Goal: Information Seeking & Learning: Learn about a topic

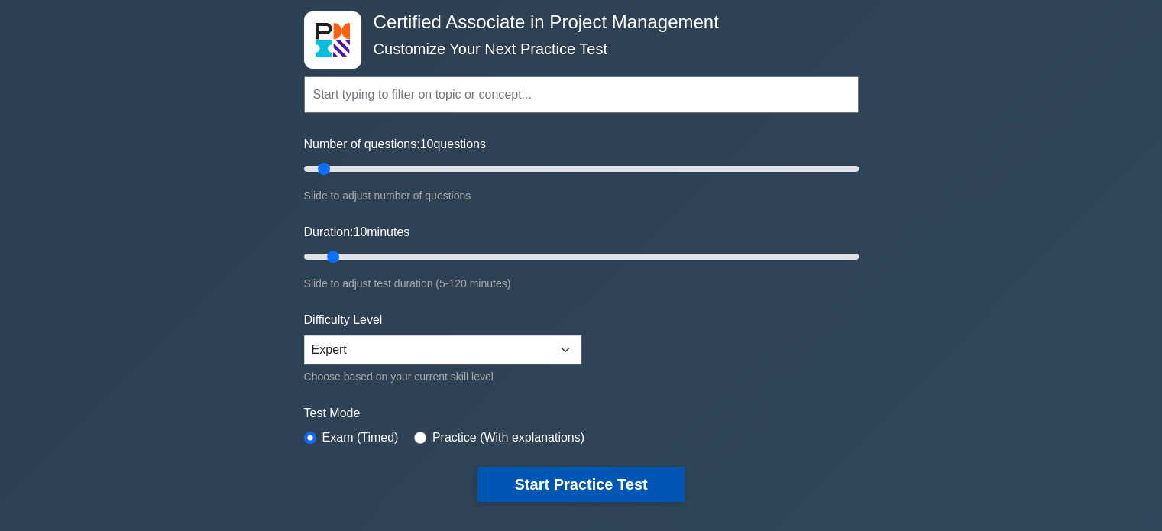
scroll to position [153, 0]
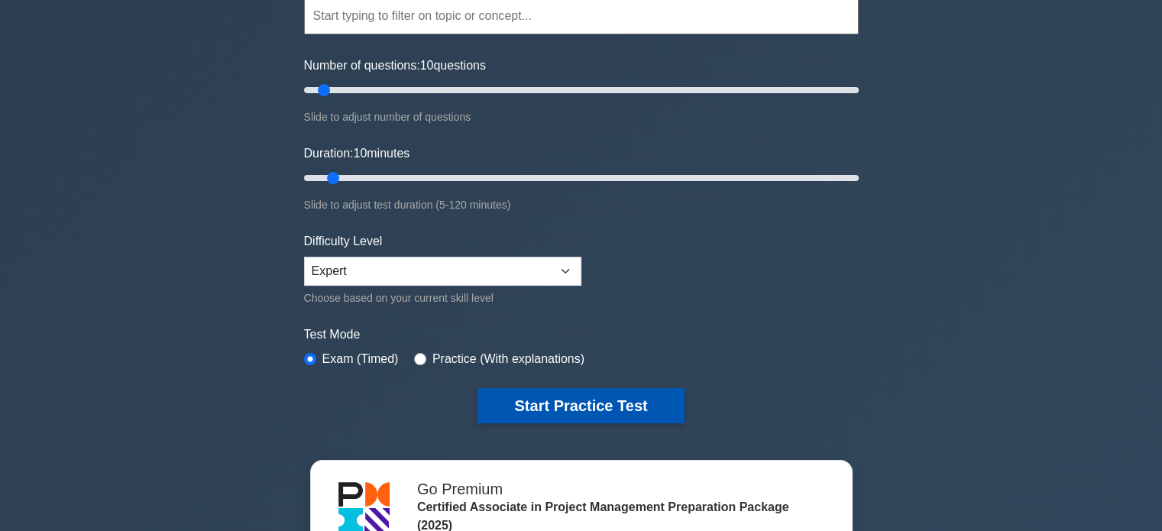
click at [509, 394] on button "Start Practice Test" at bounding box center [581, 405] width 206 height 35
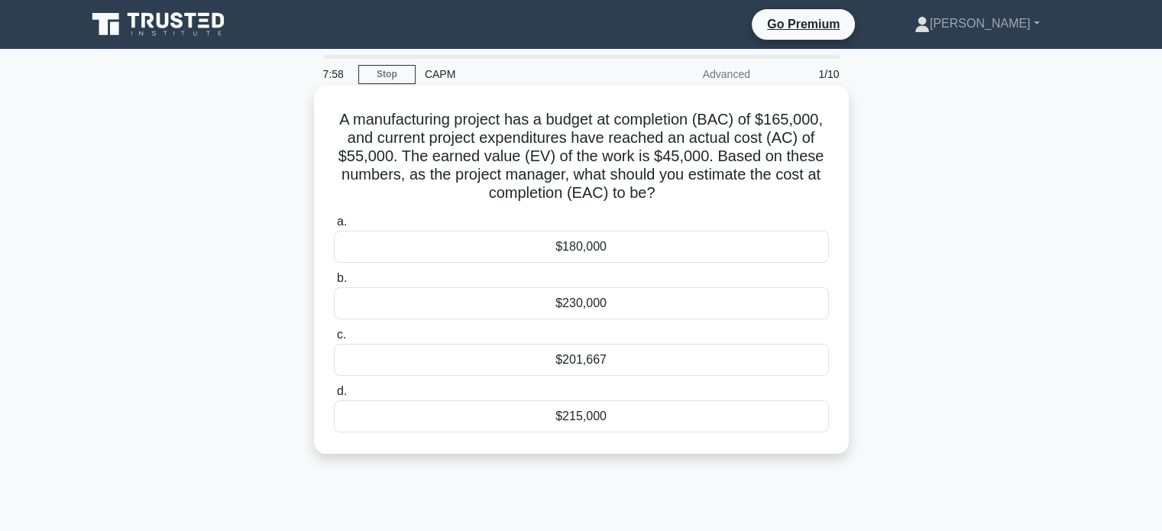
click at [572, 364] on div "$201,667" at bounding box center [581, 360] width 495 height 32
click at [334, 340] on input "c. $201,667" at bounding box center [334, 335] width 0 height 10
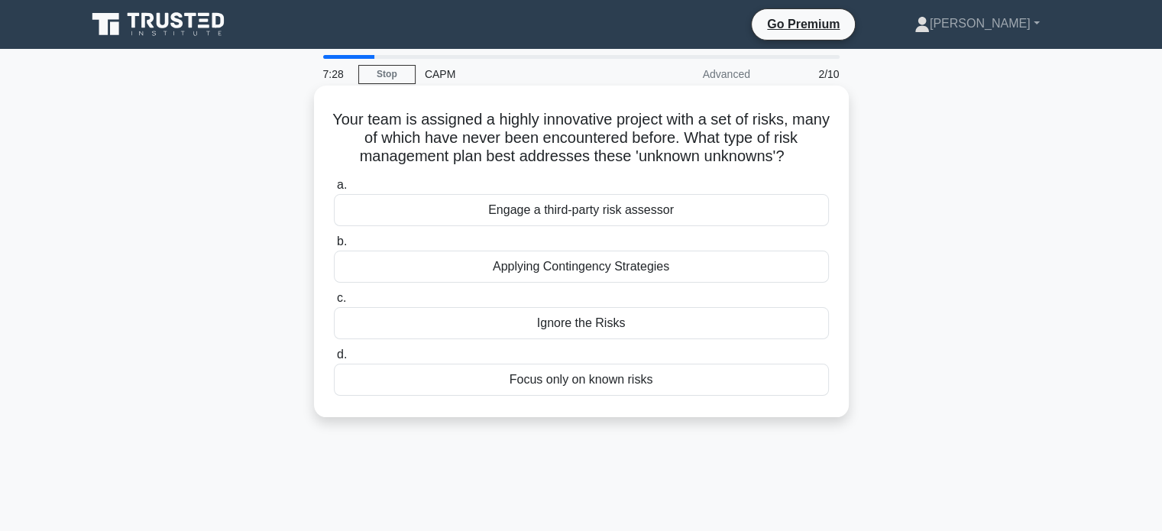
click at [400, 264] on div "Applying Contingency Strategies" at bounding box center [581, 267] width 495 height 32
click at [334, 247] on input "b. Applying Contingency Strategies" at bounding box center [334, 242] width 0 height 10
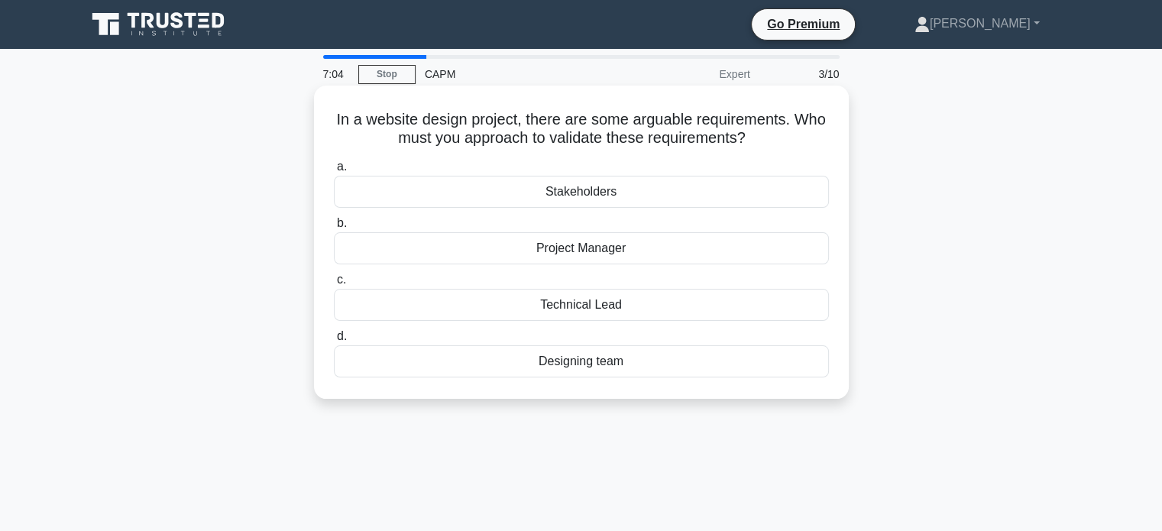
click at [369, 192] on div "Stakeholders" at bounding box center [581, 192] width 495 height 32
click at [334, 172] on input "a. Stakeholders" at bounding box center [334, 167] width 0 height 10
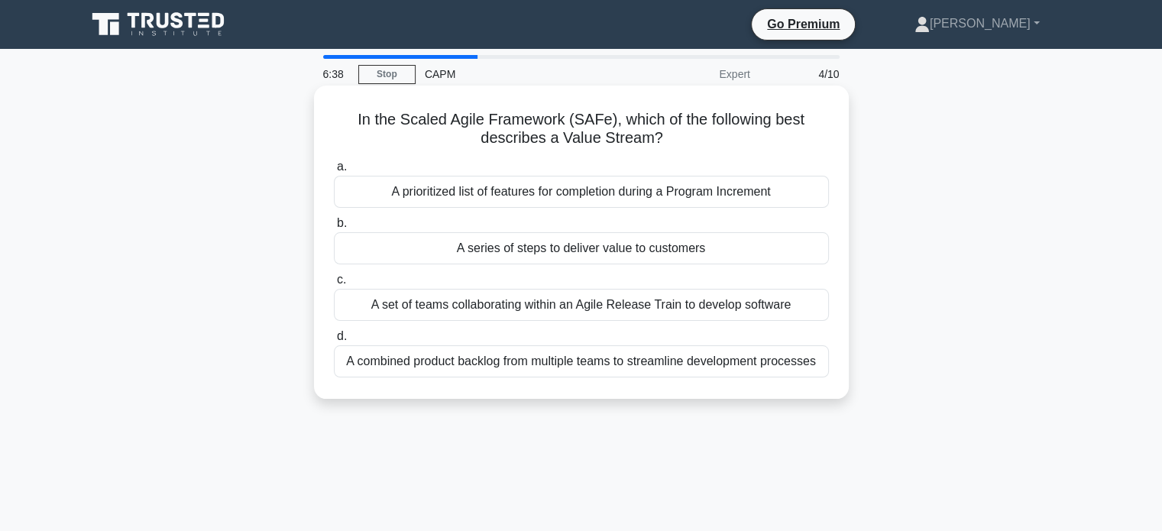
click at [565, 253] on div "A series of steps to deliver value to customers" at bounding box center [581, 248] width 495 height 32
click at [334, 228] on input "b. A series of steps to deliver value to customers" at bounding box center [334, 224] width 0 height 10
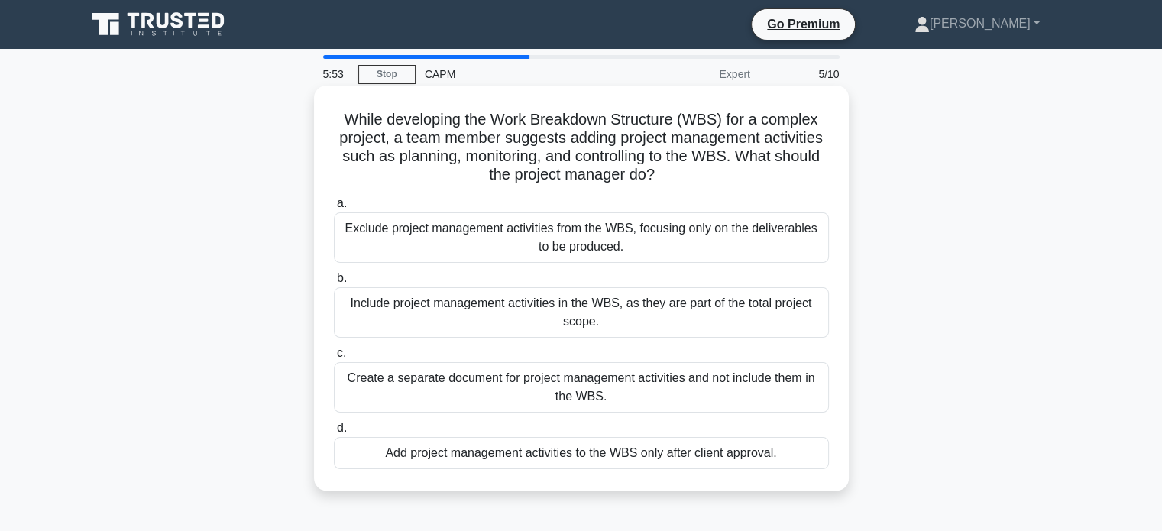
click at [398, 397] on div "Create a separate document for project management activities and not include th…" at bounding box center [581, 387] width 495 height 50
click at [334, 358] on input "c. Create a separate document for project management activities and not include…" at bounding box center [334, 353] width 0 height 10
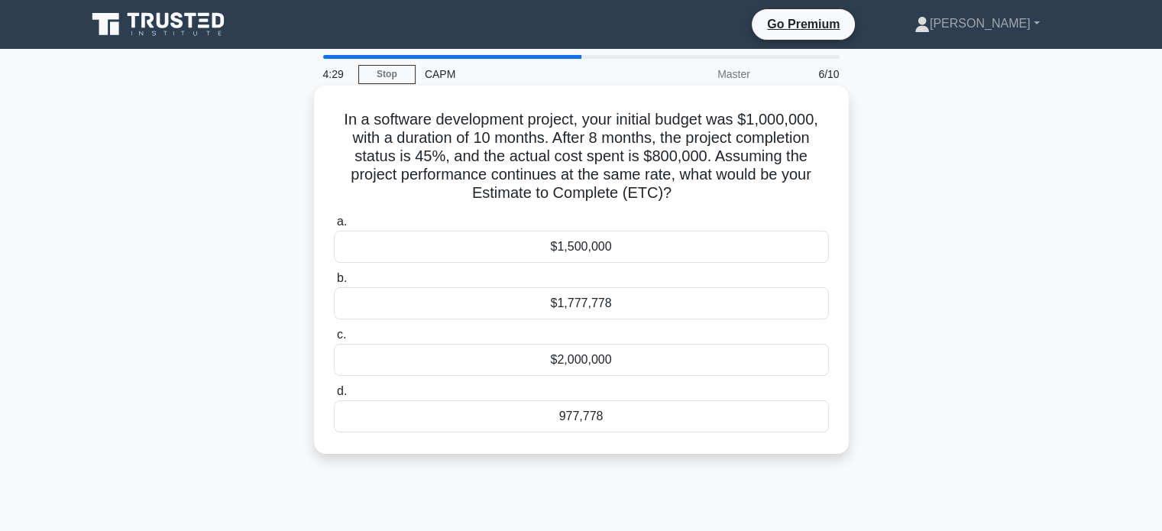
click at [588, 412] on div "977,778" at bounding box center [581, 416] width 495 height 32
click at [334, 397] on input "d. 977,778" at bounding box center [334, 392] width 0 height 10
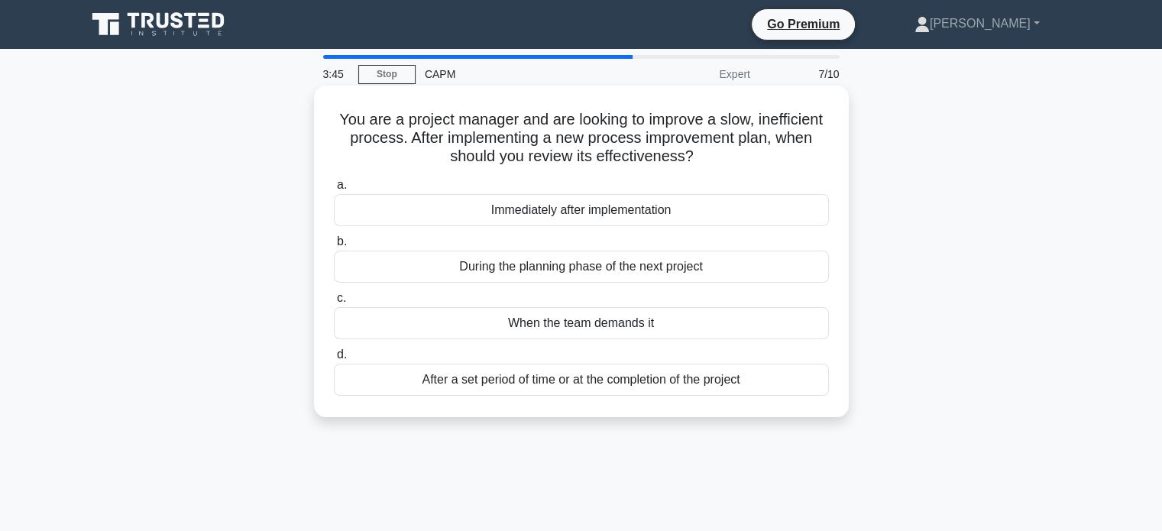
click at [426, 389] on div "After a set period of time or at the completion of the project" at bounding box center [581, 380] width 495 height 32
click at [334, 360] on input "d. After a set period of time or at the completion of the project" at bounding box center [334, 355] width 0 height 10
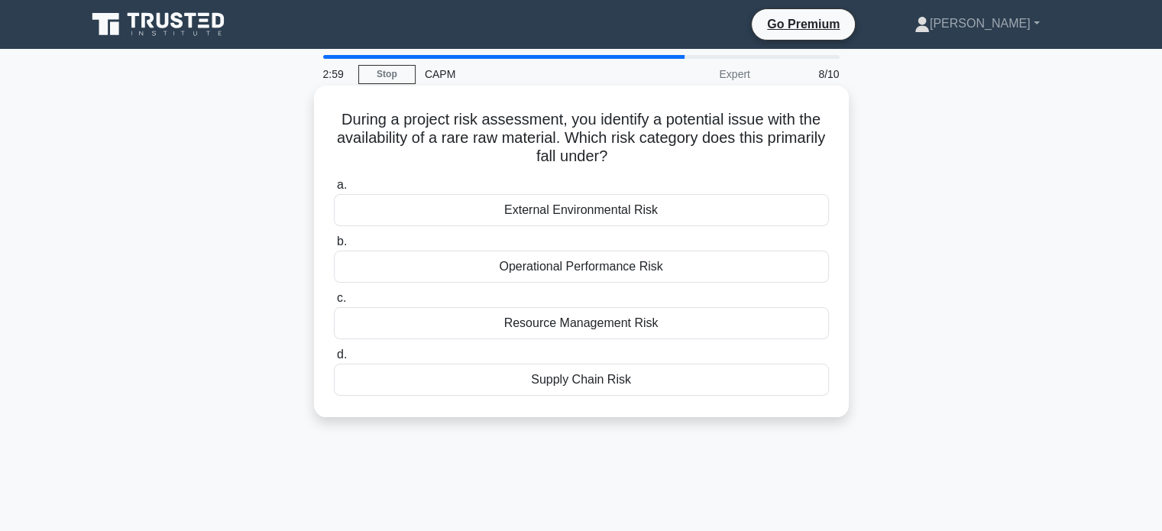
click at [510, 330] on div "Resource Management Risk" at bounding box center [581, 323] width 495 height 32
click at [334, 303] on input "c. Resource Management Risk" at bounding box center [334, 298] width 0 height 10
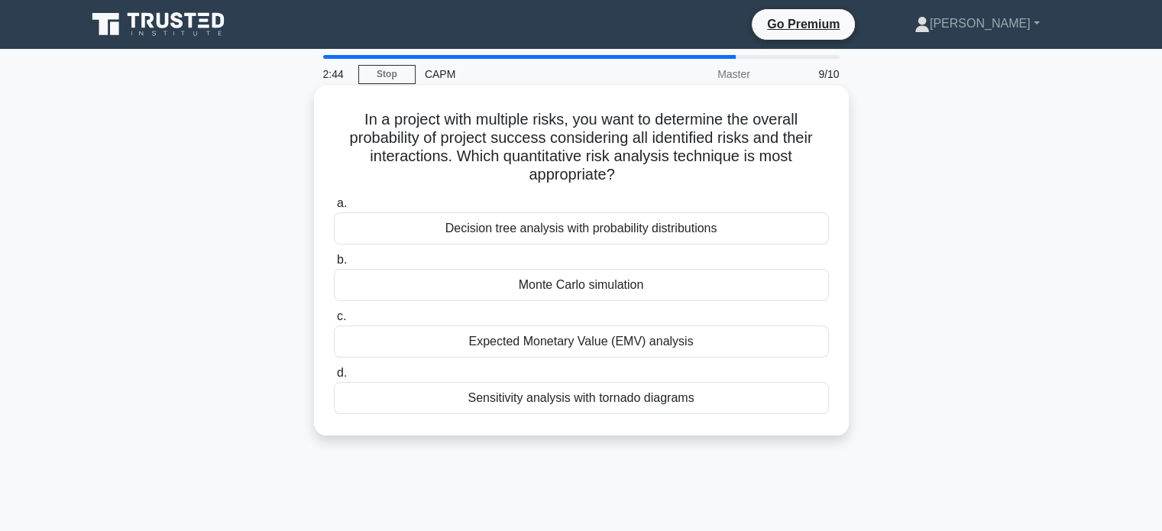
click at [598, 293] on div "Monte Carlo simulation" at bounding box center [581, 285] width 495 height 32
click at [334, 265] on input "b. Monte Carlo simulation" at bounding box center [334, 260] width 0 height 10
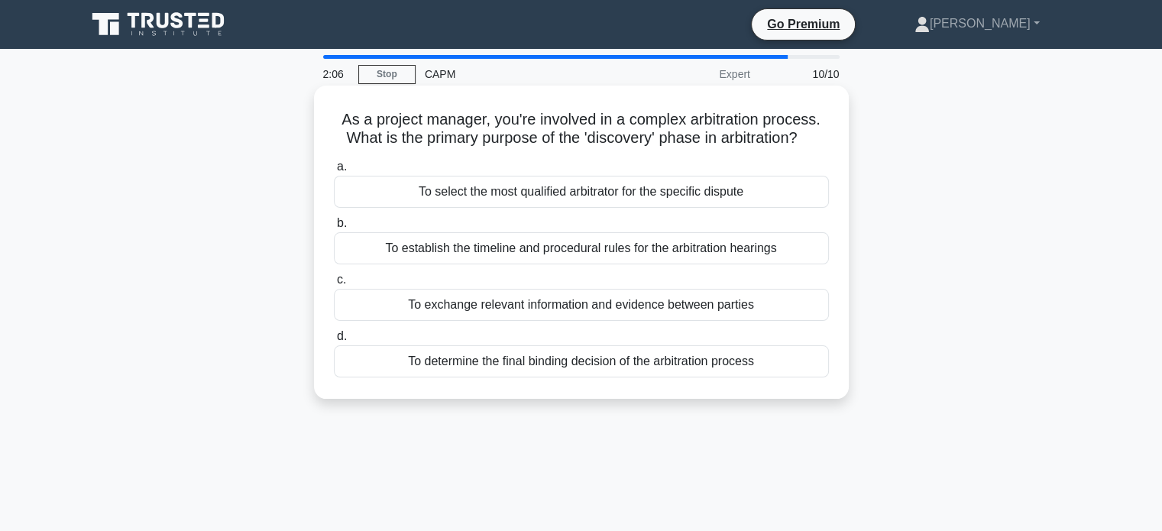
click at [691, 259] on div "To establish the timeline and procedural rules for the arbitration hearings" at bounding box center [581, 248] width 495 height 32
click at [334, 228] on input "b. To establish the timeline and procedural rules for the arbitration hearings" at bounding box center [334, 224] width 0 height 10
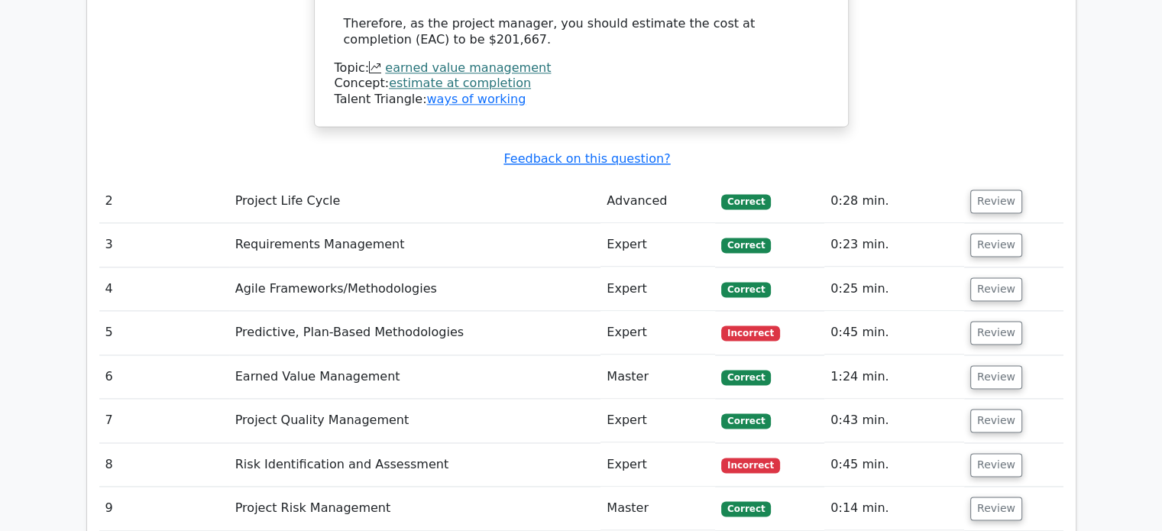
scroll to position [2063, 0]
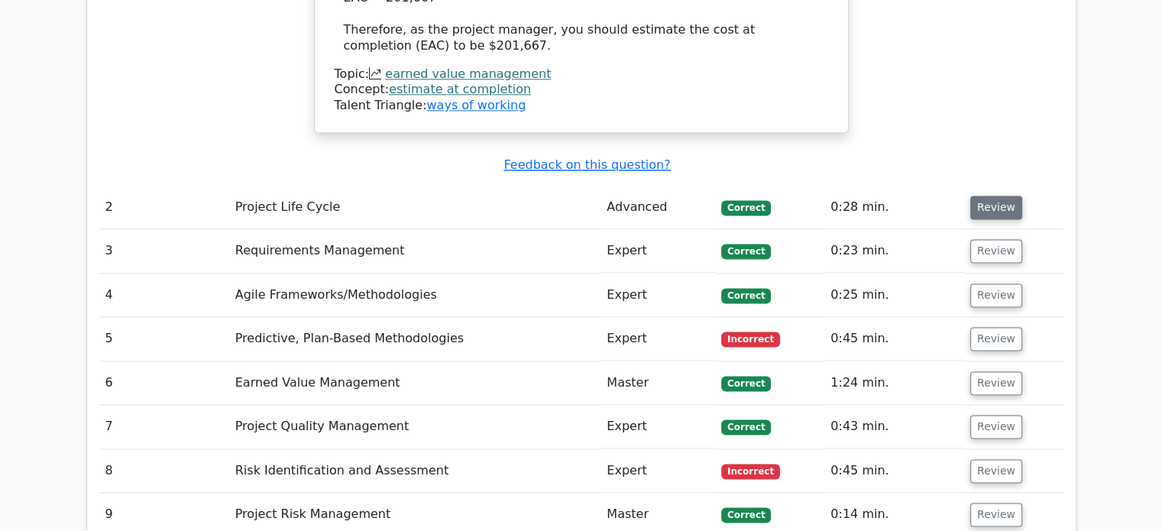
click at [981, 196] on button "Review" at bounding box center [996, 208] width 52 height 24
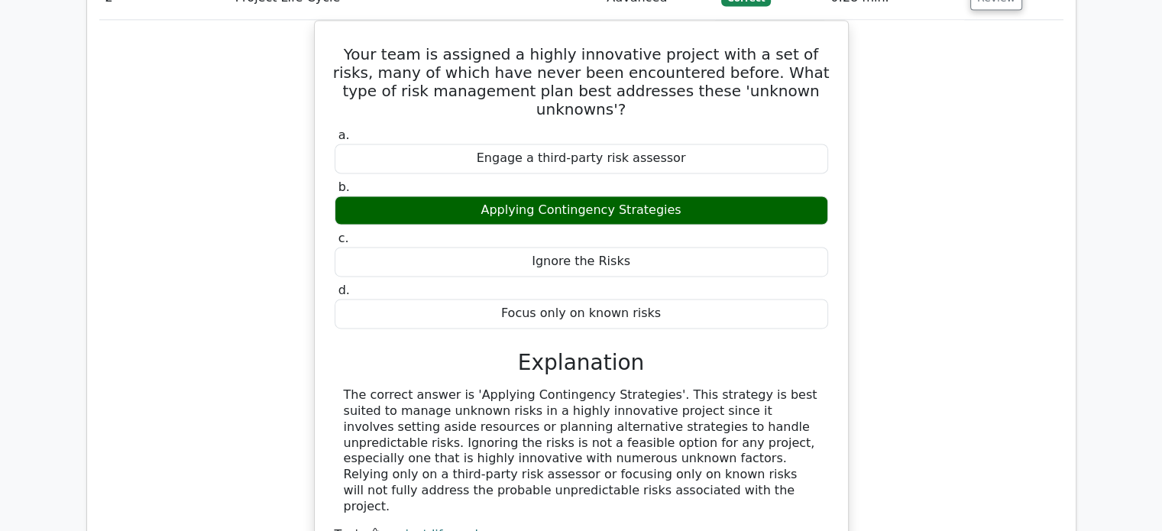
scroll to position [2522, 0]
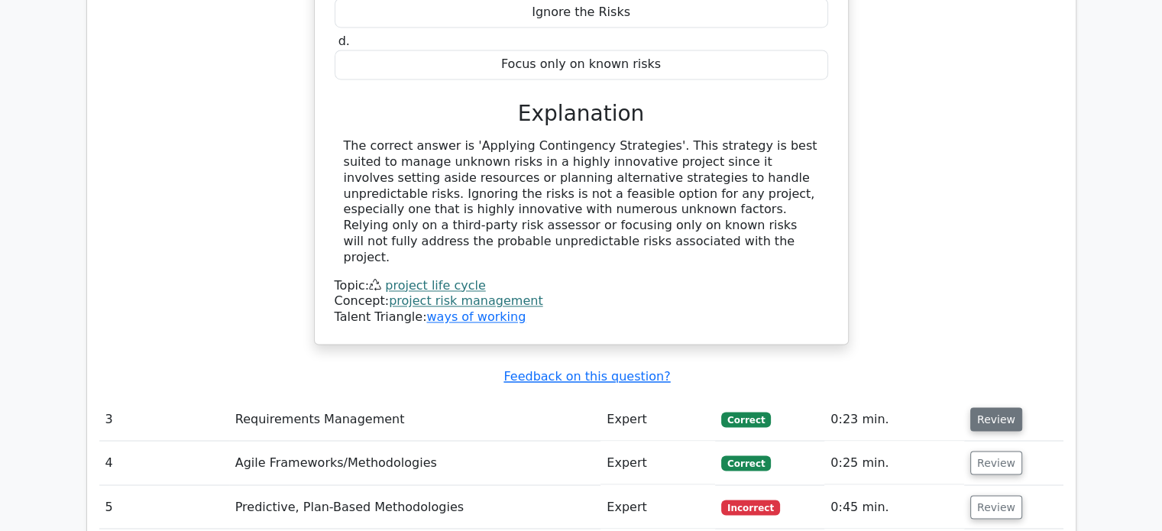
click at [995, 407] on button "Review" at bounding box center [996, 419] width 52 height 24
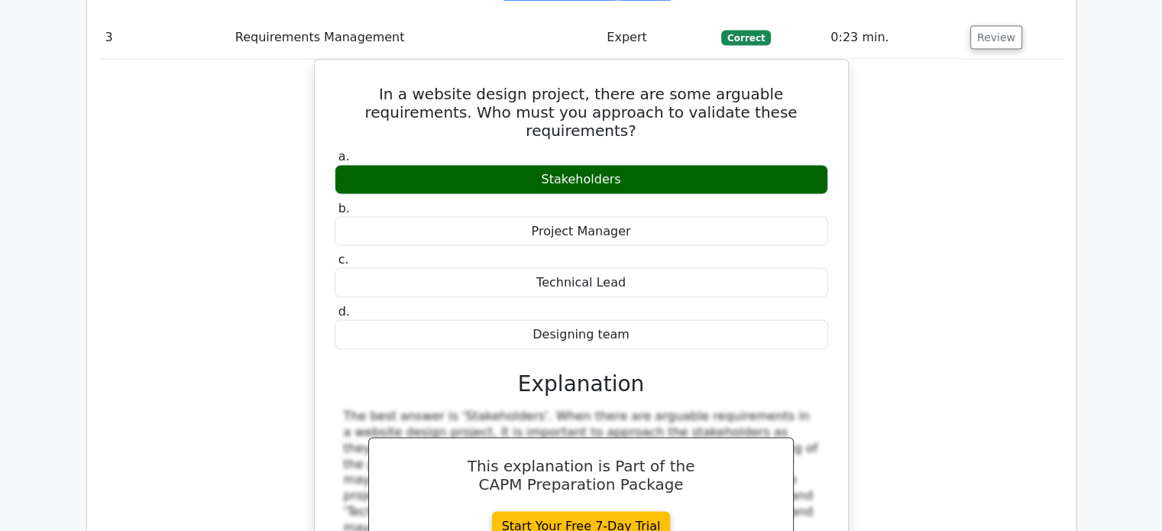
scroll to position [3056, 0]
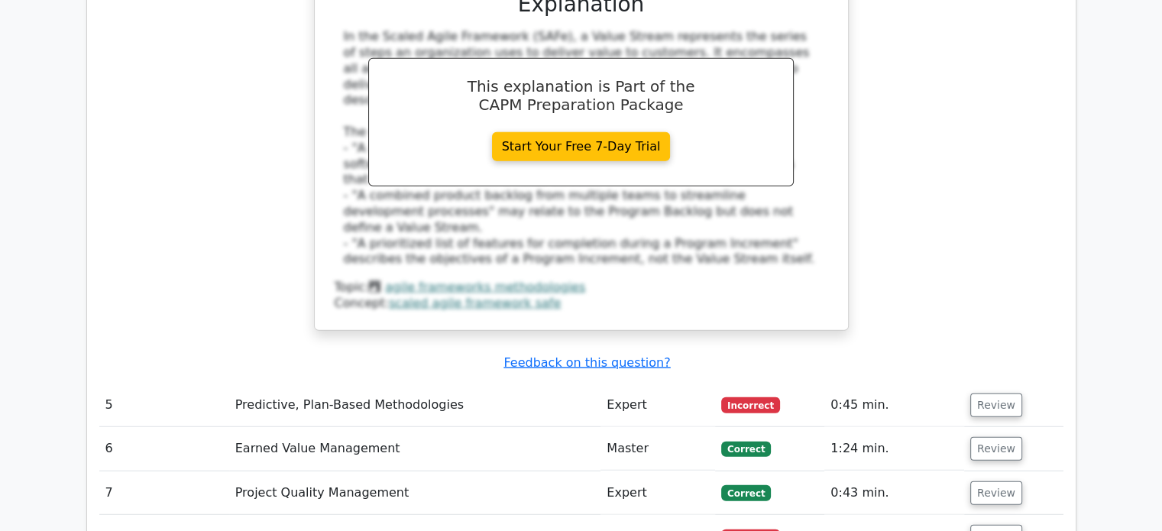
scroll to position [3973, 0]
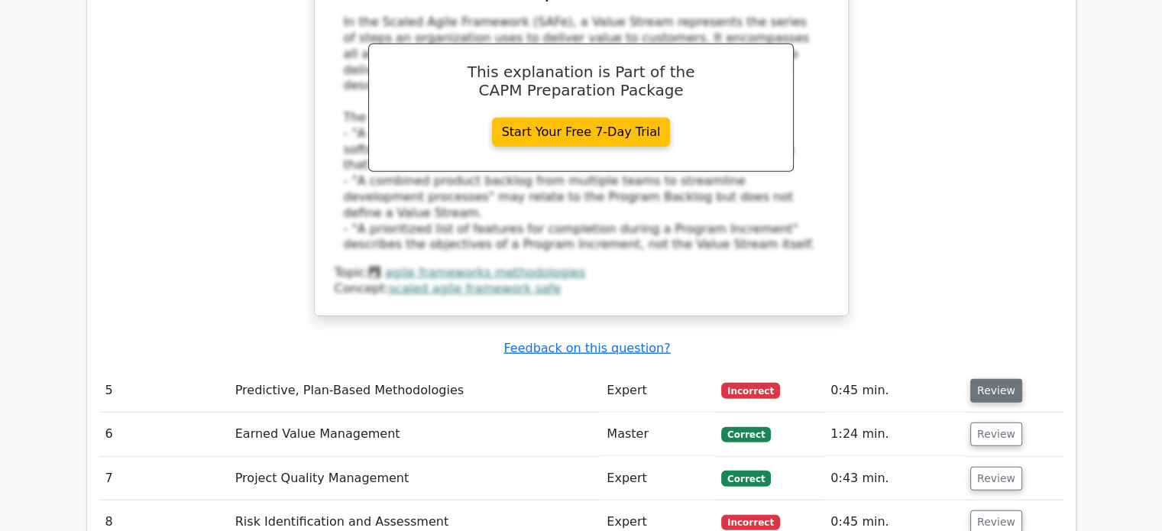
click at [977, 379] on button "Review" at bounding box center [996, 391] width 52 height 24
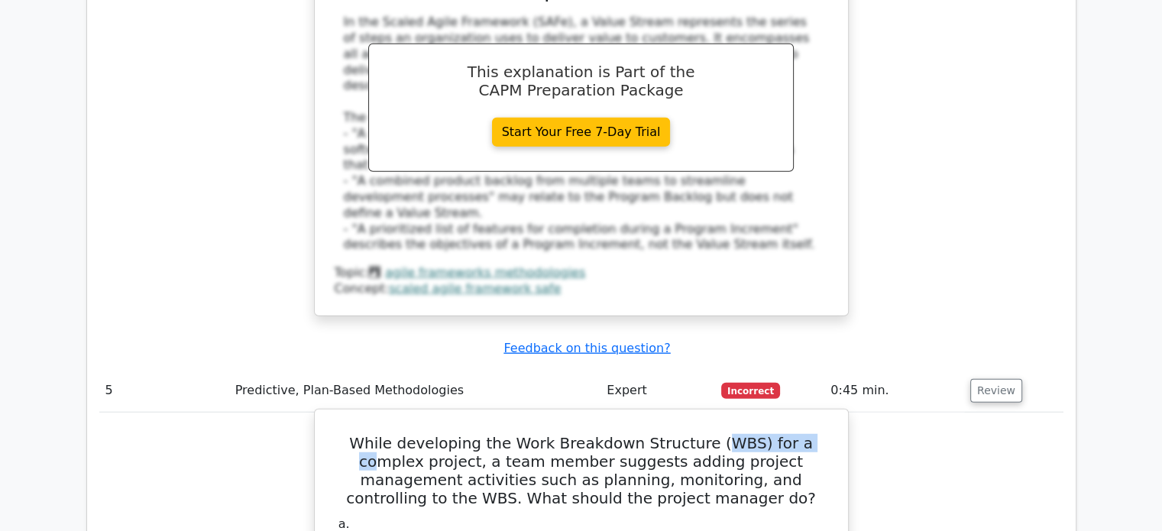
drag, startPoint x: 686, startPoint y: 262, endPoint x: 784, endPoint y: 253, distance: 98.2
click at [784, 434] on h5 "While developing the Work Breakdown Structure (WBS) for a complex project, a te…" at bounding box center [581, 470] width 497 height 73
drag, startPoint x: 386, startPoint y: 431, endPoint x: 617, endPoint y: 432, distance: 230.8
copy div "project management activities in the WBS"
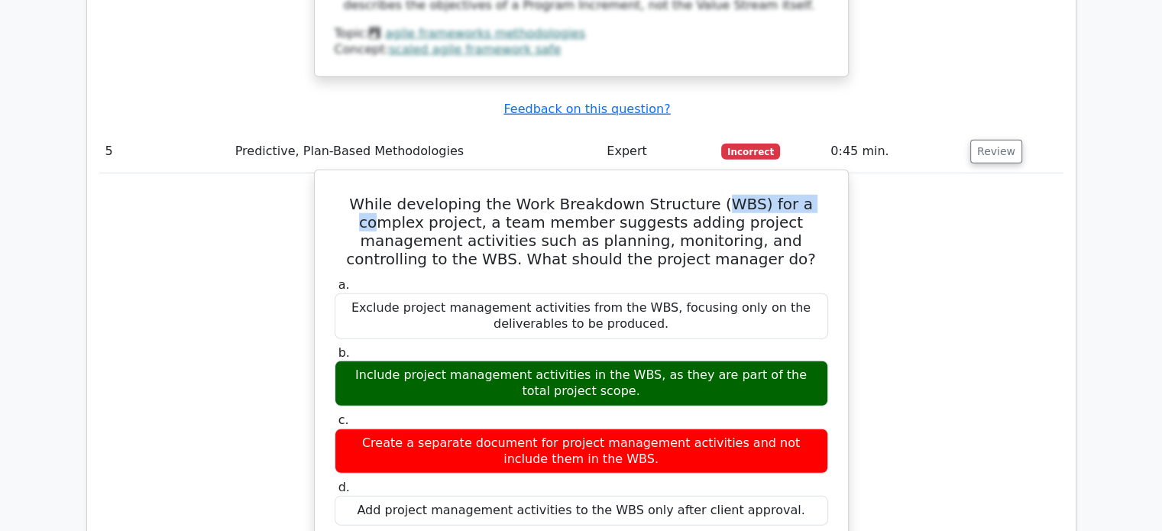
scroll to position [4279, 0]
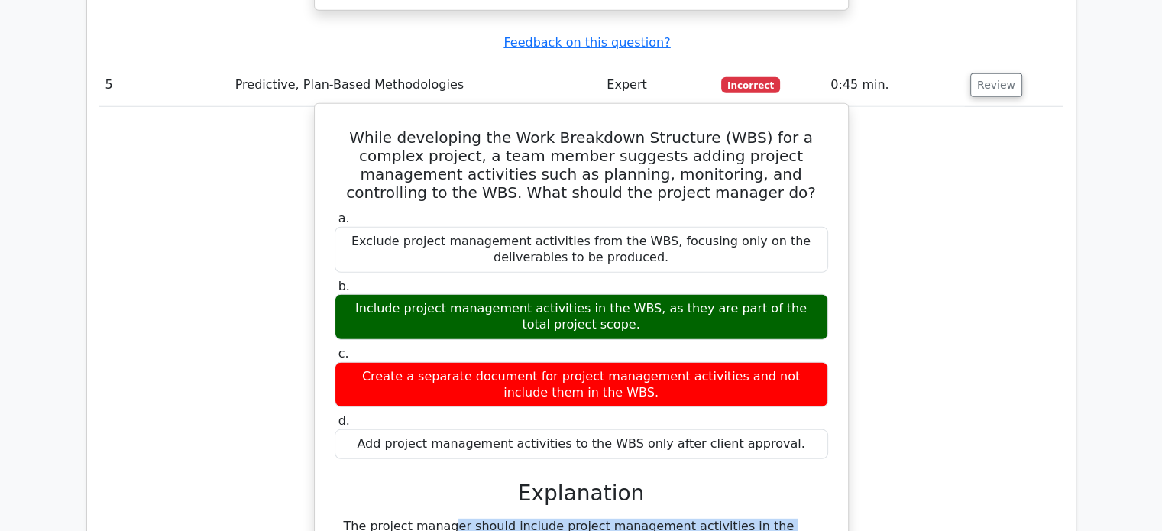
drag, startPoint x: 344, startPoint y: 343, endPoint x: 526, endPoint y: 353, distance: 182.9
copy div "The project manager should include project management activities in the WBS, as…"
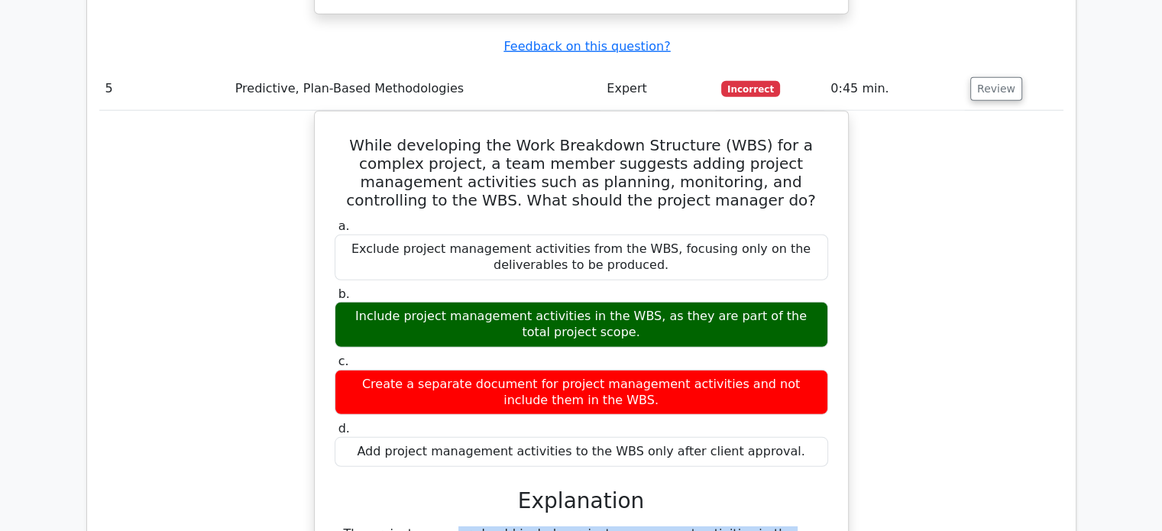
scroll to position [4245, 0]
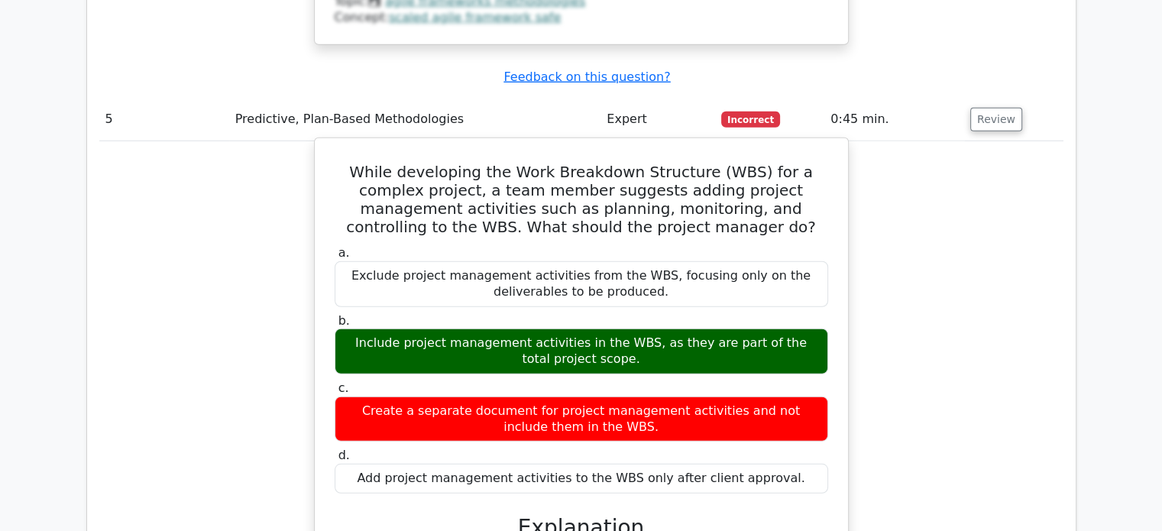
drag, startPoint x: 804, startPoint y: 381, endPoint x: 332, endPoint y: 353, distance: 473.0
click at [332, 353] on div "While developing the Work Breakdown Structure (WBS) for a complex project, a te…" at bounding box center [581, 456] width 521 height 624
copy div "Explanation The project manager should include project management activities in…"
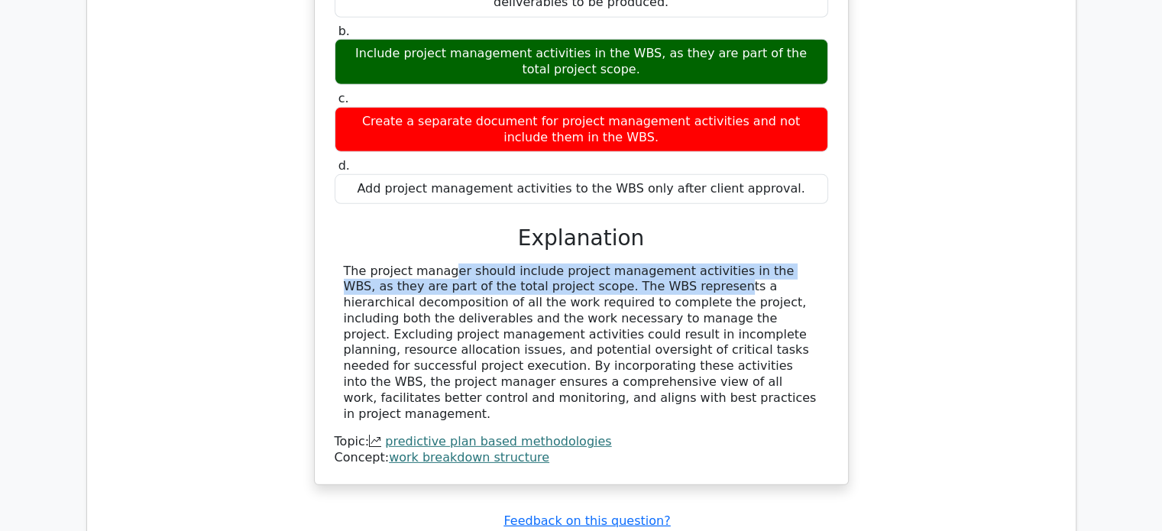
scroll to position [4703, 0]
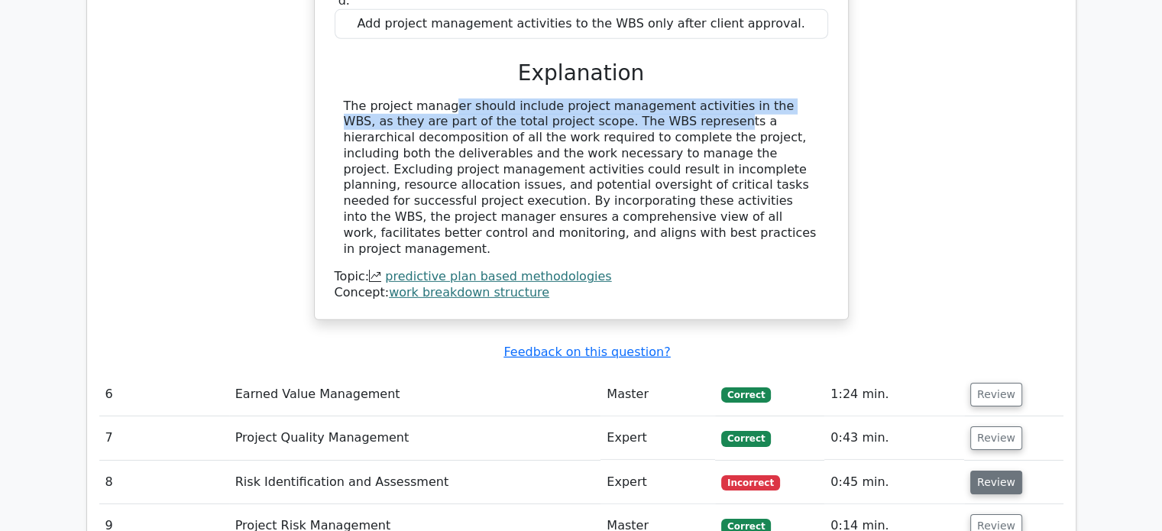
click at [972, 471] on button "Review" at bounding box center [996, 483] width 52 height 24
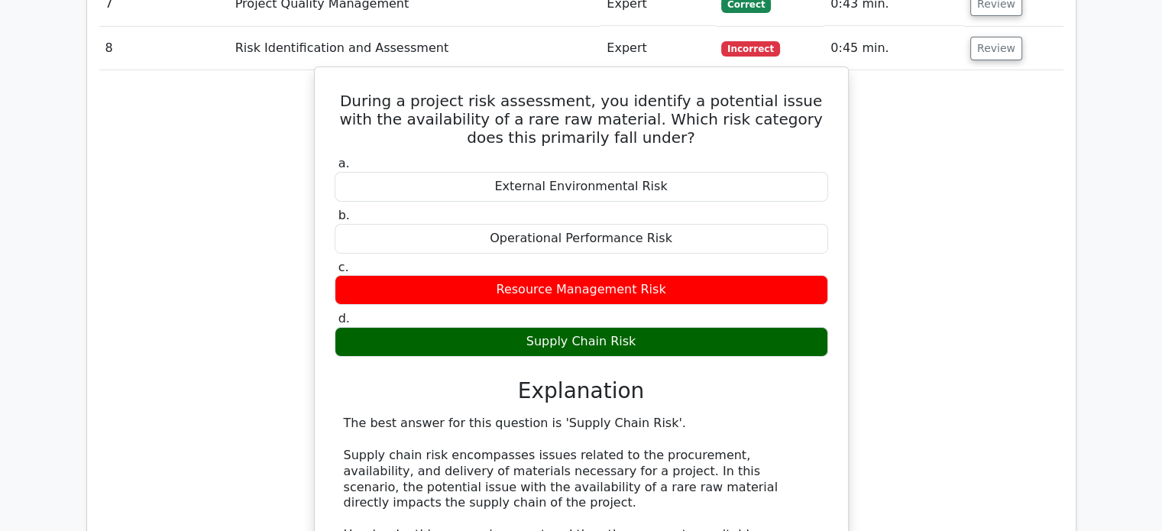
scroll to position [5162, 0]
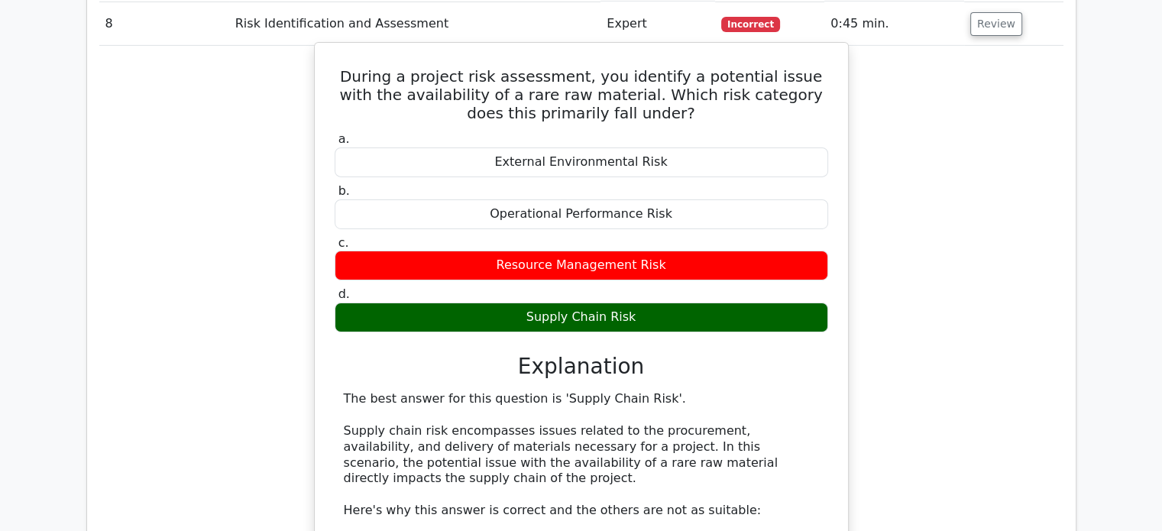
drag, startPoint x: 648, startPoint y: 471, endPoint x: 344, endPoint y: 306, distance: 345.6
copy div "1. Supply Chain Risk: This is the most appropriate category as it specifically …"
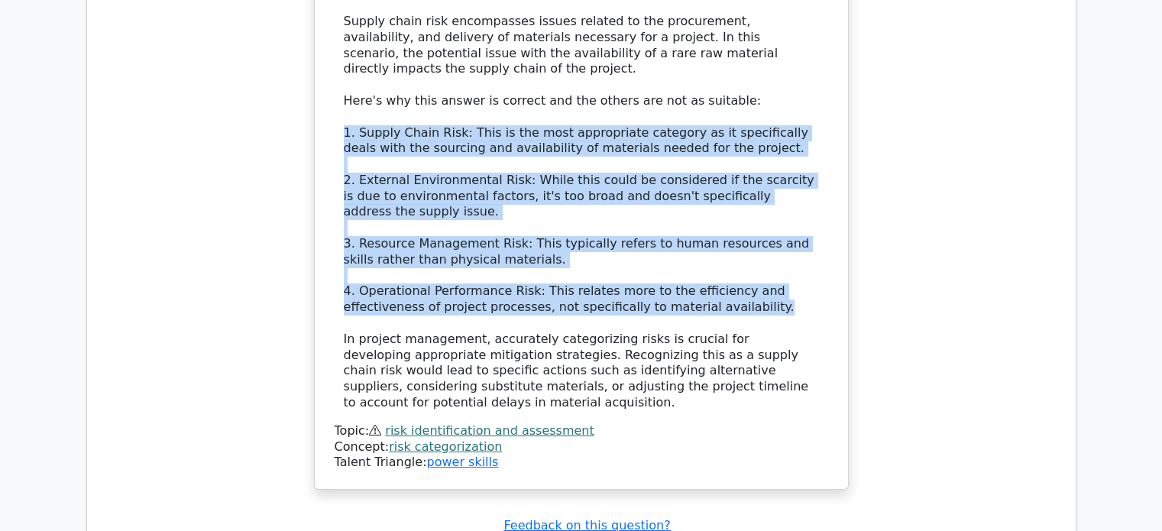
scroll to position [5696, 0]
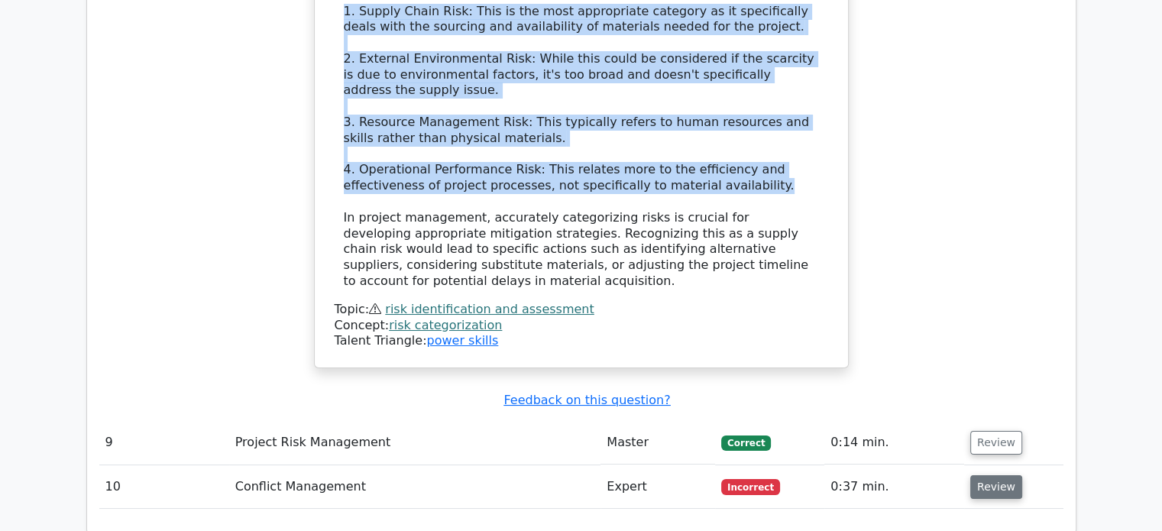
click at [997, 475] on button "Review" at bounding box center [996, 487] width 52 height 24
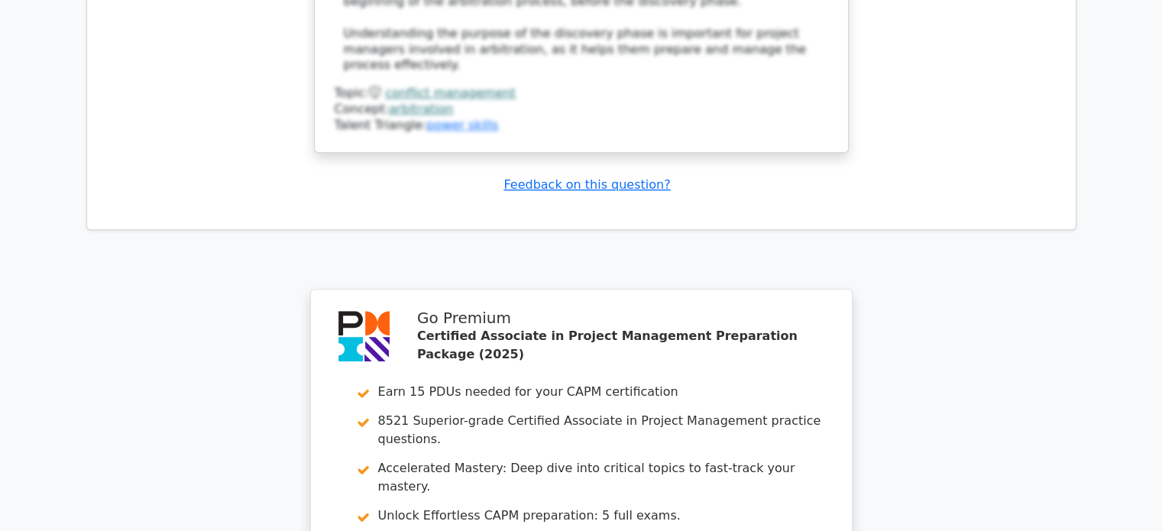
scroll to position [6995, 0]
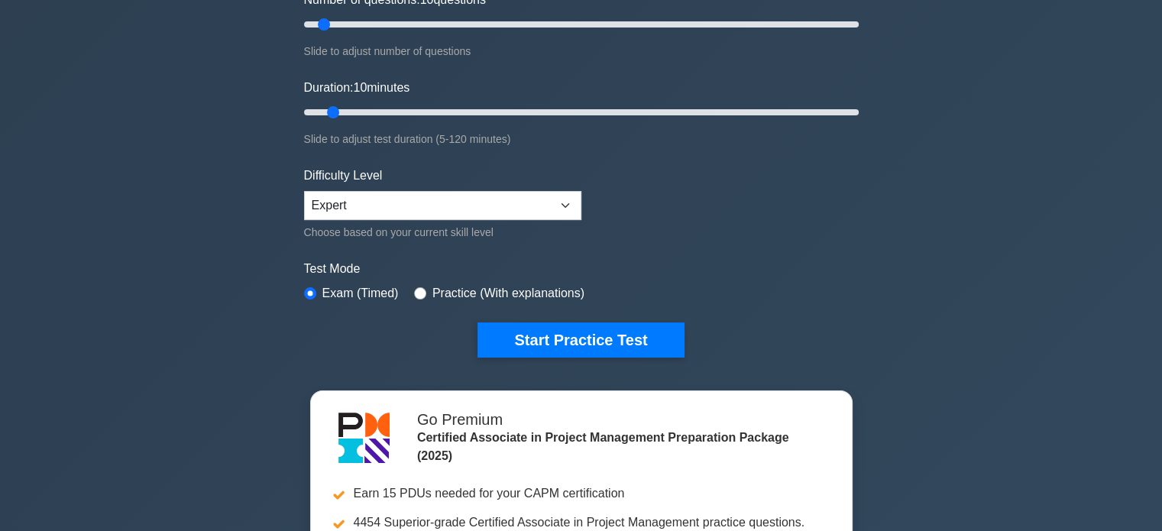
scroll to position [229, 0]
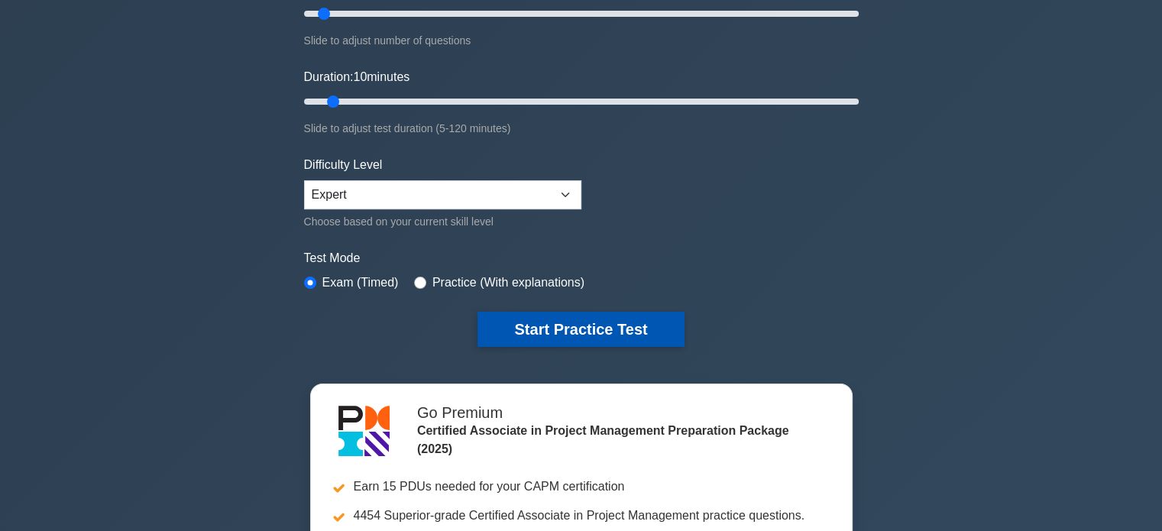
click at [591, 322] on button "Start Practice Test" at bounding box center [581, 329] width 206 height 35
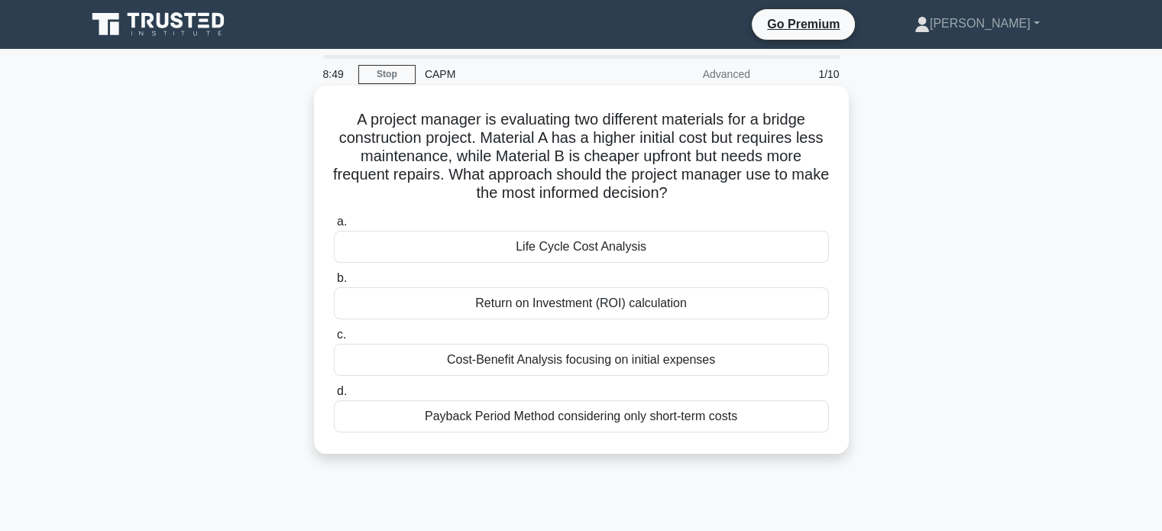
click at [572, 252] on div "Life Cycle Cost Analysis" at bounding box center [581, 247] width 495 height 32
click at [334, 227] on input "a. Life Cycle Cost Analysis" at bounding box center [334, 222] width 0 height 10
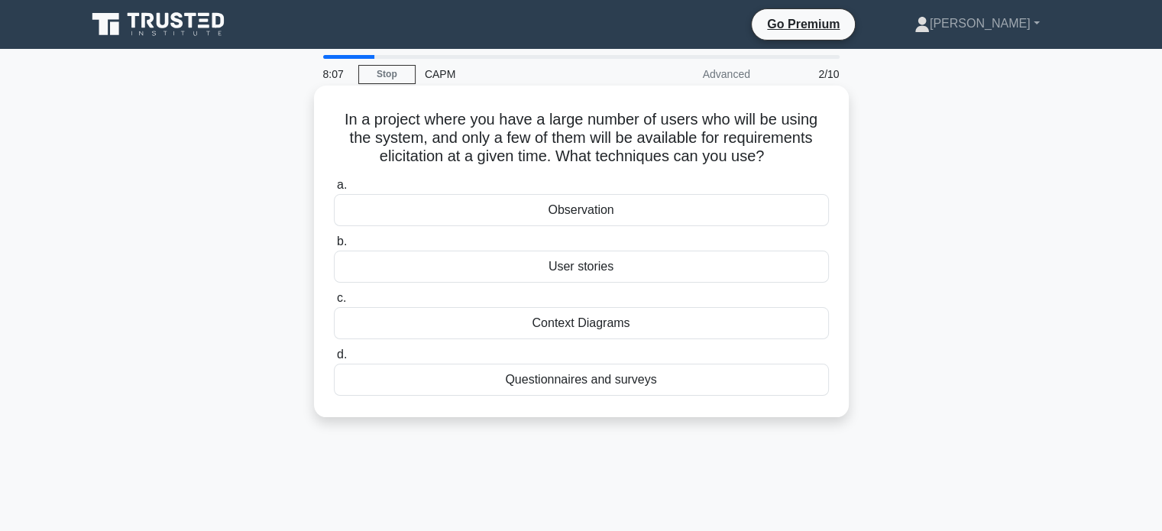
click at [614, 381] on div "Questionnaires and surveys" at bounding box center [581, 380] width 495 height 32
click at [334, 360] on input "d. Questionnaires and surveys" at bounding box center [334, 355] width 0 height 10
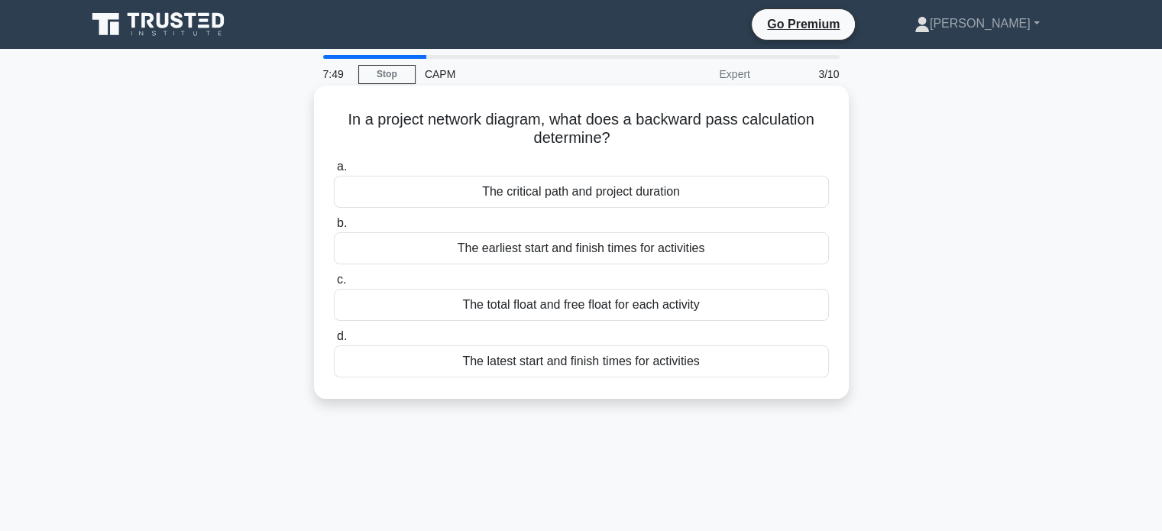
click at [579, 315] on div "The total float and free float for each activity" at bounding box center [581, 305] width 495 height 32
click at [334, 285] on input "c. The total float and free float for each activity" at bounding box center [334, 280] width 0 height 10
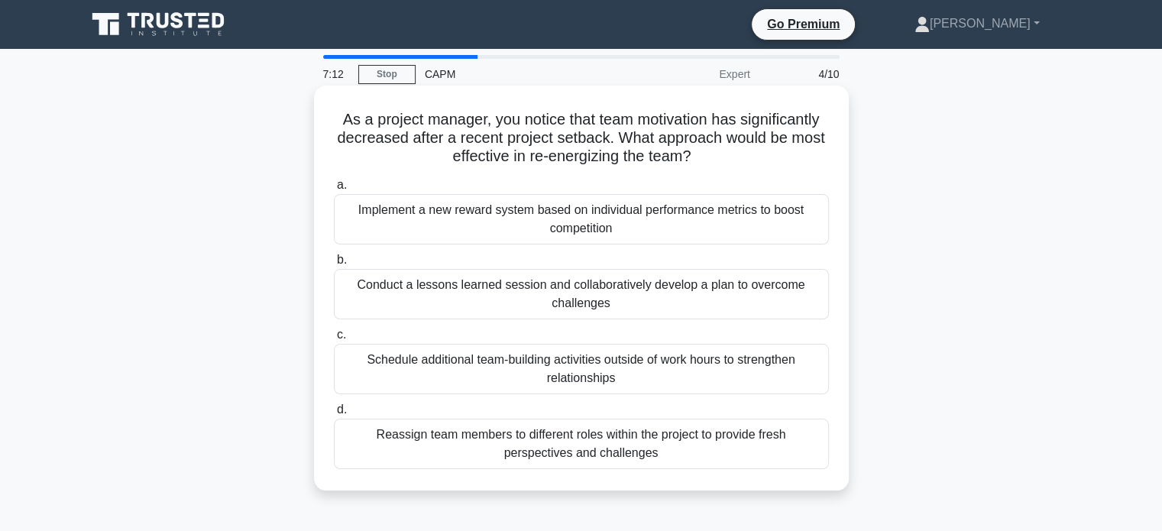
click at [351, 296] on div "Conduct a lessons learned session and collaboratively develop a plan to overcom…" at bounding box center [581, 294] width 495 height 50
click at [334, 265] on input "b. Conduct a lessons learned session and collaboratively develop a plan to over…" at bounding box center [334, 260] width 0 height 10
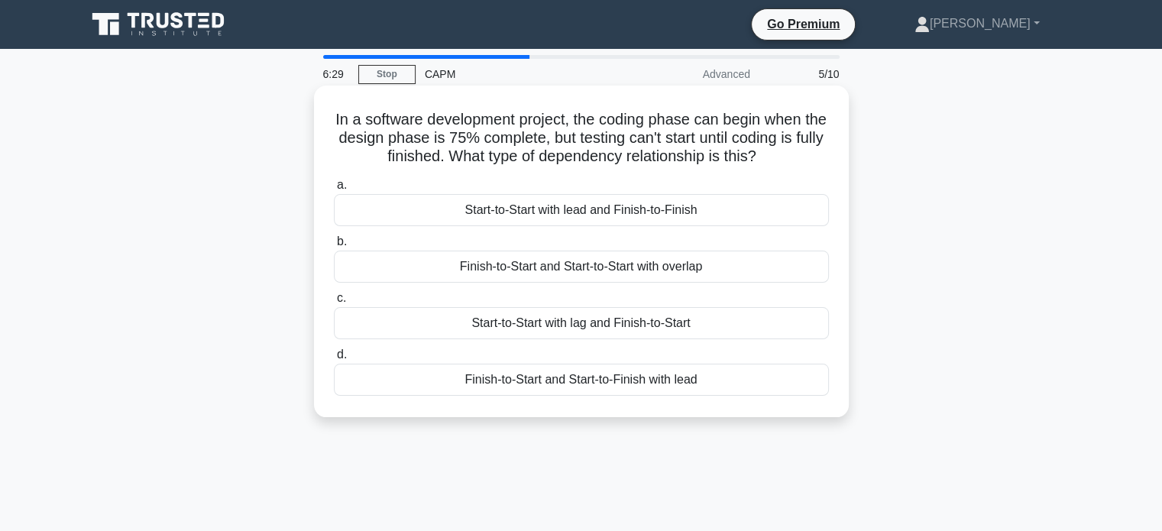
click at [679, 328] on div "Start-to-Start with lag and Finish-to-Start" at bounding box center [581, 323] width 495 height 32
click at [334, 303] on input "c. Start-to-Start with lag and Finish-to-Start" at bounding box center [334, 298] width 0 height 10
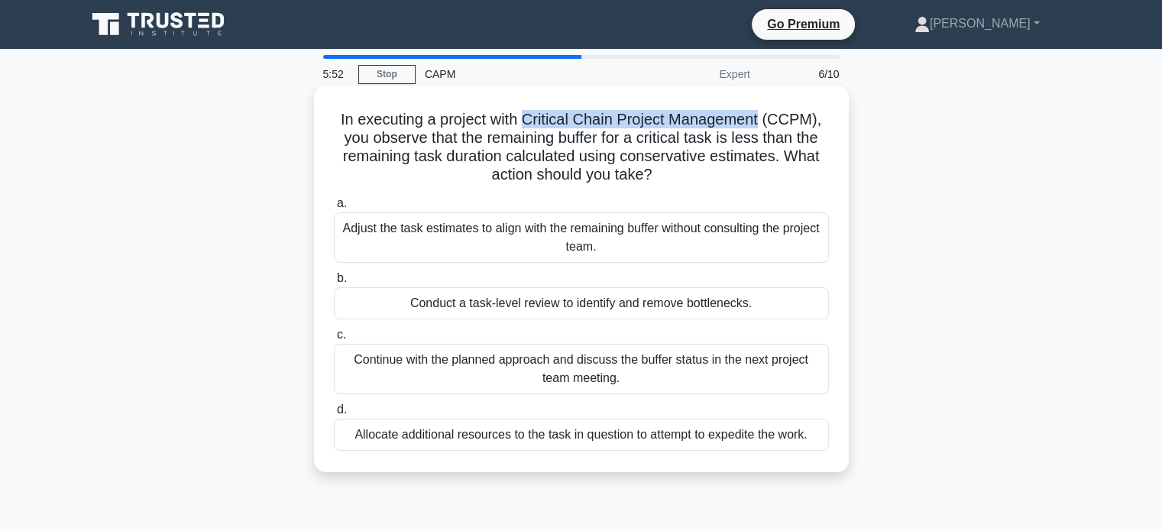
drag, startPoint x: 527, startPoint y: 115, endPoint x: 766, endPoint y: 115, distance: 238.4
click at [766, 115] on h5 "In executing a project with Critical Chain Project Management (CCPM), you obser…" at bounding box center [581, 147] width 498 height 75
copy h5 "Critical Chain Project Management"
click at [470, 432] on div "Allocate additional resources to the task in question to attempt to expedite th…" at bounding box center [581, 435] width 495 height 32
click at [334, 415] on input "d. Allocate additional resources to the task in question to attempt to expedite…" at bounding box center [334, 410] width 0 height 10
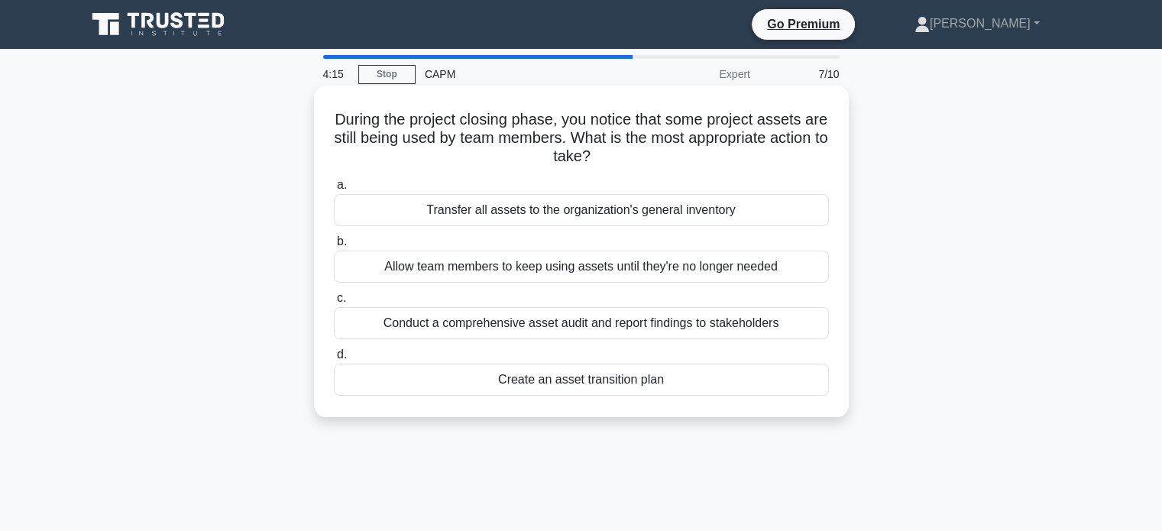
click at [565, 382] on div "Create an asset transition plan" at bounding box center [581, 380] width 495 height 32
click at [334, 360] on input "d. Create an asset transition plan" at bounding box center [334, 355] width 0 height 10
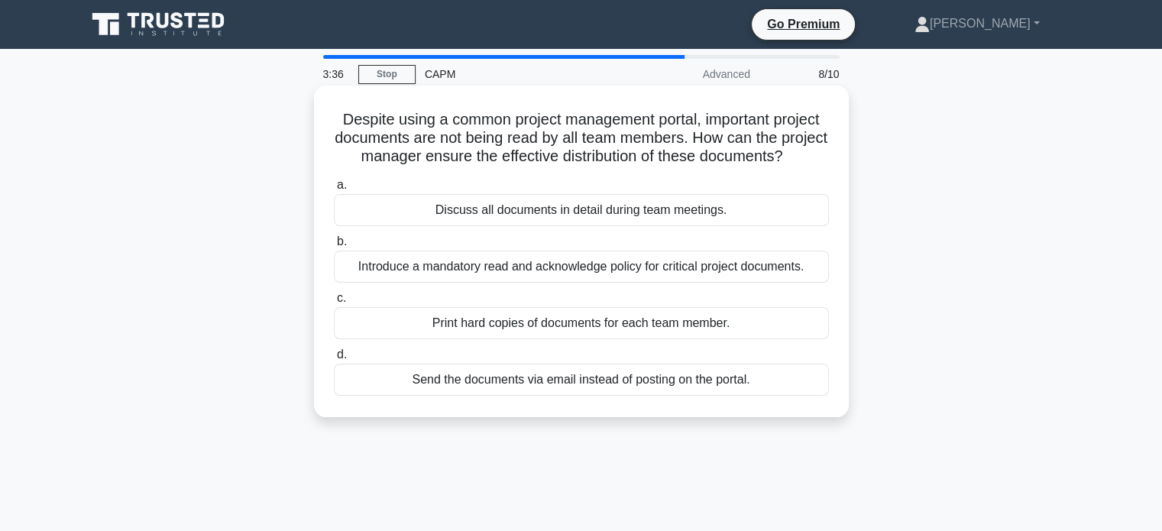
click at [602, 283] on div "Introduce a mandatory read and acknowledge policy for critical project document…" at bounding box center [581, 267] width 495 height 32
click at [334, 247] on input "b. Introduce a mandatory read and acknowledge policy for critical project docum…" at bounding box center [334, 242] width 0 height 10
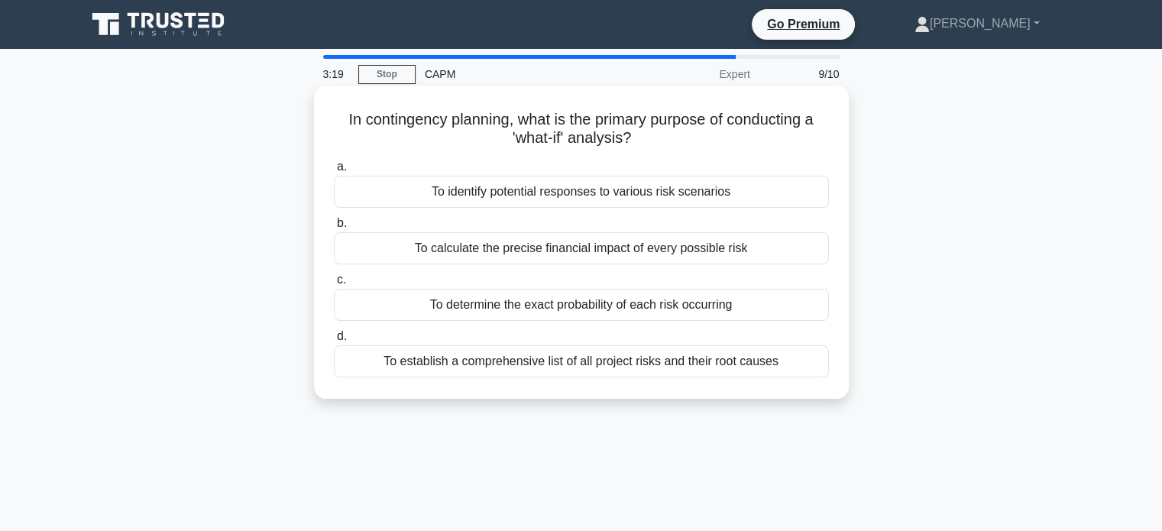
click at [603, 215] on label "b. To calculate the precise financial impact of every possible risk" at bounding box center [581, 239] width 495 height 50
click at [334, 219] on input "b. To calculate the precise financial impact of every possible risk" at bounding box center [334, 224] width 0 height 10
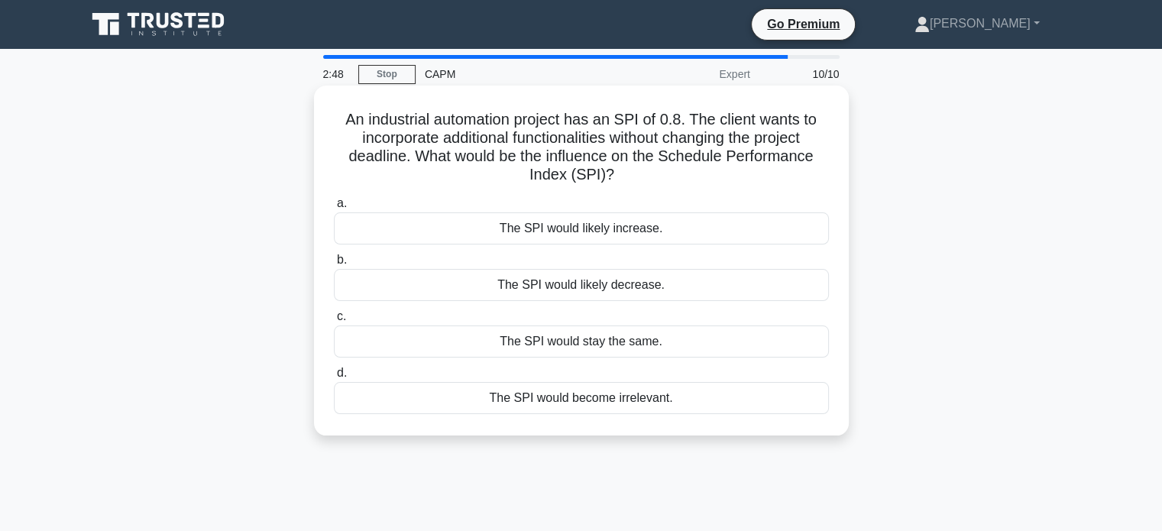
click at [625, 287] on div "The SPI would likely decrease." at bounding box center [581, 285] width 495 height 32
click at [334, 265] on input "b. The SPI would likely decrease." at bounding box center [334, 260] width 0 height 10
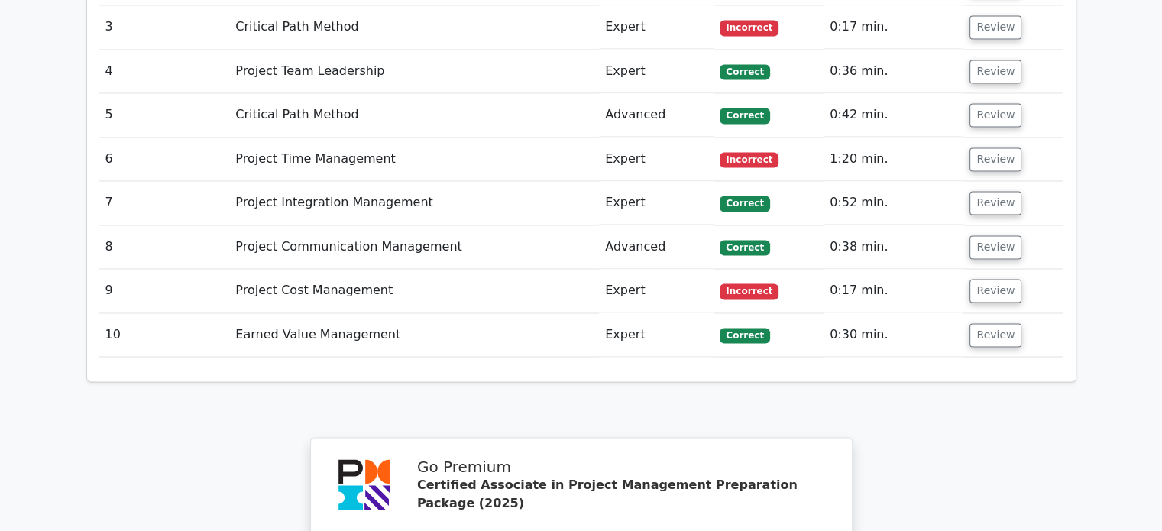
scroll to position [2522, 0]
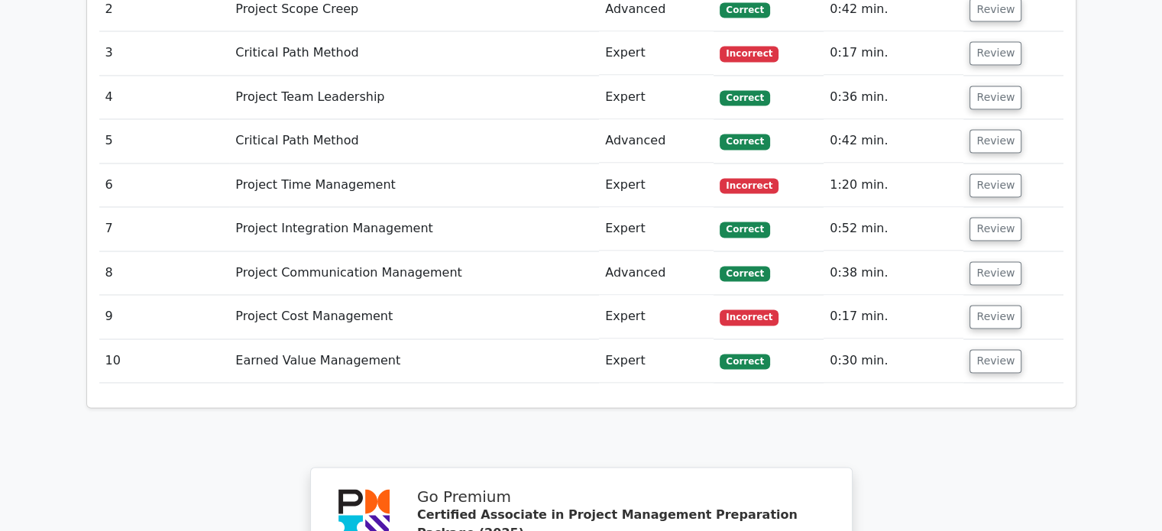
click at [964, 295] on td "Review" at bounding box center [1013, 317] width 99 height 44
click at [977, 305] on button "Review" at bounding box center [996, 317] width 52 height 24
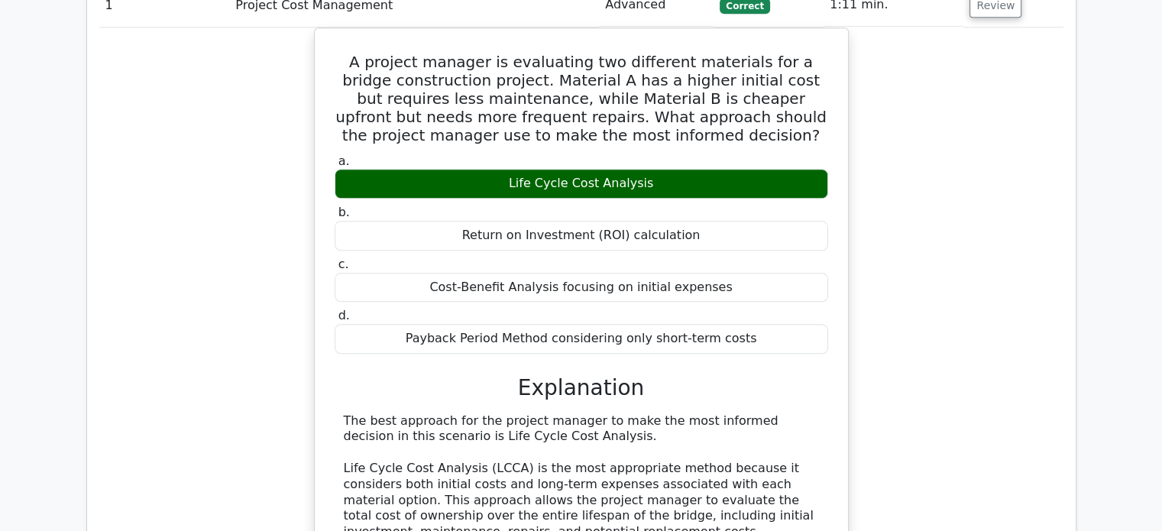
scroll to position [1452, 0]
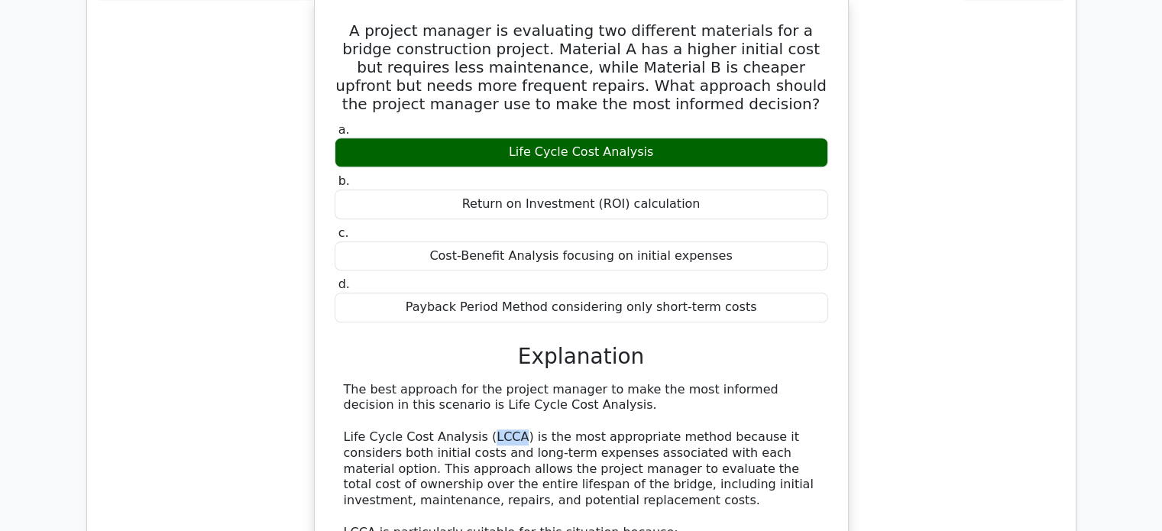
drag, startPoint x: 476, startPoint y: 360, endPoint x: 501, endPoint y: 356, distance: 25.5
copy div "LCCA"
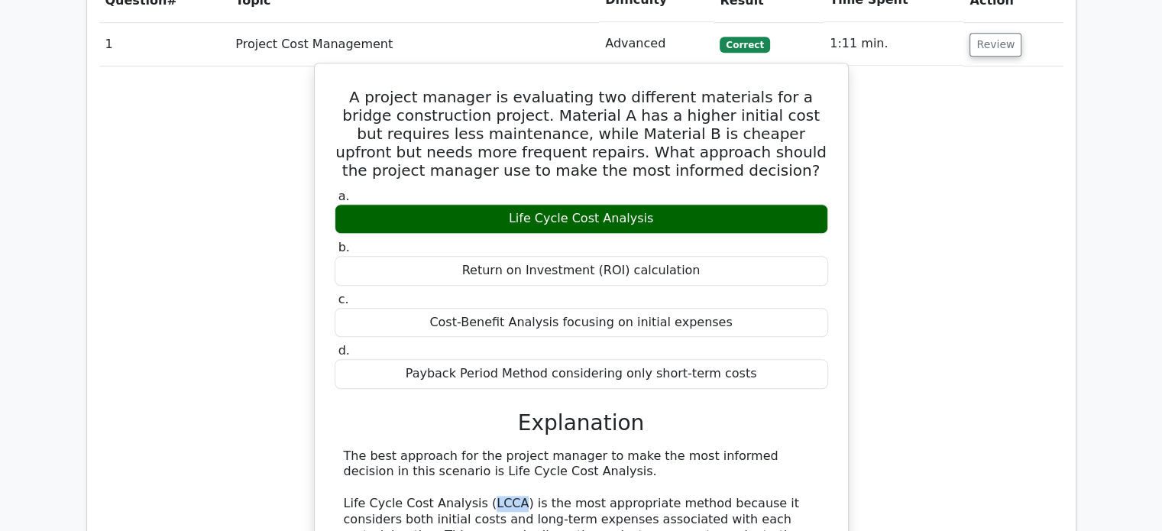
scroll to position [1375, 0]
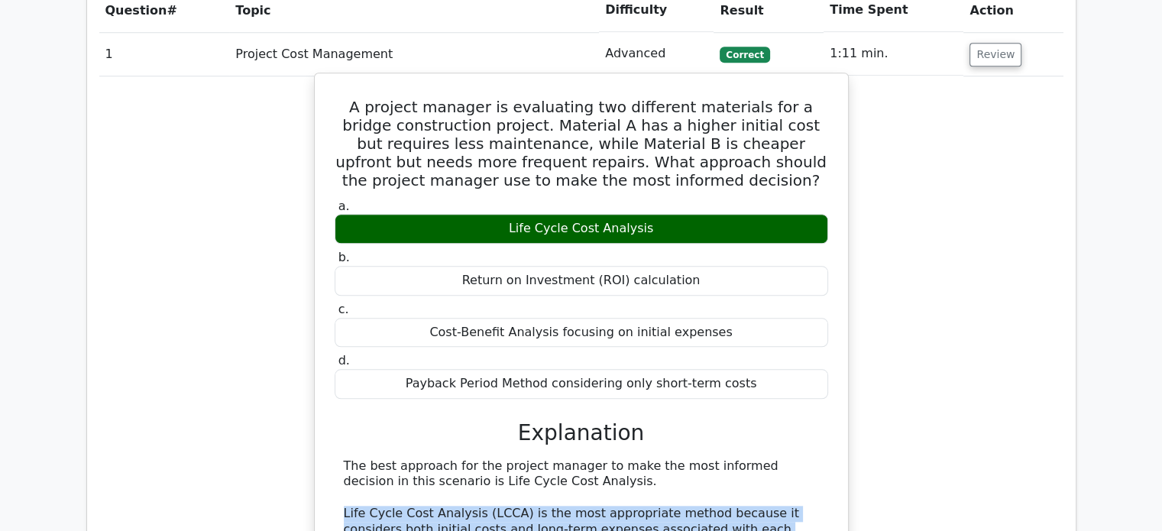
drag, startPoint x: 345, startPoint y: 436, endPoint x: 767, endPoint y: 447, distance: 421.9
copy div "Life Cycle Cost Analysis (LCCA) is the most appropriate method because it consi…"
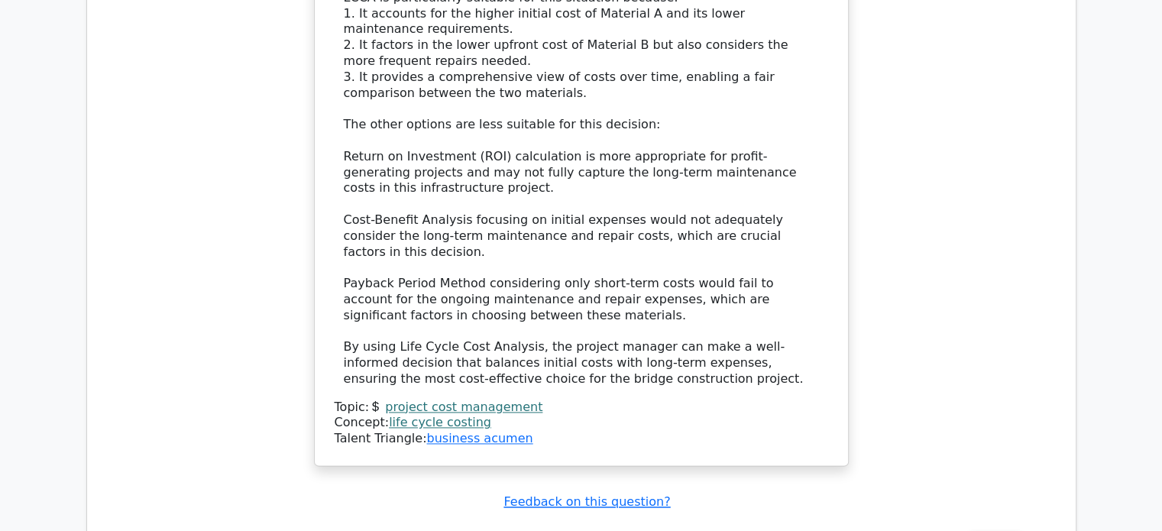
scroll to position [2063, 0]
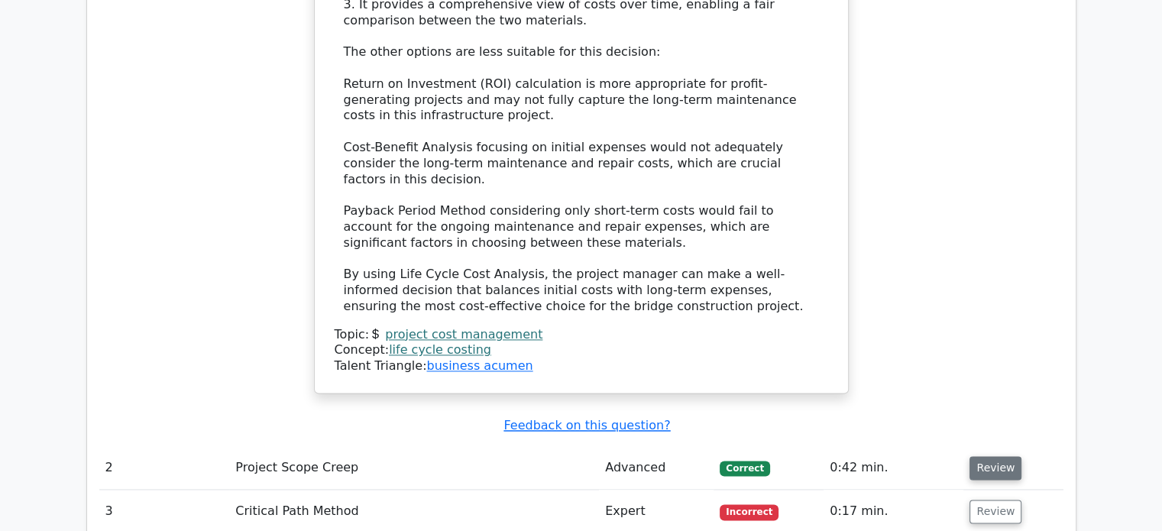
click at [970, 456] on button "Review" at bounding box center [996, 468] width 52 height 24
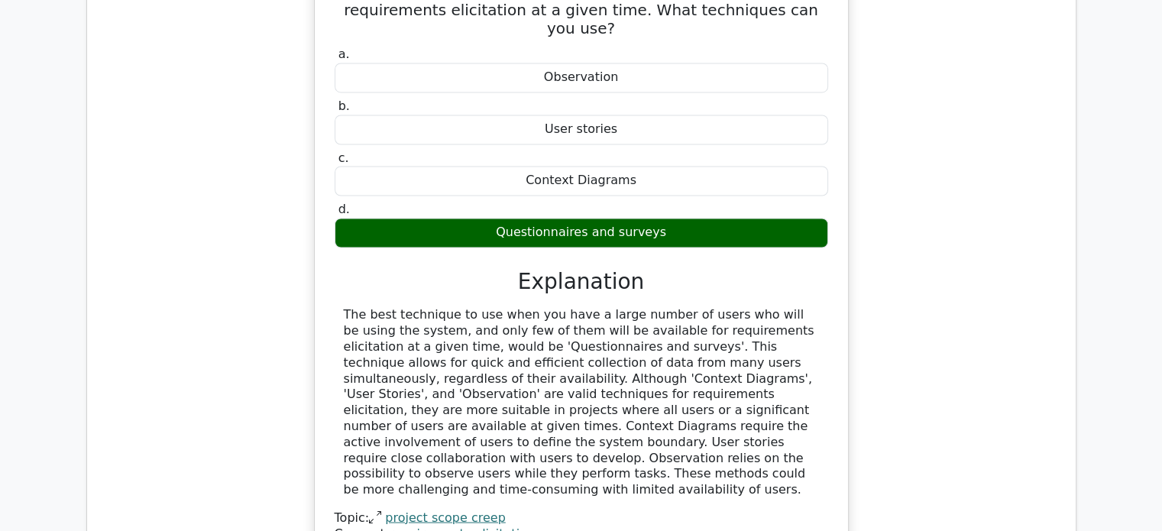
scroll to position [2674, 0]
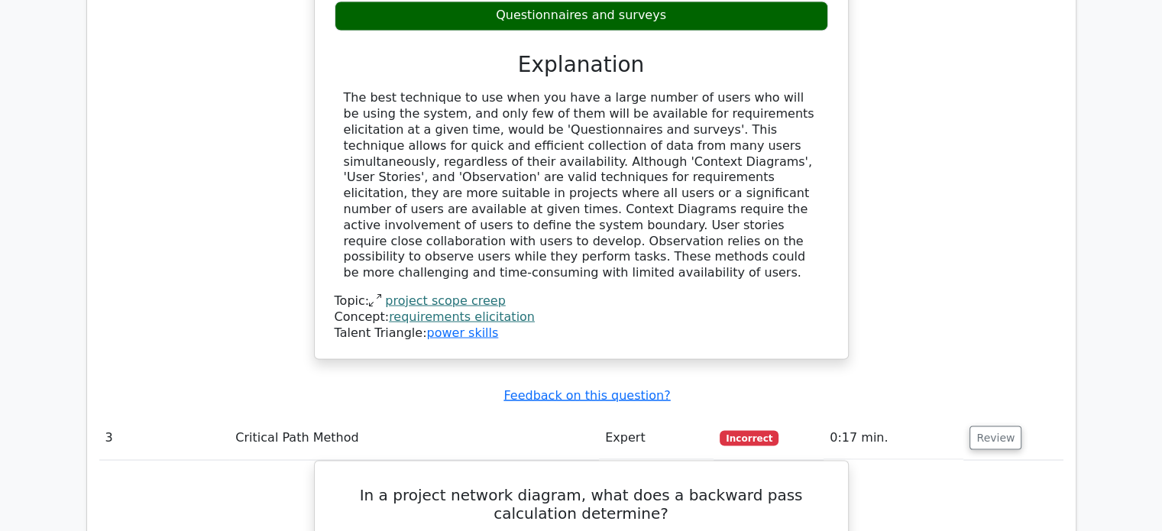
scroll to position [2904, 0]
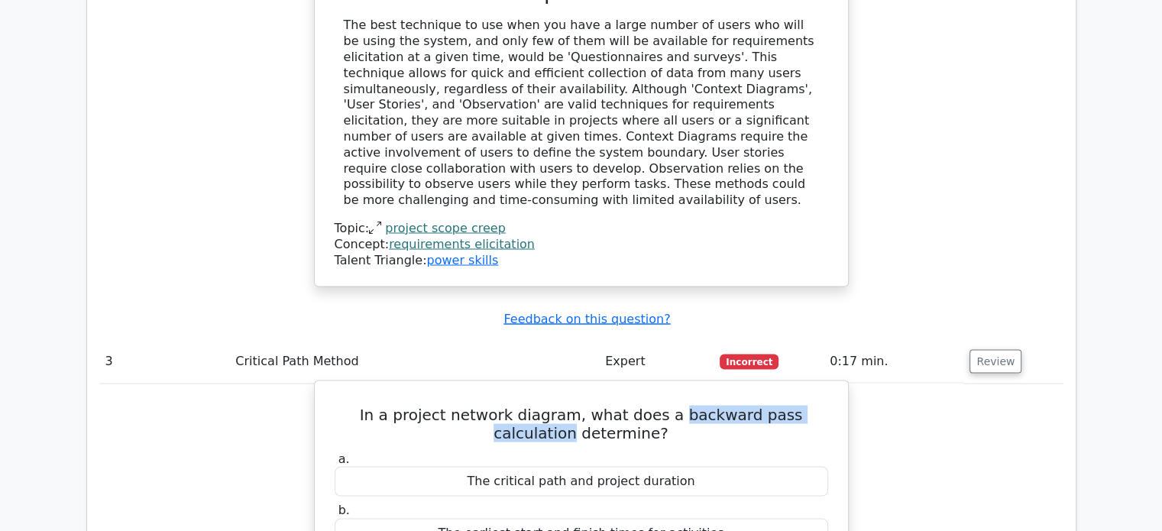
drag, startPoint x: 639, startPoint y: 281, endPoint x: 821, endPoint y: 287, distance: 182.0
click at [821, 405] on h5 "In a project network diagram, what does a backward pass calculation determine?" at bounding box center [581, 423] width 497 height 37
copy h5 "backward pass calculation"
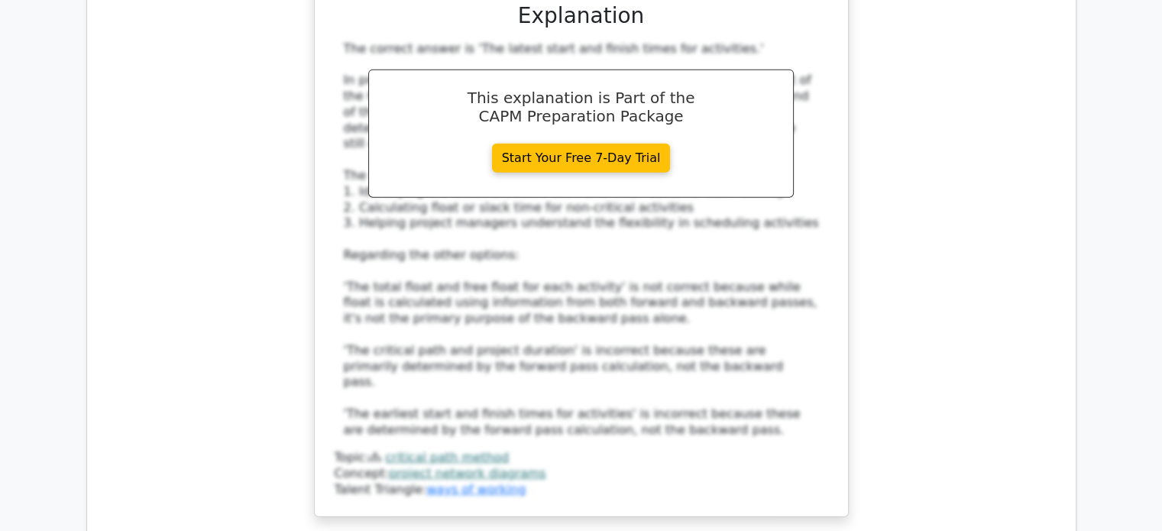
scroll to position [3668, 0]
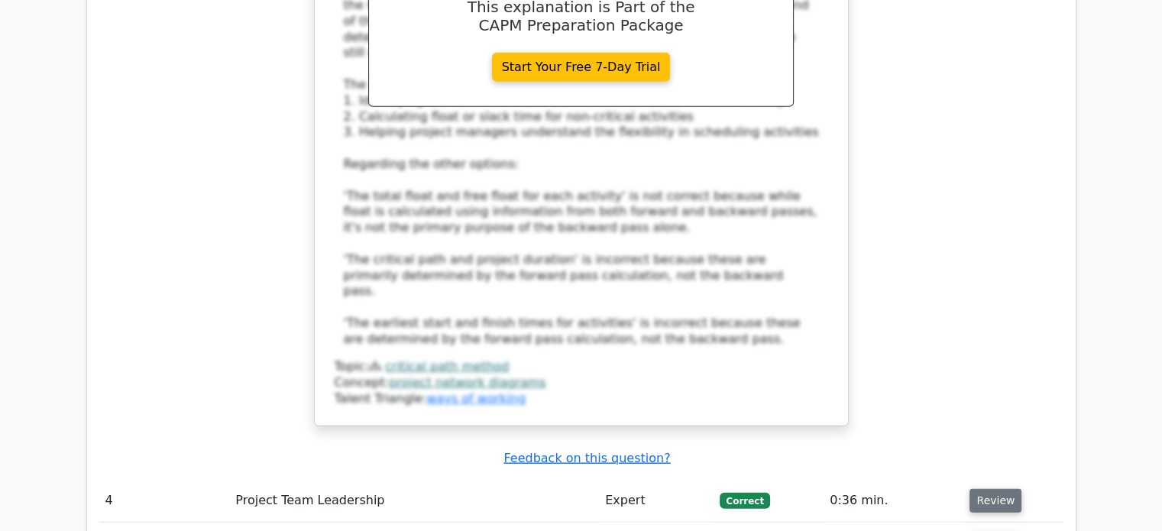
click at [984, 489] on button "Review" at bounding box center [996, 501] width 52 height 24
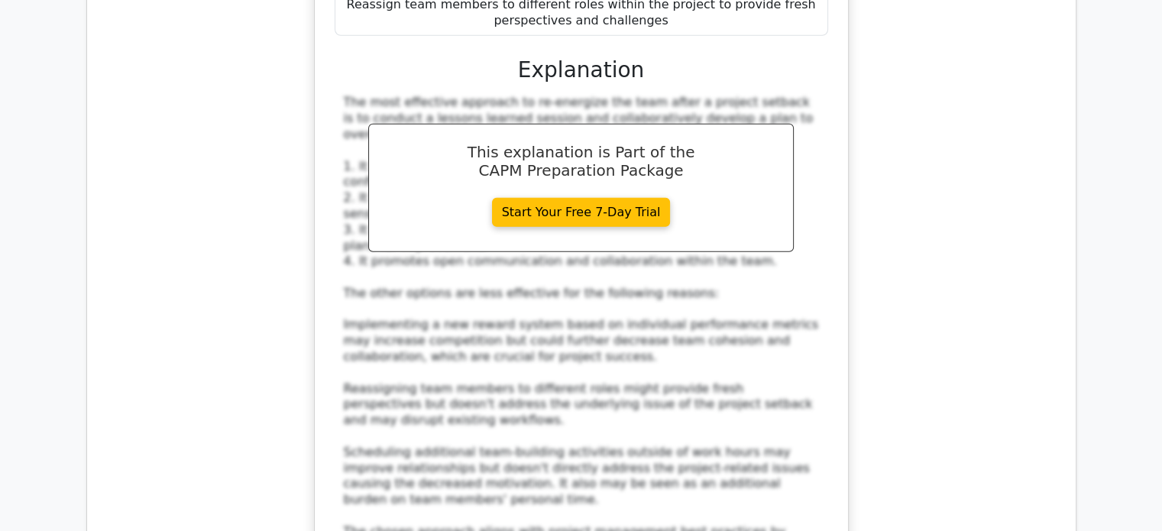
scroll to position [4737, 0]
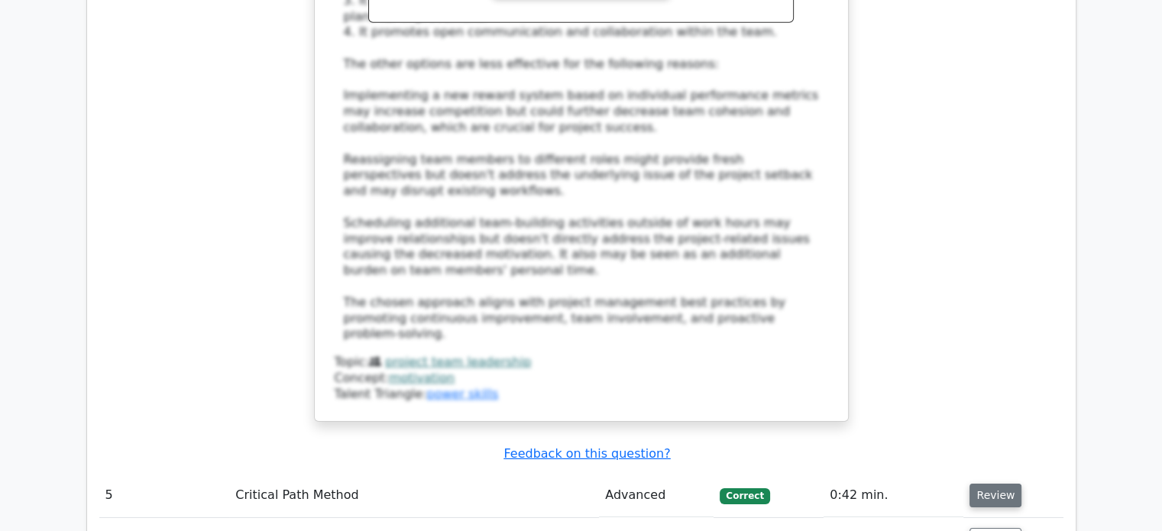
click at [981, 484] on button "Review" at bounding box center [996, 496] width 52 height 24
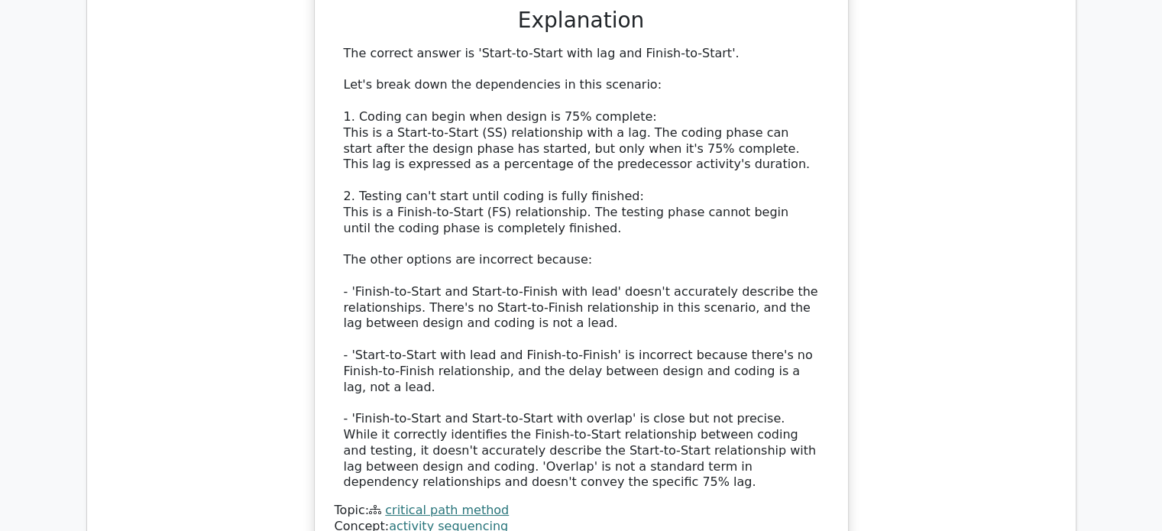
scroll to position [5654, 0]
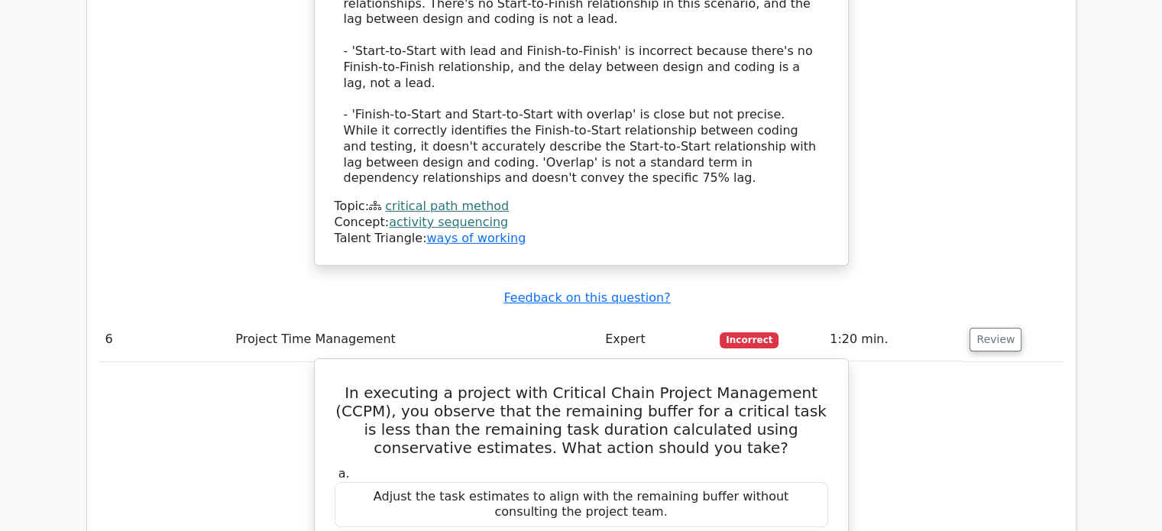
scroll to position [5960, 0]
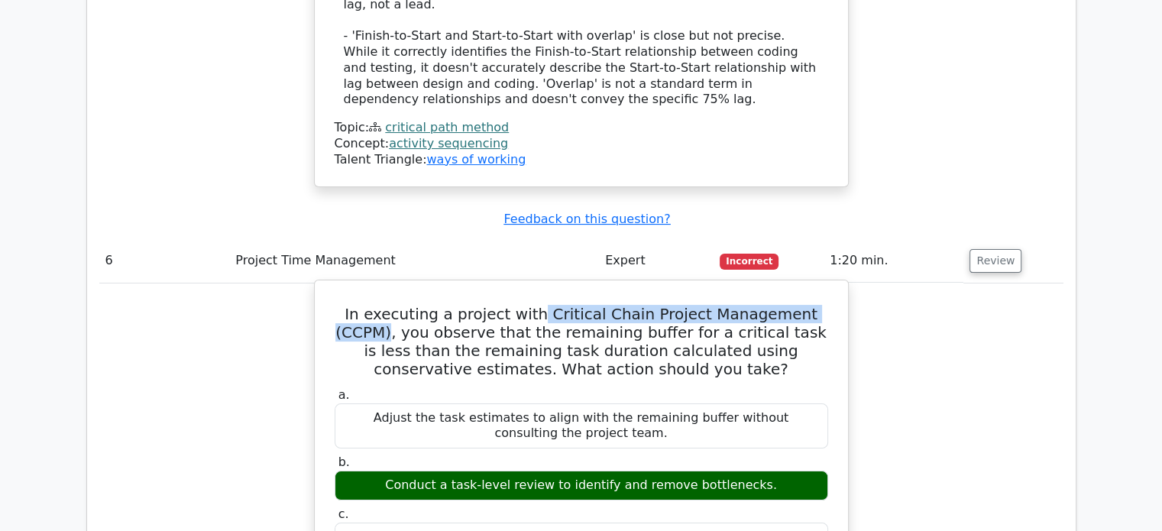
drag, startPoint x: 523, startPoint y: 101, endPoint x: 822, endPoint y: 89, distance: 299.8
click at [822, 305] on h5 "In executing a project with Critical Chain Project Management (CCPM), you obser…" at bounding box center [581, 341] width 497 height 73
copy h5 "Critical Chain Project Management (CCPM)"
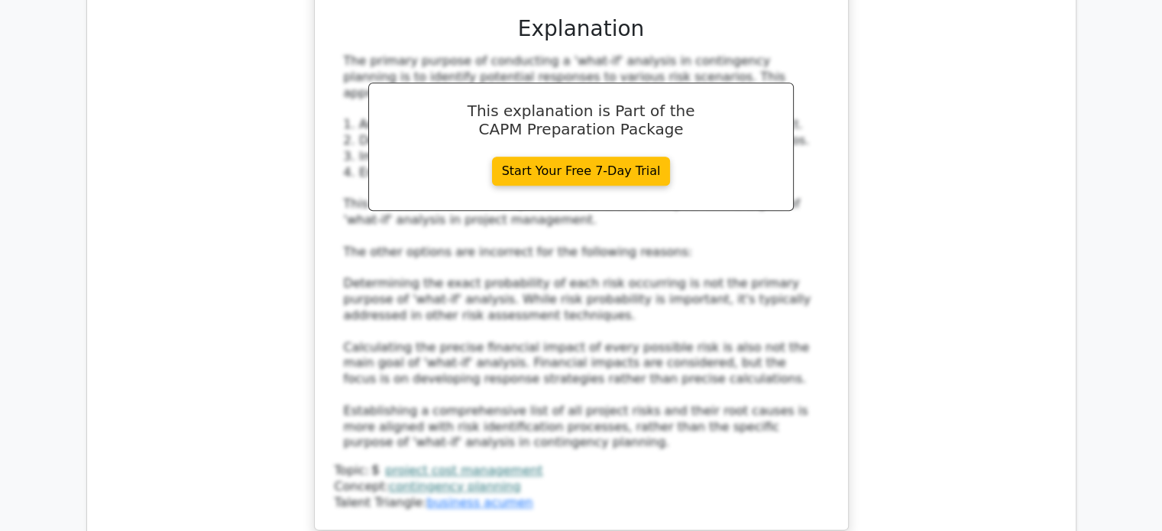
scroll to position [7488, 0]
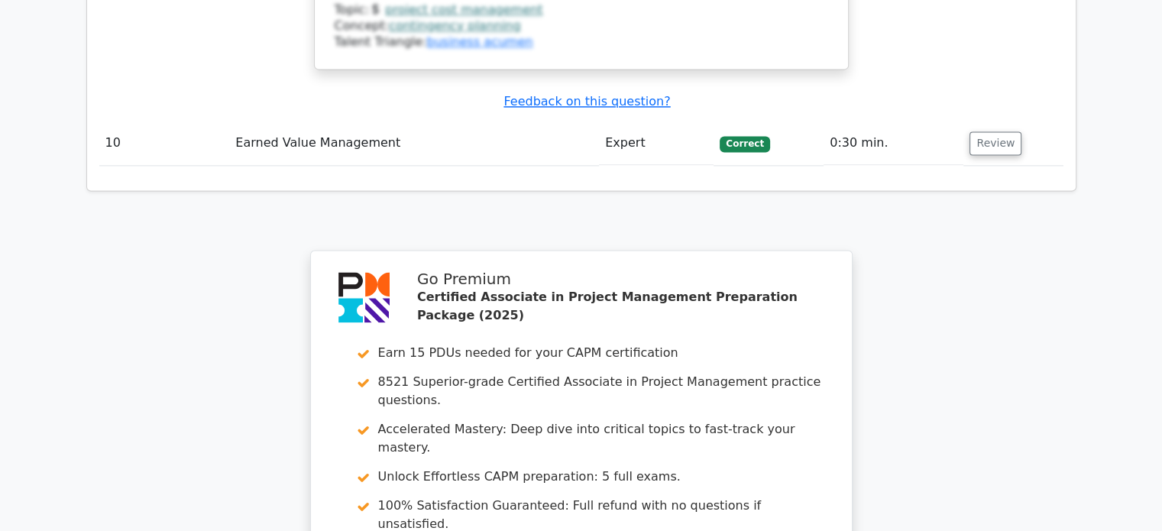
scroll to position [7947, 0]
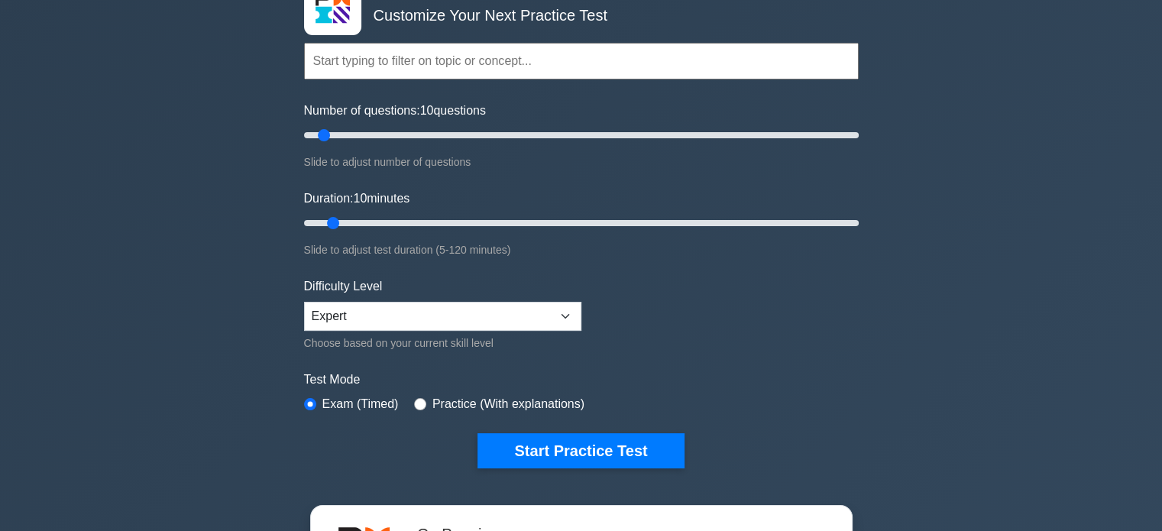
scroll to position [153, 0]
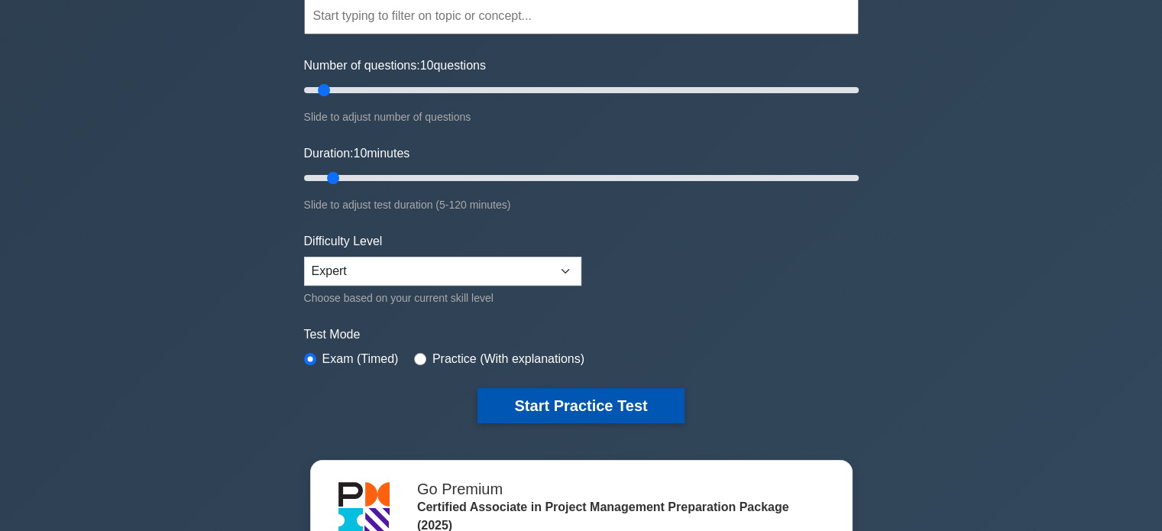
click at [620, 403] on button "Start Practice Test" at bounding box center [581, 405] width 206 height 35
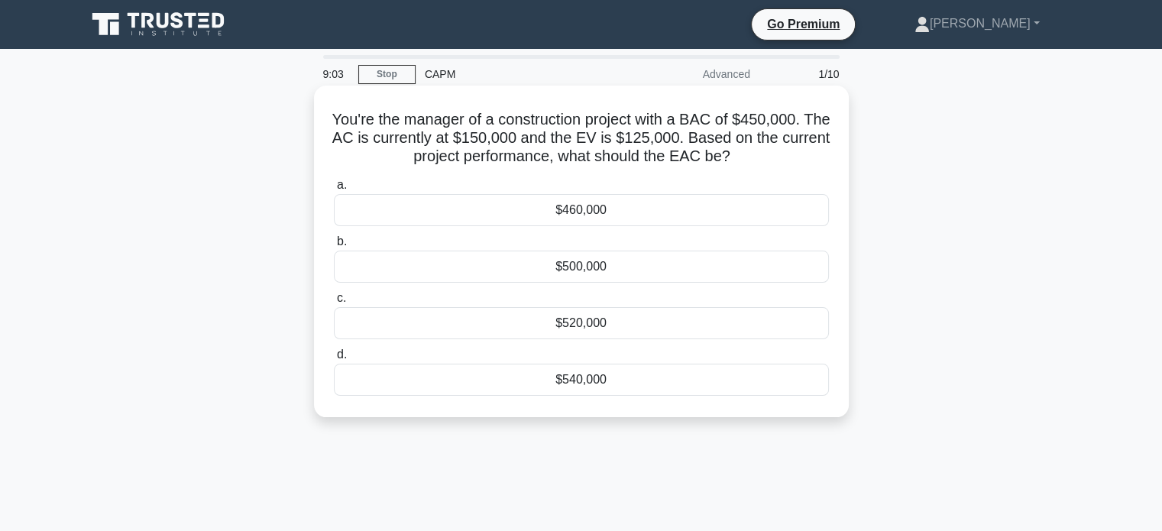
click at [573, 381] on div "$540,000" at bounding box center [581, 380] width 495 height 32
click at [334, 360] on input "d. $540,000" at bounding box center [334, 355] width 0 height 10
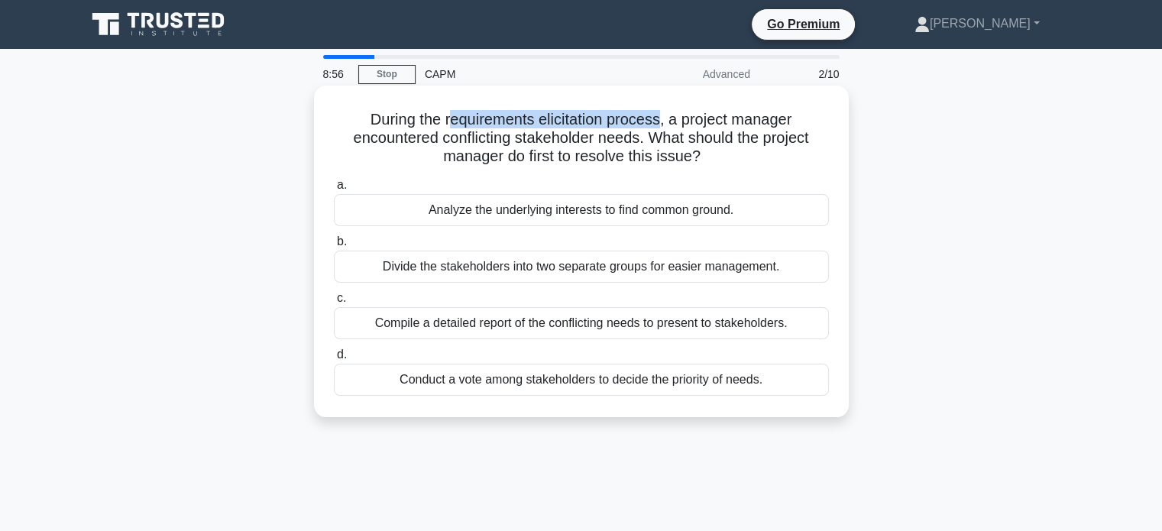
drag, startPoint x: 446, startPoint y: 118, endPoint x: 662, endPoint y: 110, distance: 216.4
click at [662, 110] on h5 "During the requirements elicitation process, a project manager encountered conf…" at bounding box center [581, 138] width 498 height 57
drag, startPoint x: 440, startPoint y: 116, endPoint x: 606, endPoint y: 117, distance: 165.8
click at [606, 117] on h5 "During the requirements elicitation process, a project manager encountered conf…" at bounding box center [581, 138] width 498 height 57
click at [446, 125] on h5 "During the requirements elicitation process, a project manager encountered conf…" at bounding box center [581, 138] width 498 height 57
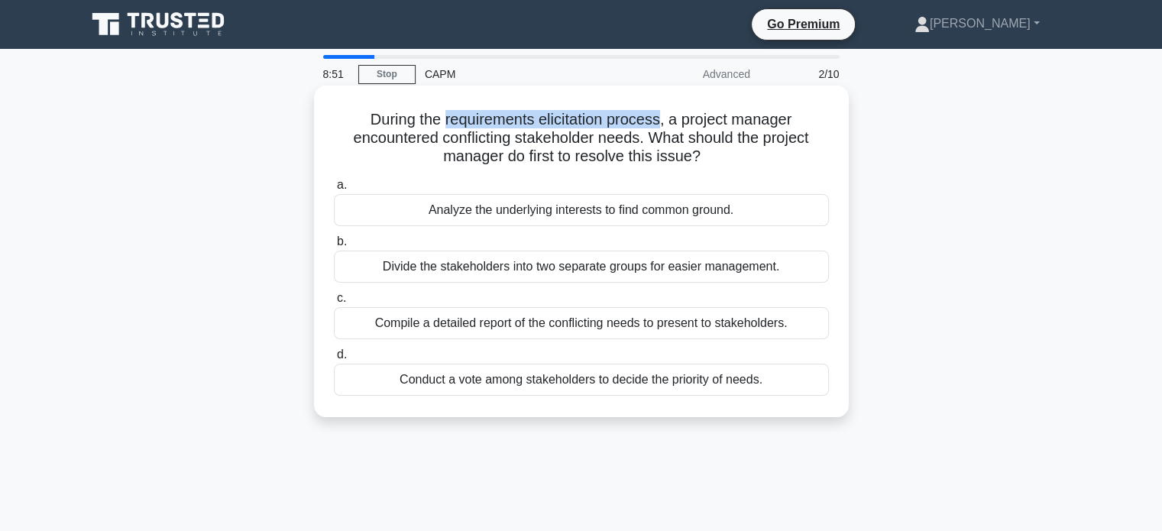
drag, startPoint x: 442, startPoint y: 123, endPoint x: 664, endPoint y: 115, distance: 221.7
click at [664, 115] on h5 "During the requirements elicitation process, a project manager encountered conf…" at bounding box center [581, 138] width 498 height 57
copy h5 "requirements elicitation process"
click at [472, 212] on div "Analyze the underlying interests to find common ground." at bounding box center [581, 210] width 495 height 32
click at [334, 190] on input "a. Analyze the underlying interests to find common ground." at bounding box center [334, 185] width 0 height 10
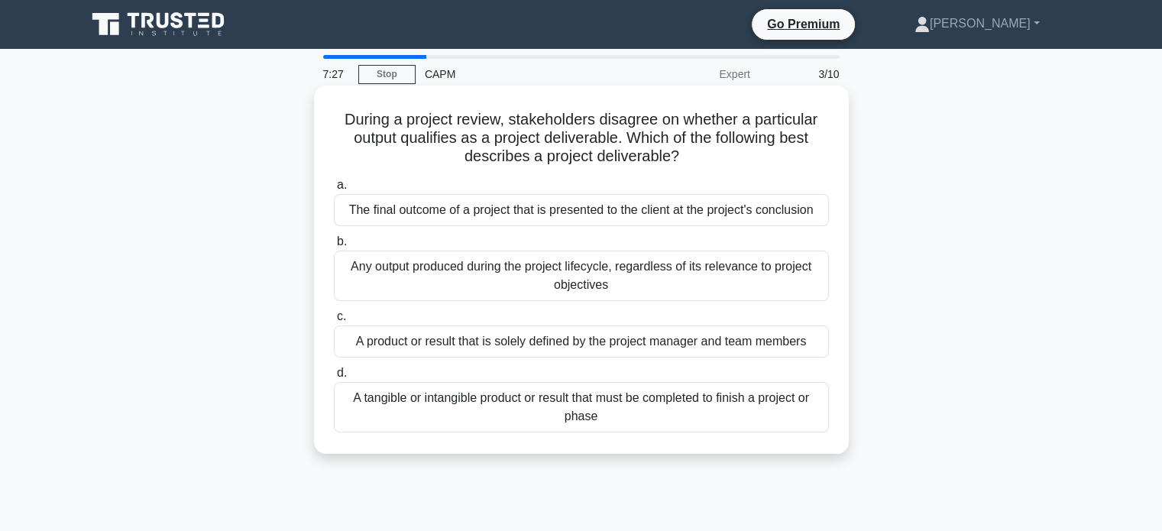
click at [409, 390] on div "A tangible or intangible product or result that must be completed to finish a p…" at bounding box center [581, 407] width 495 height 50
click at [334, 378] on input "d. A tangible or intangible product or result that must be completed to finish …" at bounding box center [334, 373] width 0 height 10
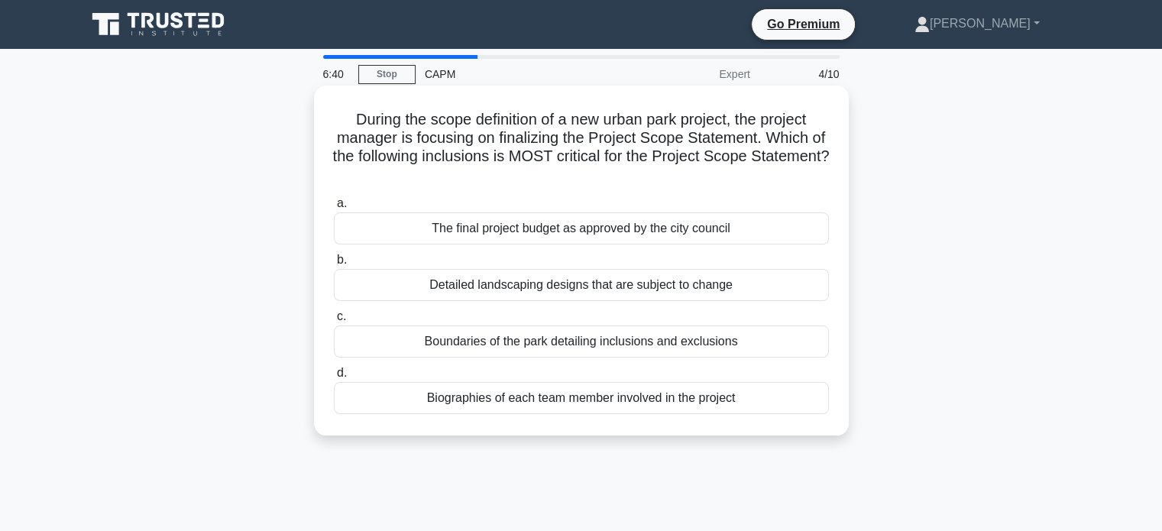
click at [379, 355] on div "Boundaries of the park detailing inclusions and exclusions" at bounding box center [581, 342] width 495 height 32
click at [334, 322] on input "c. Boundaries of the park detailing inclusions and exclusions" at bounding box center [334, 317] width 0 height 10
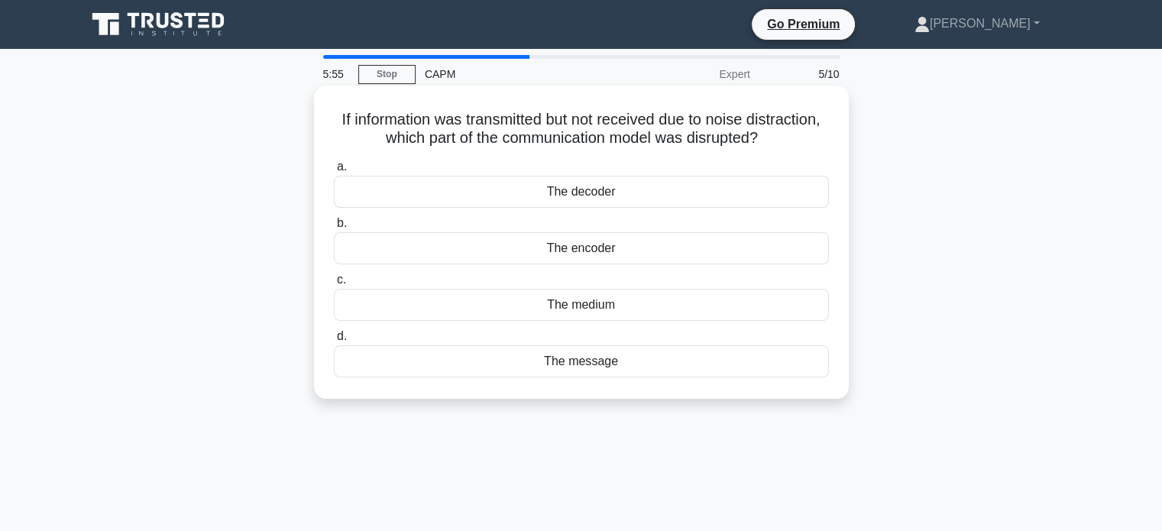
click at [385, 372] on div "The message" at bounding box center [581, 361] width 495 height 32
click at [334, 342] on input "d. The message" at bounding box center [334, 337] width 0 height 10
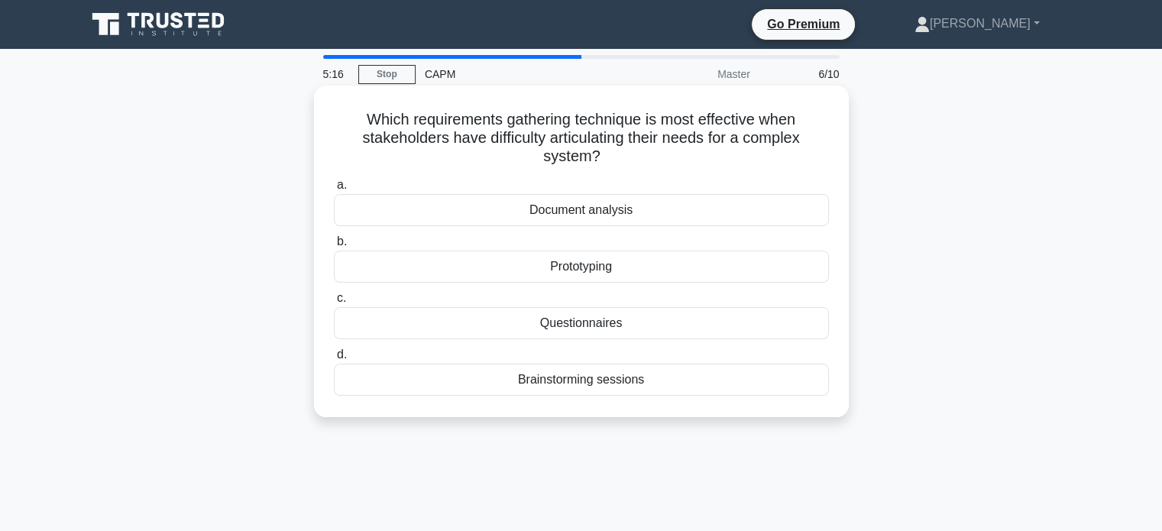
click at [419, 317] on div "Questionnaires" at bounding box center [581, 323] width 495 height 32
click at [334, 303] on input "c. Questionnaires" at bounding box center [334, 298] width 0 height 10
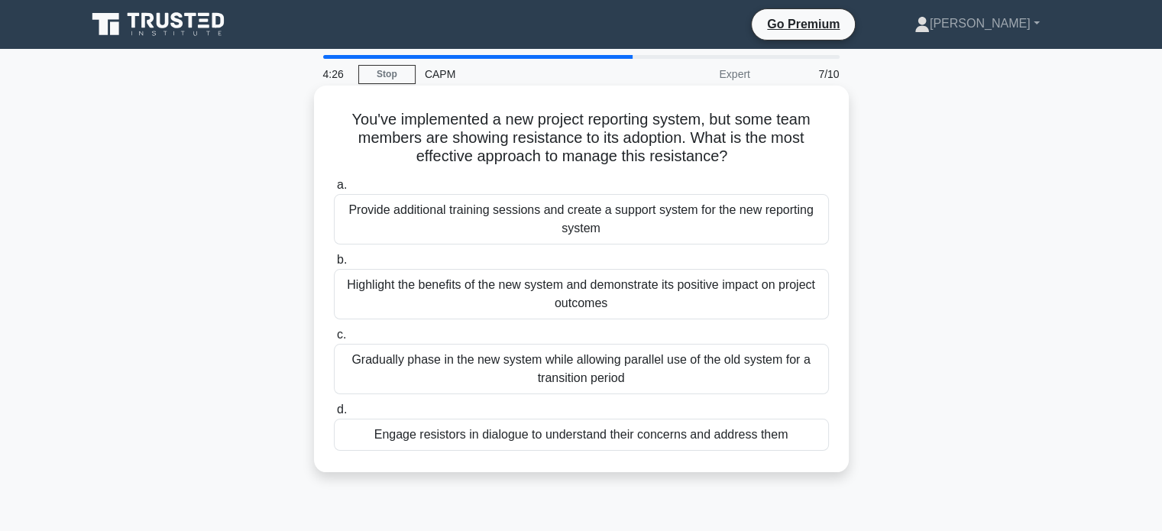
click at [369, 270] on div "Highlight the benefits of the new system and demonstrate its positive impact on…" at bounding box center [581, 294] width 495 height 50
click at [334, 265] on input "b. Highlight the benefits of the new system and demonstrate its positive impact…" at bounding box center [334, 260] width 0 height 10
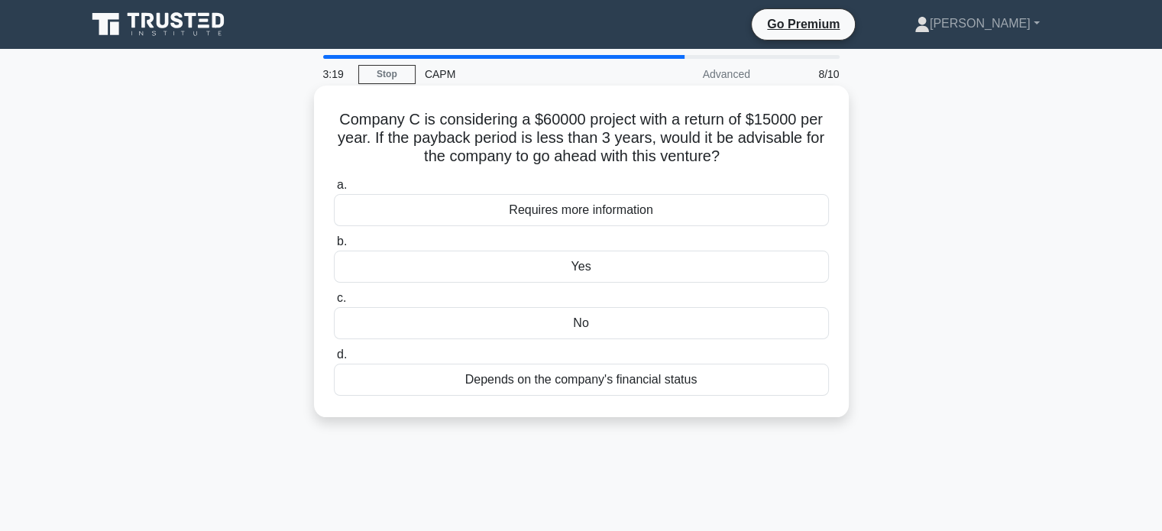
click at [612, 268] on div "Yes" at bounding box center [581, 267] width 495 height 32
click at [334, 247] on input "b. Yes" at bounding box center [334, 242] width 0 height 10
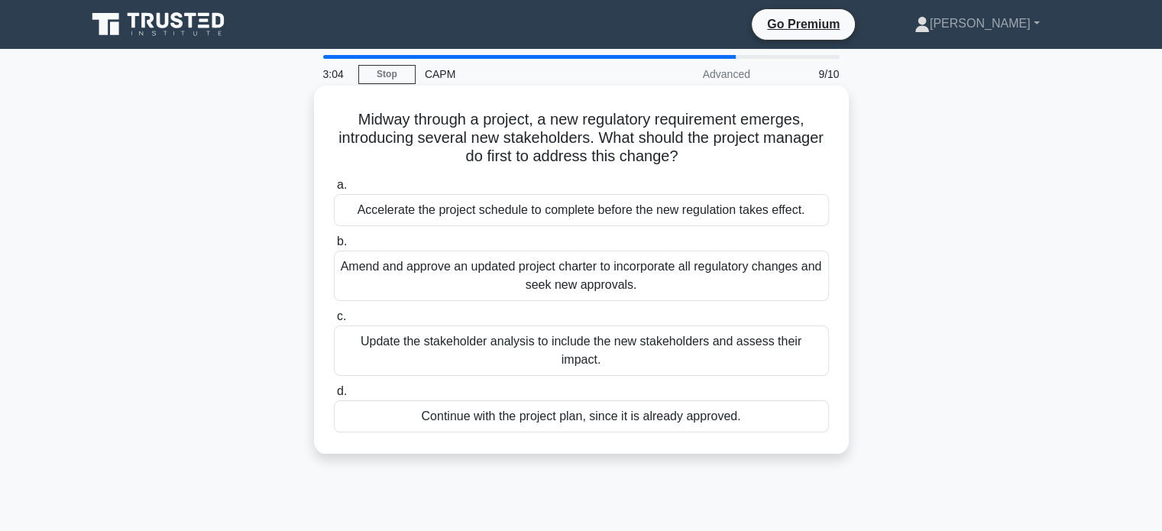
click at [452, 335] on div "Update the stakeholder analysis to include the new stakeholders and assess thei…" at bounding box center [581, 351] width 495 height 50
click at [334, 322] on input "c. Update the stakeholder analysis to include the new stakeholders and assess t…" at bounding box center [334, 317] width 0 height 10
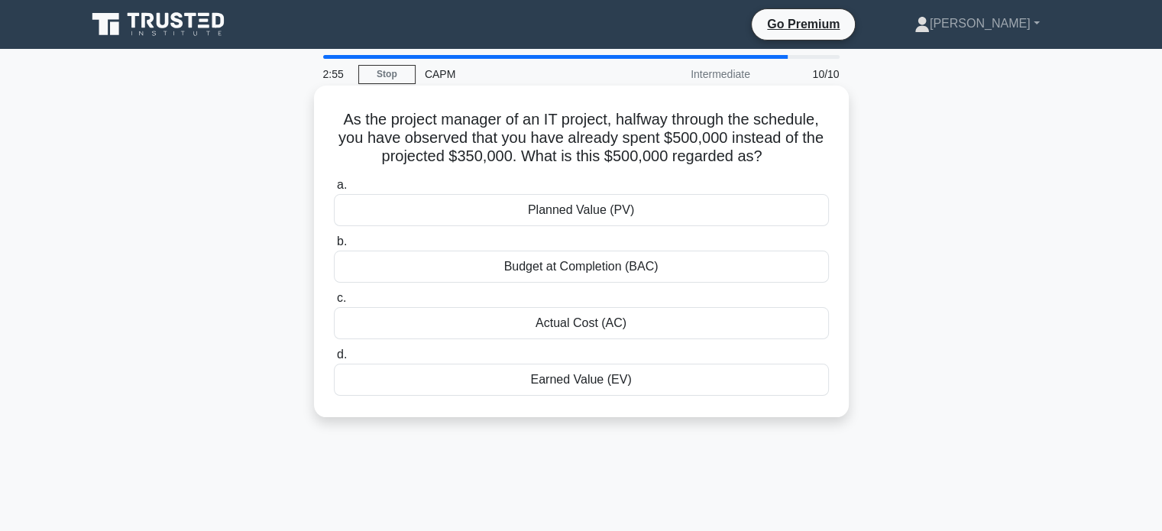
click at [695, 323] on div "Actual Cost (AC)" at bounding box center [581, 323] width 495 height 32
click at [334, 303] on input "c. Actual Cost (AC)" at bounding box center [334, 298] width 0 height 10
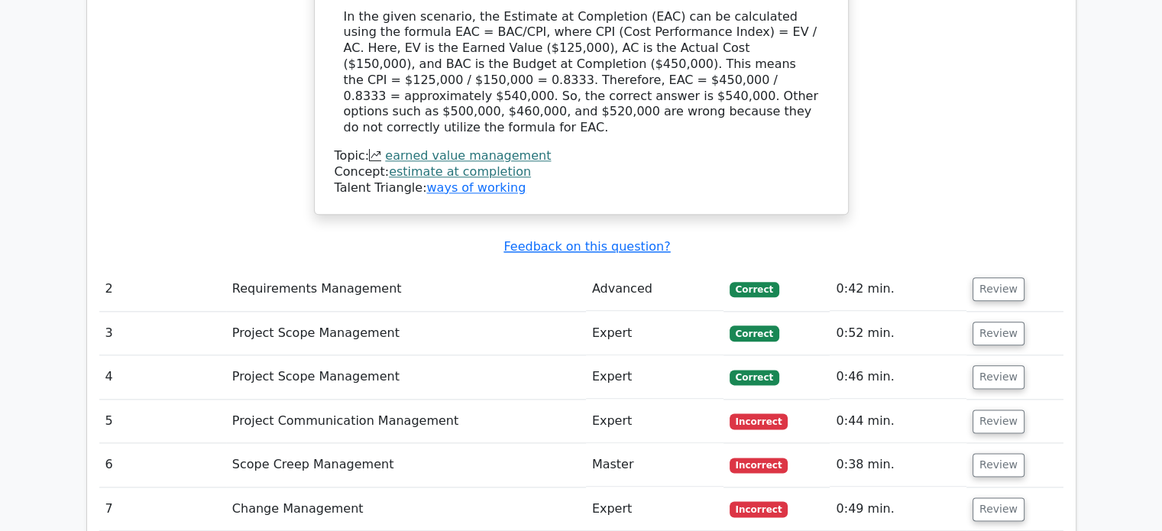
scroll to position [1834, 0]
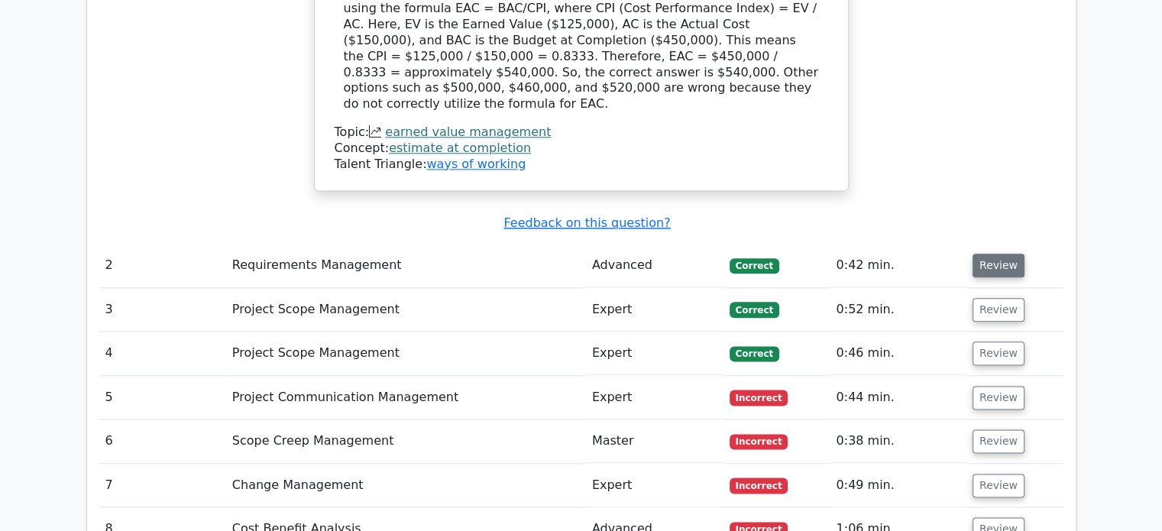
click at [1008, 254] on button "Review" at bounding box center [999, 266] width 52 height 24
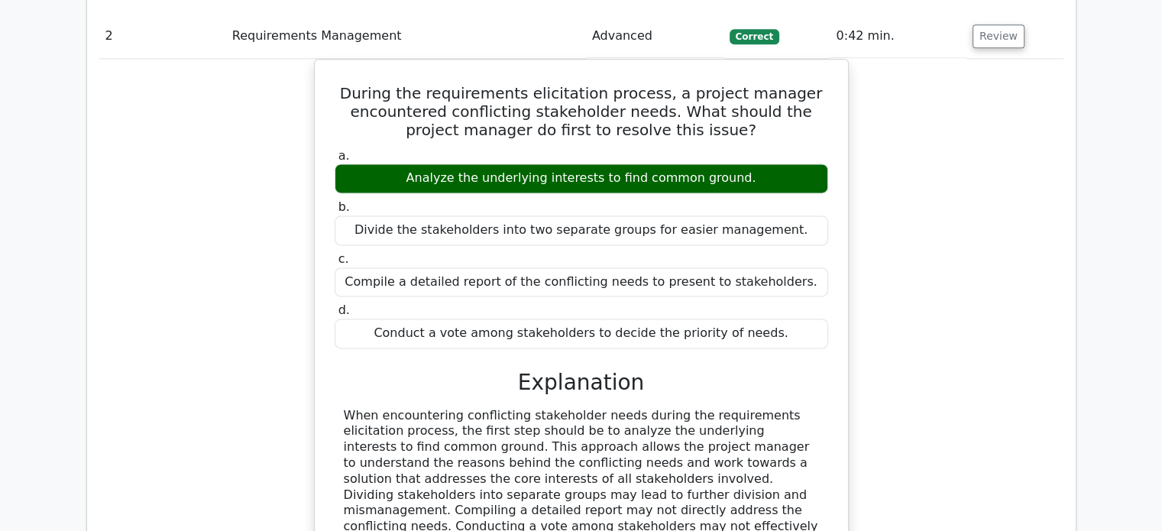
scroll to position [2369, 0]
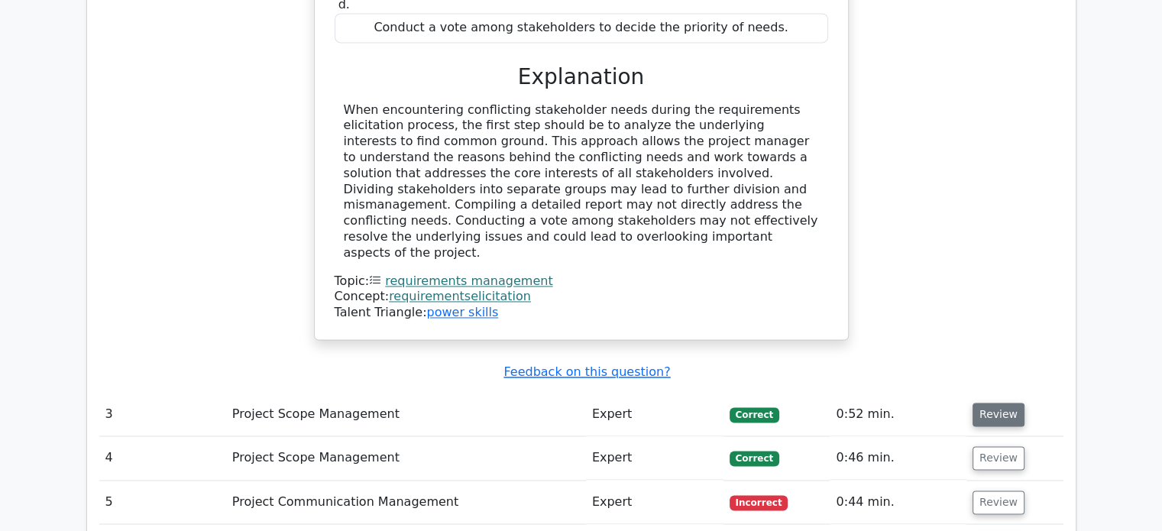
click at [991, 403] on button "Review" at bounding box center [999, 415] width 52 height 24
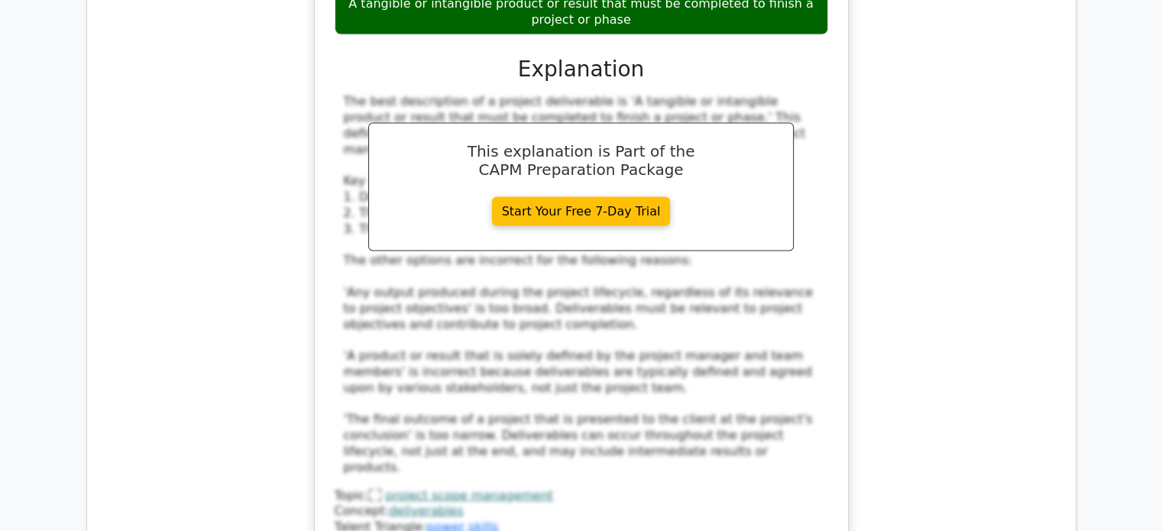
scroll to position [3133, 0]
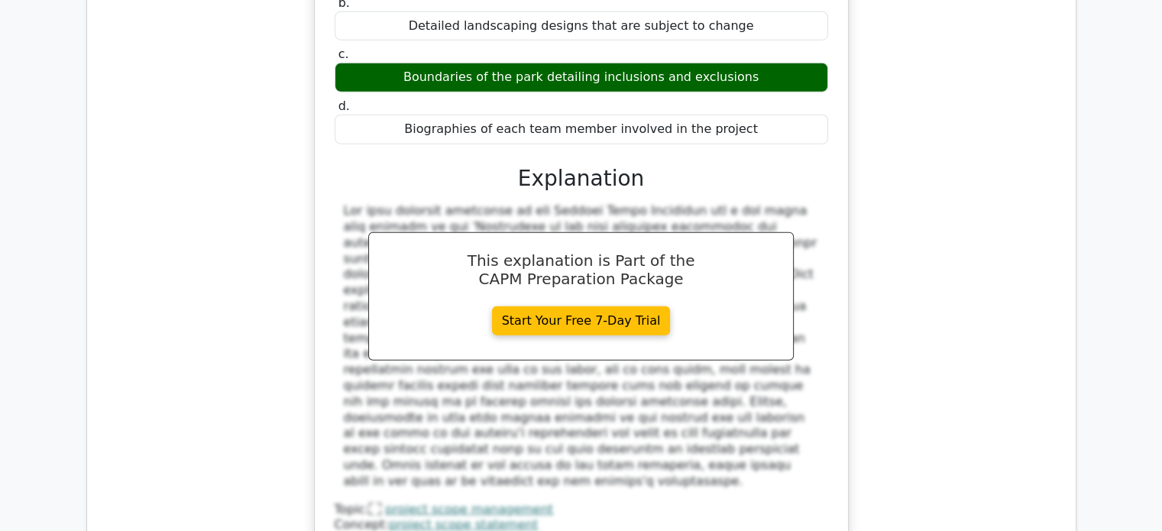
scroll to position [3973, 0]
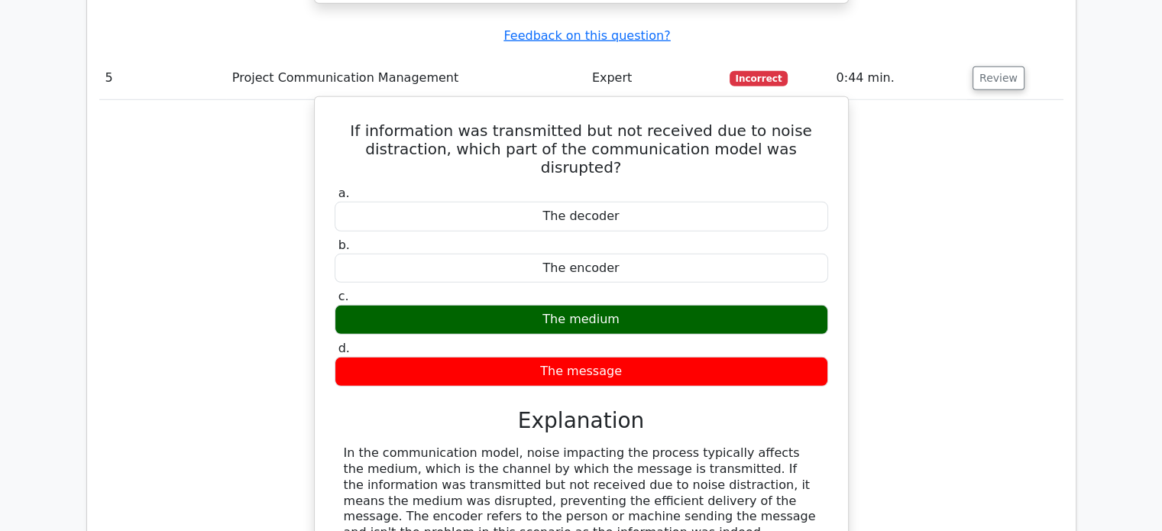
scroll to position [4508, 0]
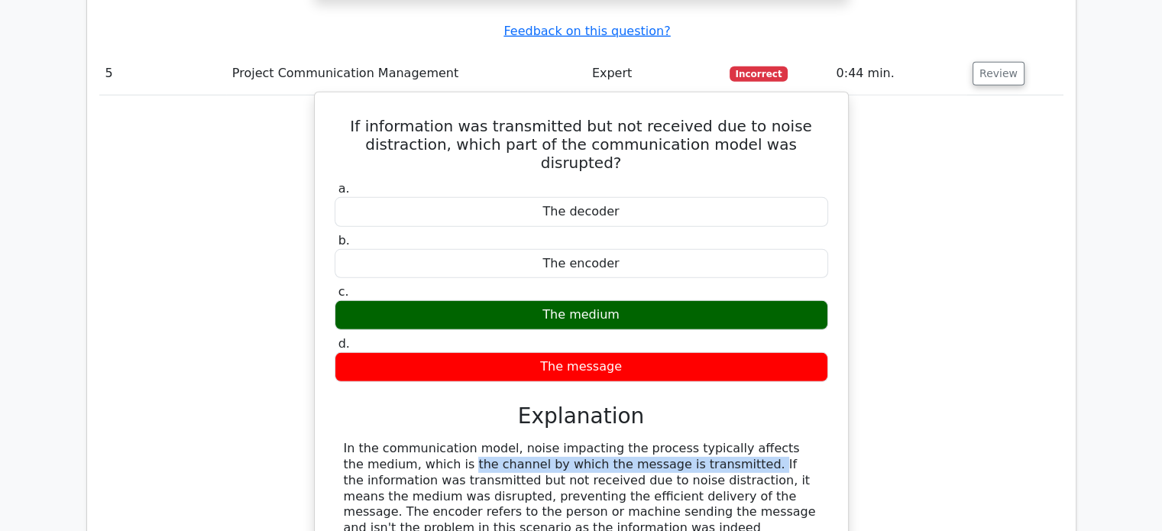
drag, startPoint x: 765, startPoint y: 205, endPoint x: 575, endPoint y: 212, distance: 189.6
click at [575, 441] on div "In the communication model, noise impacting the process typically affects the m…" at bounding box center [581, 520] width 475 height 159
copy div "medium, which is the channel by which the message"
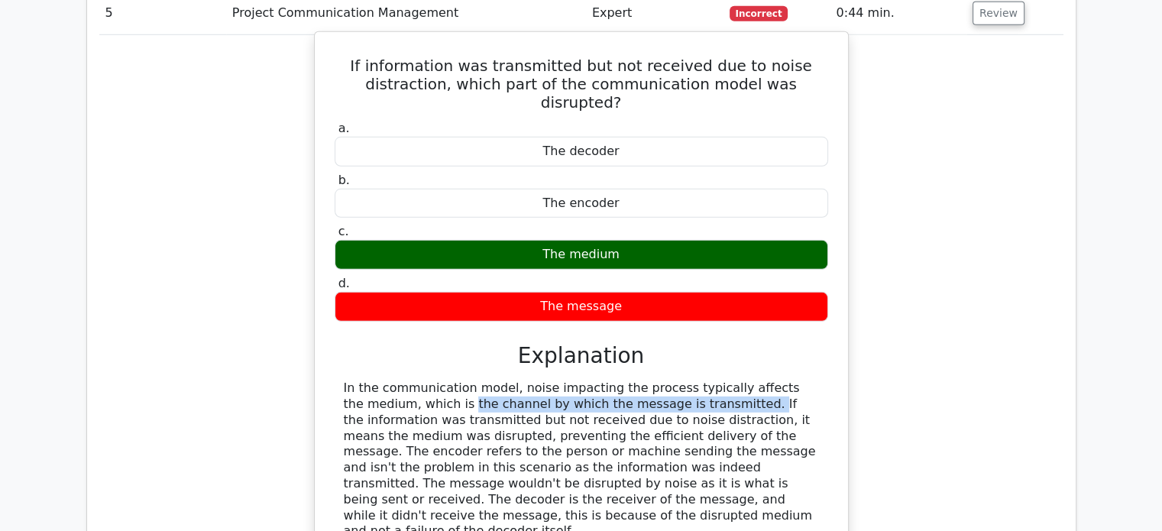
scroll to position [4737, 0]
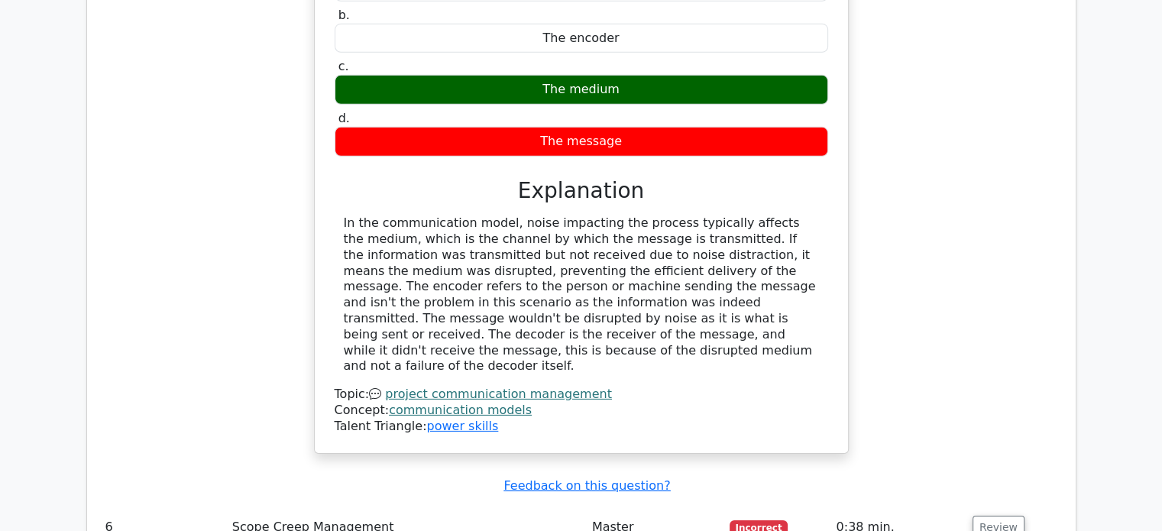
click at [963, 506] on td "0:38 min." at bounding box center [898, 528] width 136 height 44
click at [992, 516] on button "Review" at bounding box center [999, 528] width 52 height 24
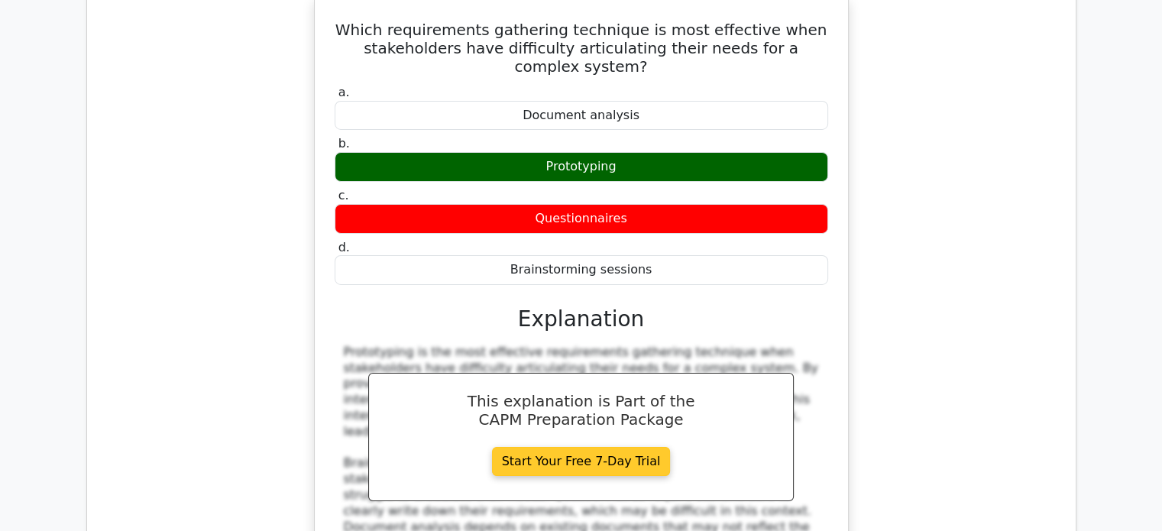
scroll to position [5425, 0]
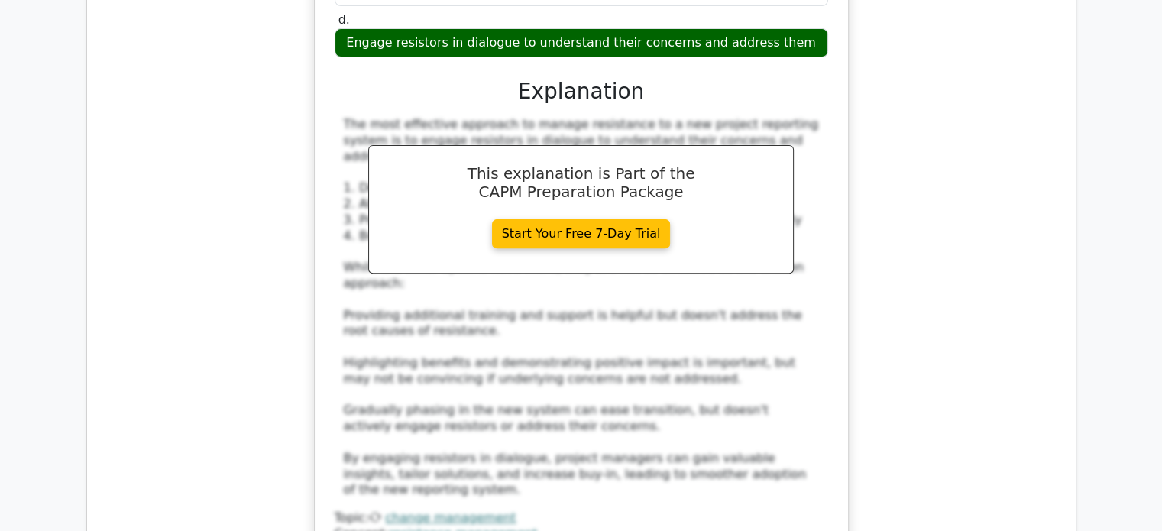
scroll to position [6342, 0]
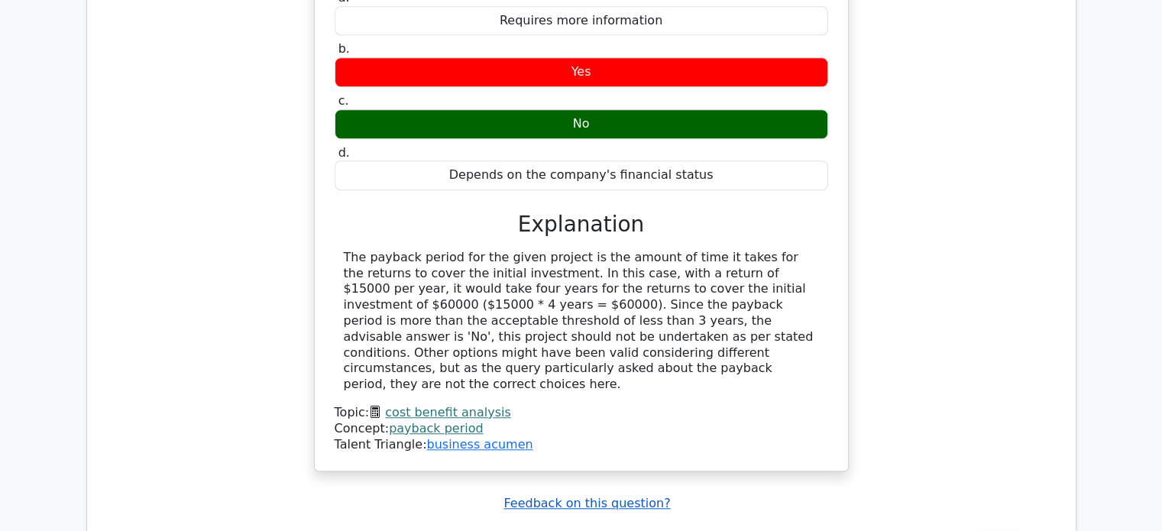
scroll to position [7488, 0]
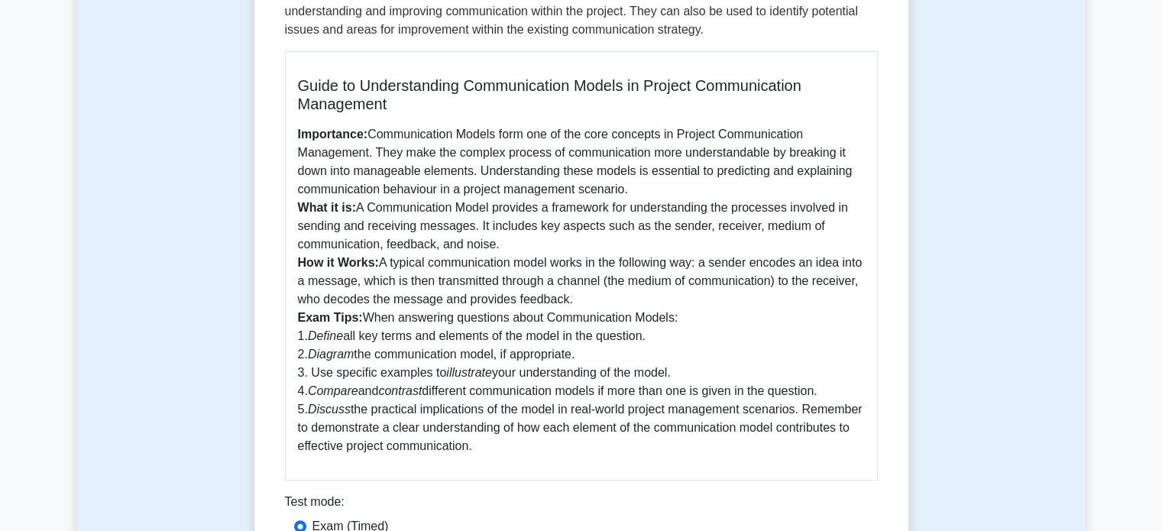
scroll to position [15, 0]
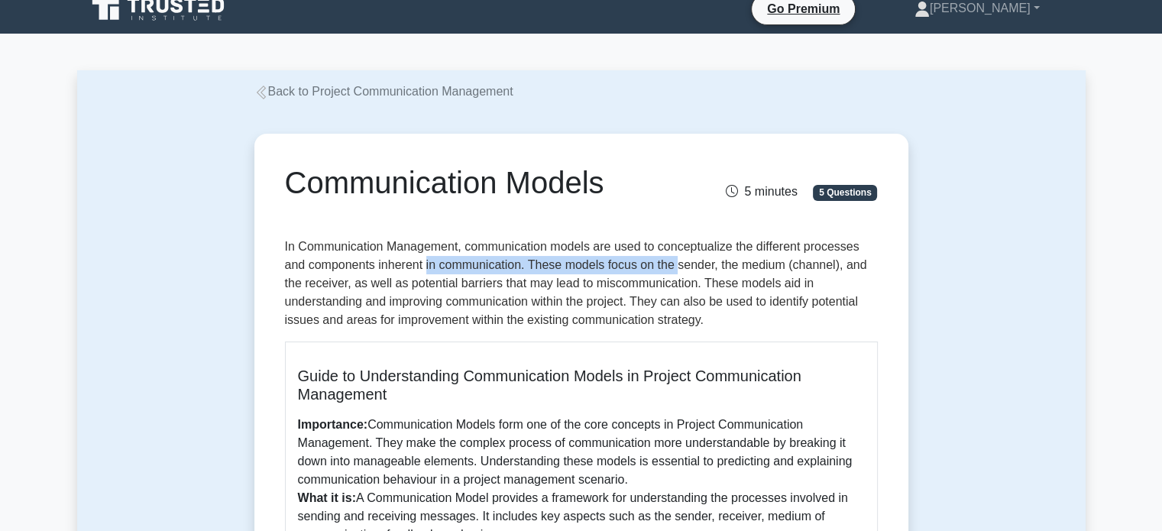
drag, startPoint x: 679, startPoint y: 265, endPoint x: 427, endPoint y: 271, distance: 251.5
click at [427, 271] on p "In Communication Management, communication models are used to conceptualize the…" at bounding box center [581, 284] width 593 height 92
click at [347, 258] on p "In Communication Management, communication models are used to conceptualize the…" at bounding box center [581, 284] width 593 height 92
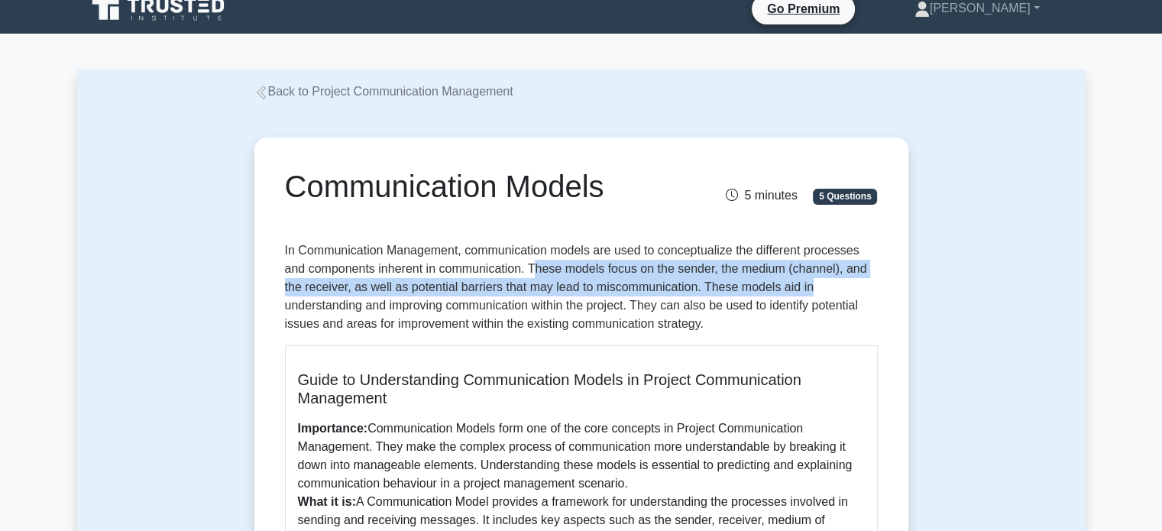
drag, startPoint x: 533, startPoint y: 261, endPoint x: 929, endPoint y: 286, distance: 396.6
click at [929, 286] on div "Communication Models 5 minutes 5 Questions Guide to Understanding Communication…" at bounding box center [581, 535] width 1009 height 868
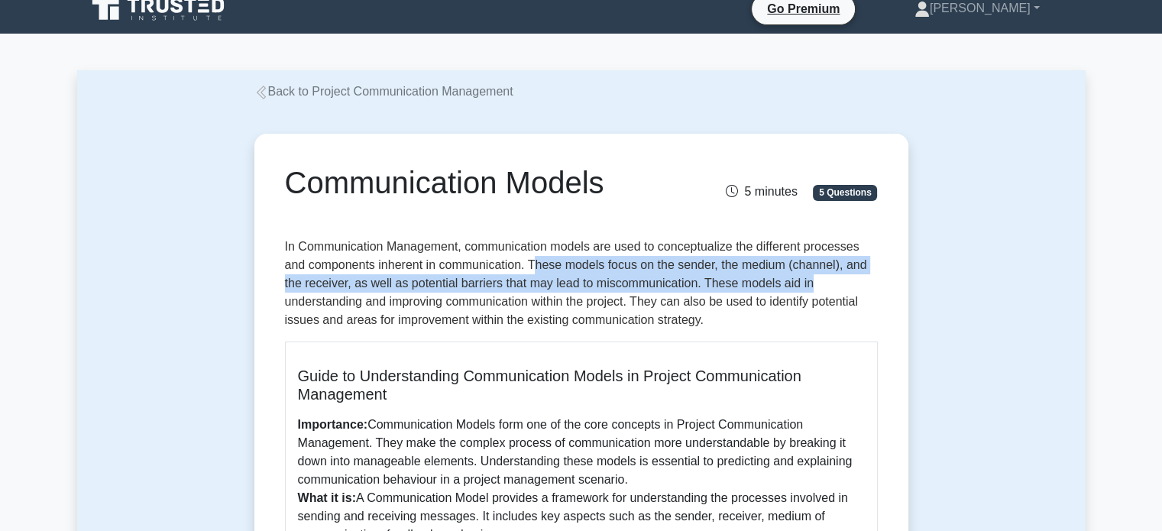
click at [675, 274] on p "In Communication Management, communication models are used to conceptualize the…" at bounding box center [581, 284] width 593 height 92
click at [675, 259] on p "In Communication Management, communication models are used to conceptualize the…" at bounding box center [581, 284] width 593 height 92
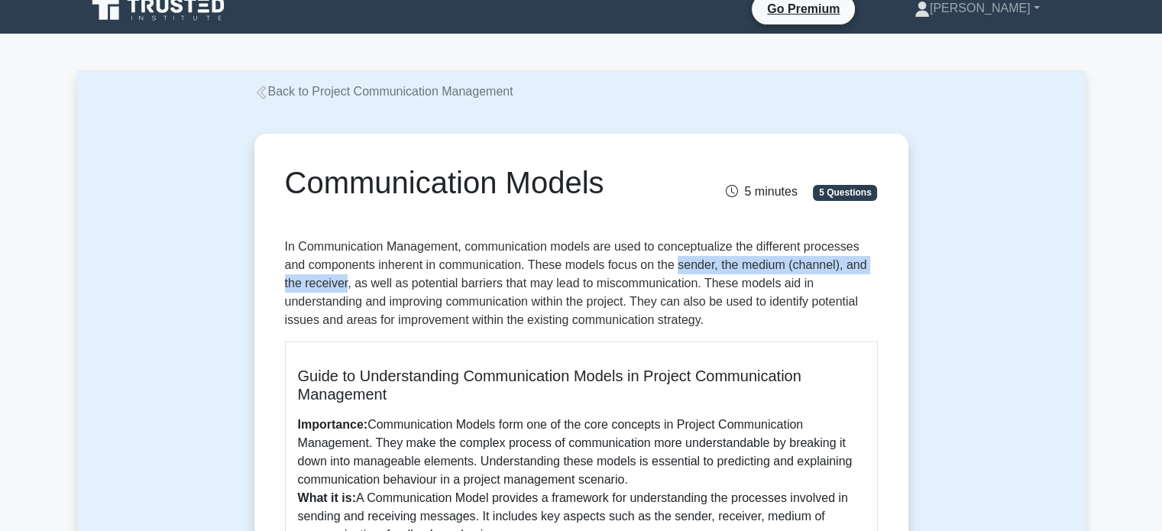
drag, startPoint x: 680, startPoint y: 262, endPoint x: 346, endPoint y: 285, distance: 334.7
click at [346, 285] on p "In Communication Management, communication models are used to conceptualize the…" at bounding box center [581, 284] width 593 height 92
copy p "sender, the medium (channel), and the receiver"
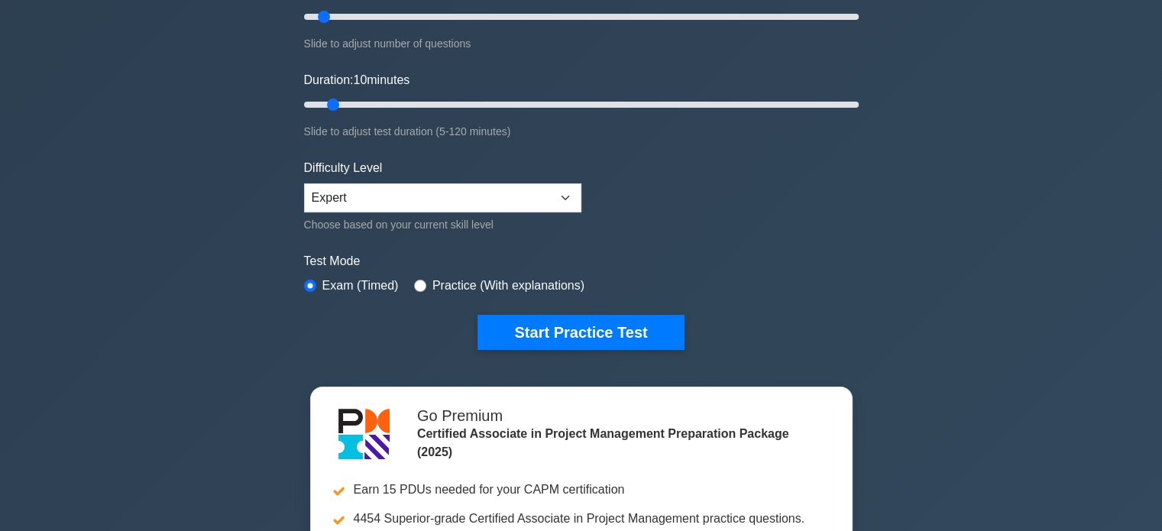
scroll to position [229, 0]
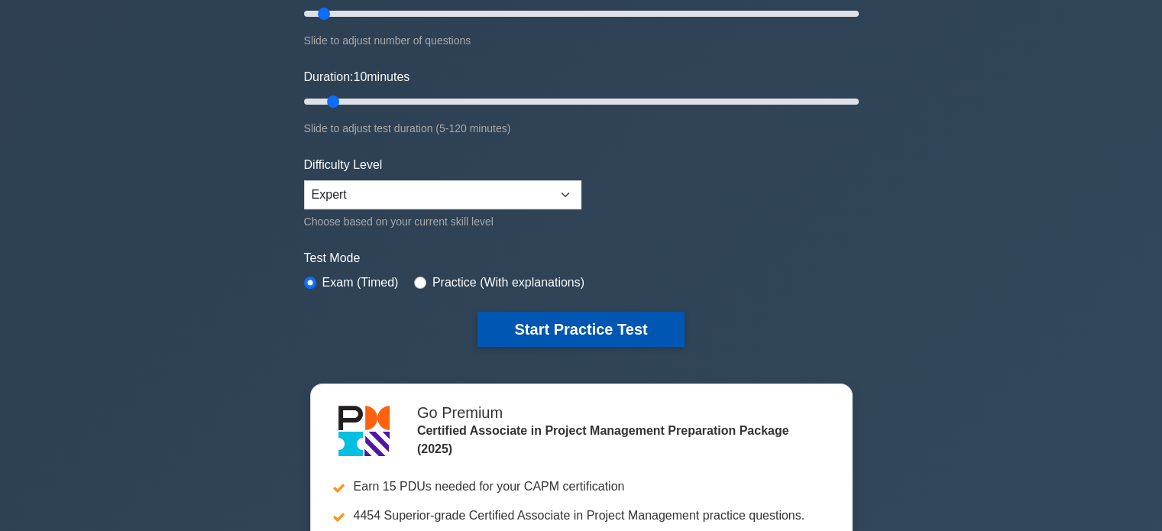
click at [575, 339] on button "Start Practice Test" at bounding box center [581, 329] width 206 height 35
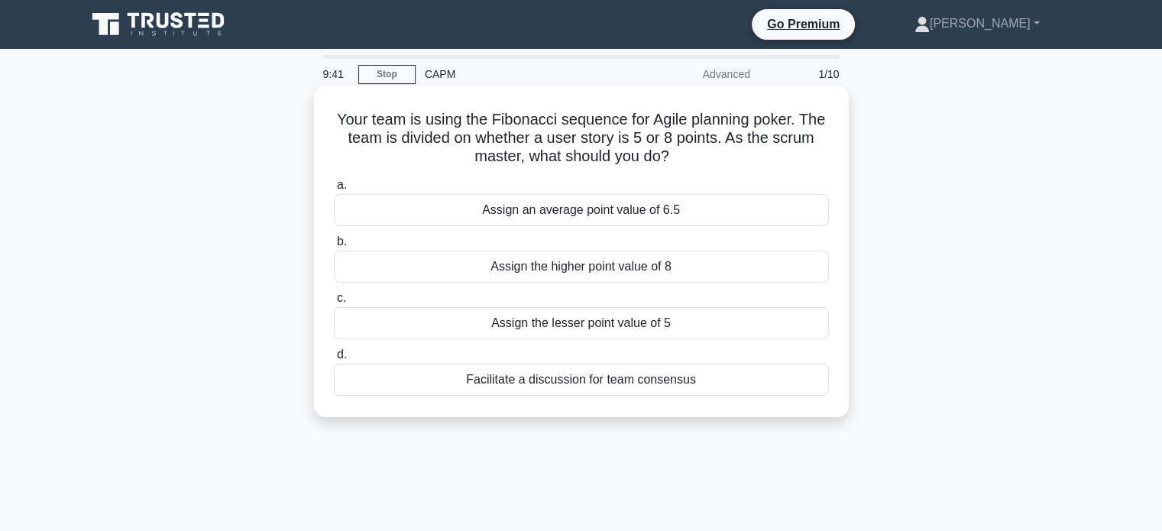
click at [534, 273] on div "Assign the higher point value of 8" at bounding box center [581, 267] width 495 height 32
click at [334, 247] on input "b. Assign the higher point value of 8" at bounding box center [334, 242] width 0 height 10
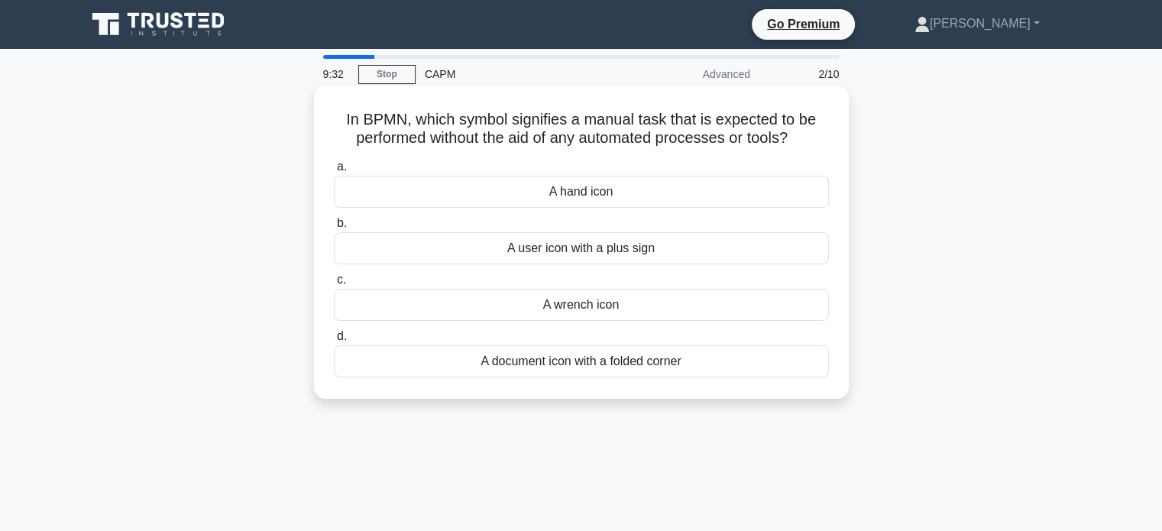
click at [614, 193] on div "A hand icon" at bounding box center [581, 192] width 495 height 32
click at [334, 172] on input "a. A hand icon" at bounding box center [334, 167] width 0 height 10
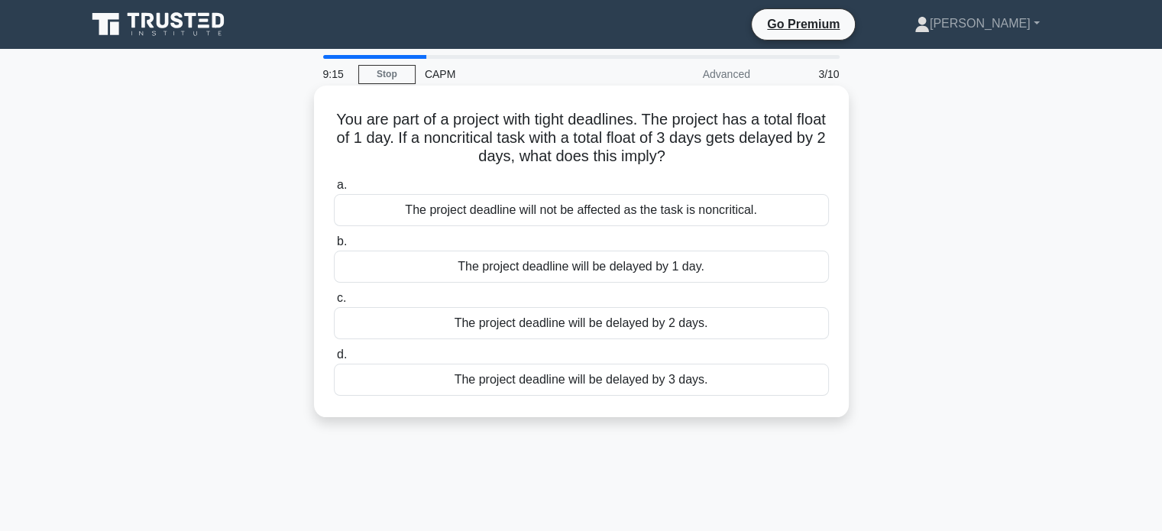
click at [487, 214] on div "The project deadline will not be affected as the task is noncritical." at bounding box center [581, 210] width 495 height 32
click at [334, 190] on input "a. The project deadline will not be affected as the task is noncritical." at bounding box center [334, 185] width 0 height 10
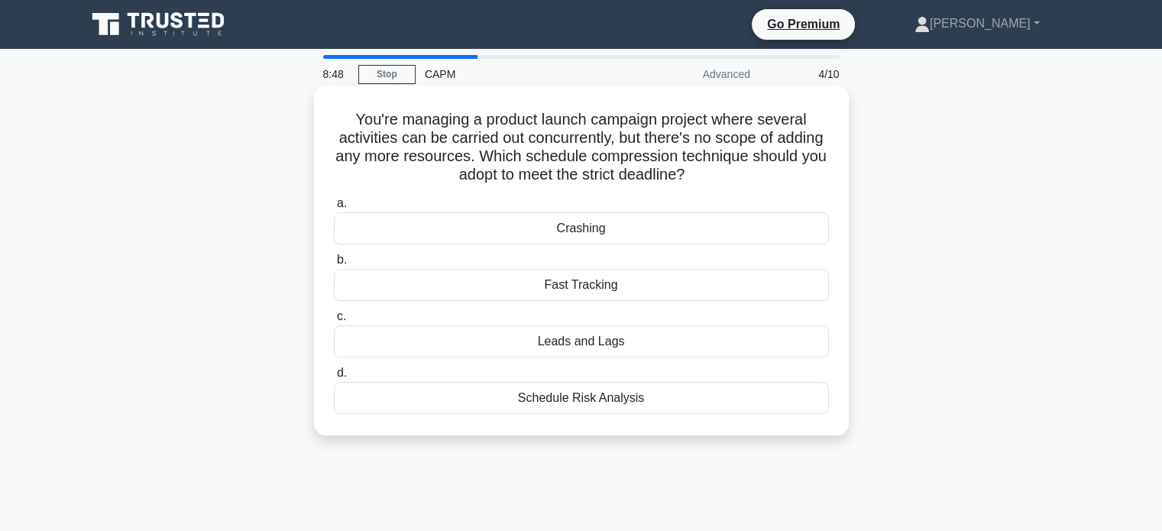
click at [550, 293] on div "Fast Tracking" at bounding box center [581, 285] width 495 height 32
click at [334, 265] on input "b. Fast Tracking" at bounding box center [334, 260] width 0 height 10
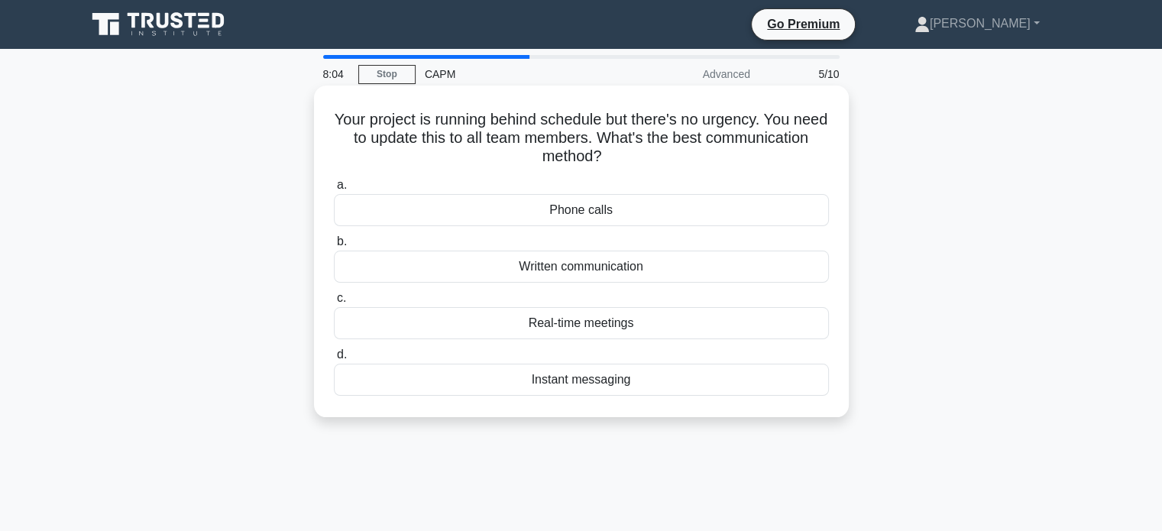
click at [533, 266] on div "Written communication" at bounding box center [581, 267] width 495 height 32
click at [334, 247] on input "b. Written communication" at bounding box center [334, 242] width 0 height 10
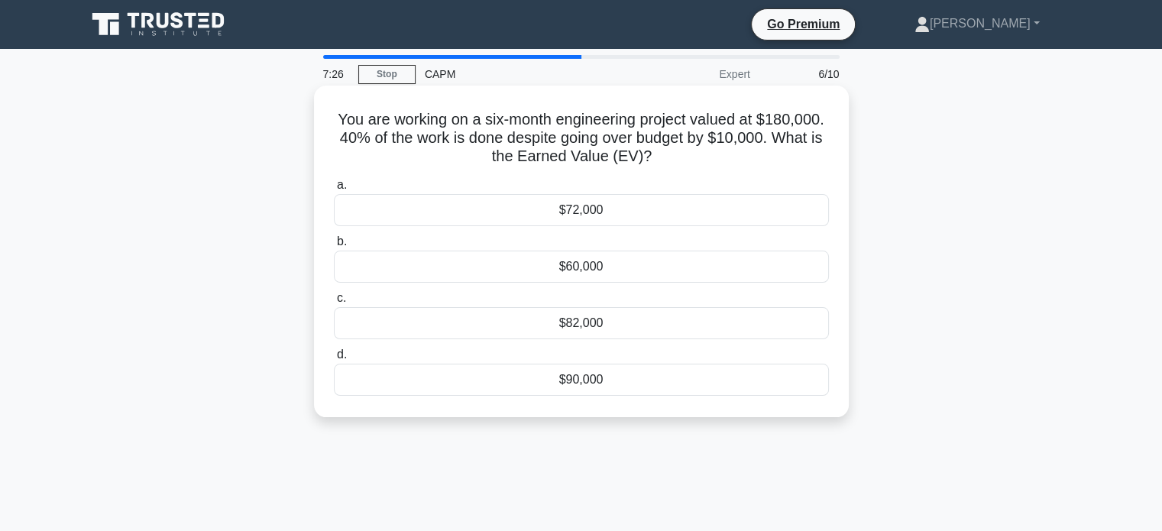
click at [611, 220] on div "$72,000" at bounding box center [581, 210] width 495 height 32
click at [334, 190] on input "a. $72,000" at bounding box center [334, 185] width 0 height 10
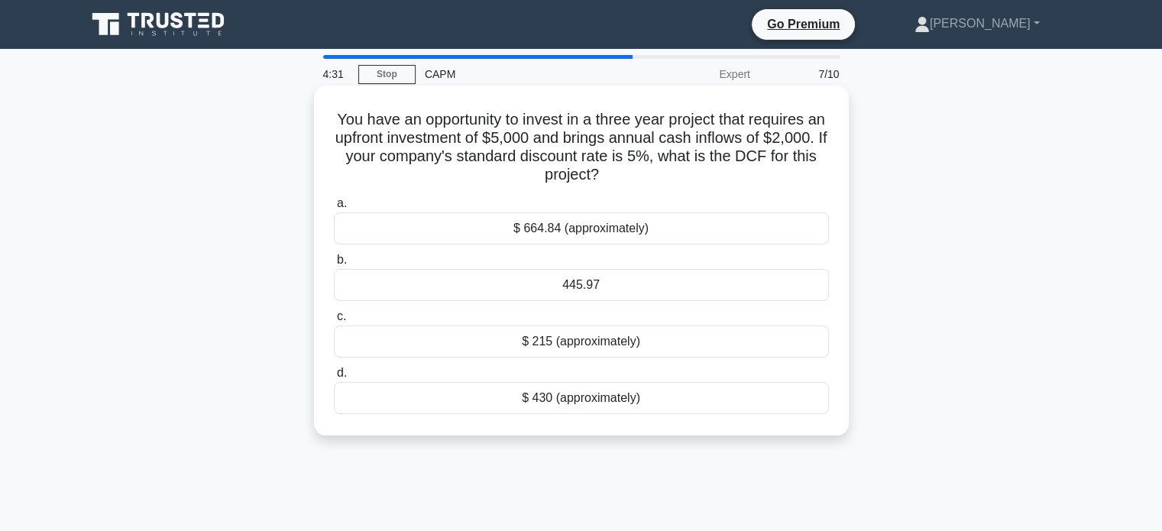
click at [544, 283] on div "445.97" at bounding box center [581, 285] width 495 height 32
click at [334, 265] on input "b. 445.97" at bounding box center [334, 260] width 0 height 10
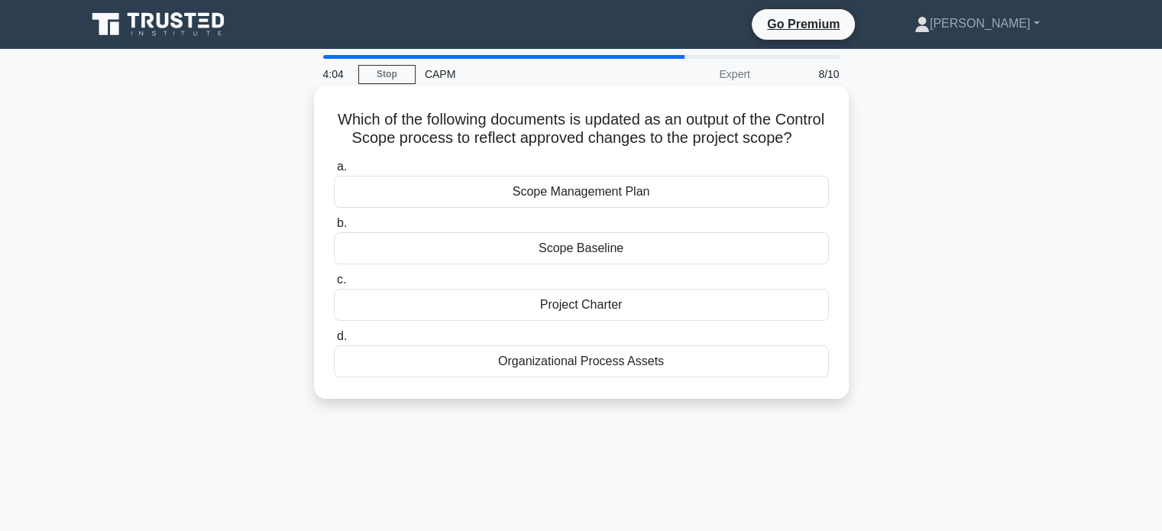
click at [541, 260] on div "Scope Baseline" at bounding box center [581, 248] width 495 height 32
click at [334, 228] on input "b. Scope Baseline" at bounding box center [334, 224] width 0 height 10
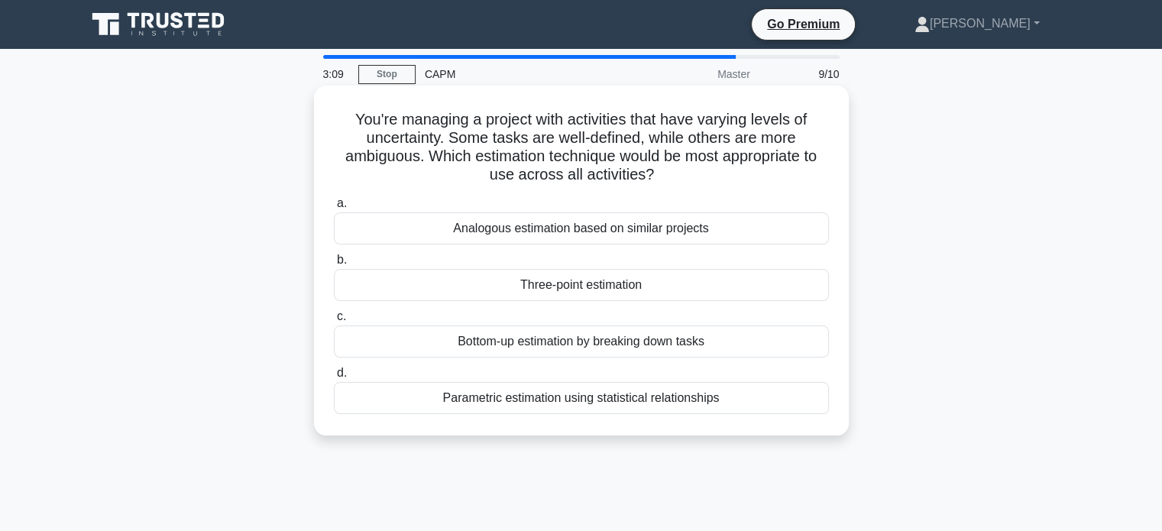
click at [529, 228] on div "Analogous estimation based on similar projects" at bounding box center [581, 228] width 495 height 32
click at [334, 209] on input "a. Analogous estimation based on similar projects" at bounding box center [334, 204] width 0 height 10
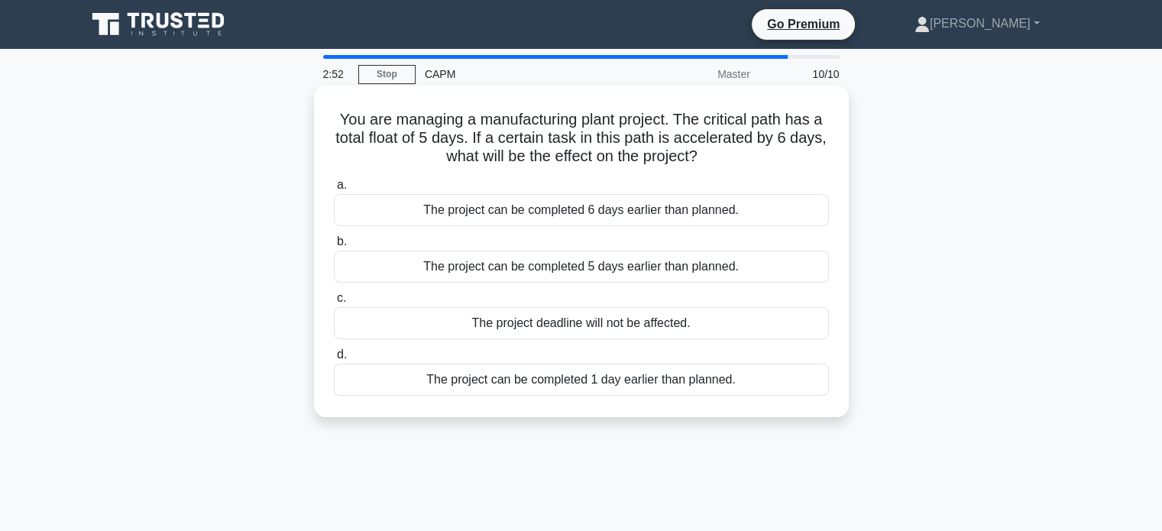
click at [661, 212] on div "The project can be completed 6 days earlier than planned." at bounding box center [581, 210] width 495 height 32
click at [334, 190] on input "a. The project can be completed 6 days earlier than planned." at bounding box center [334, 185] width 0 height 10
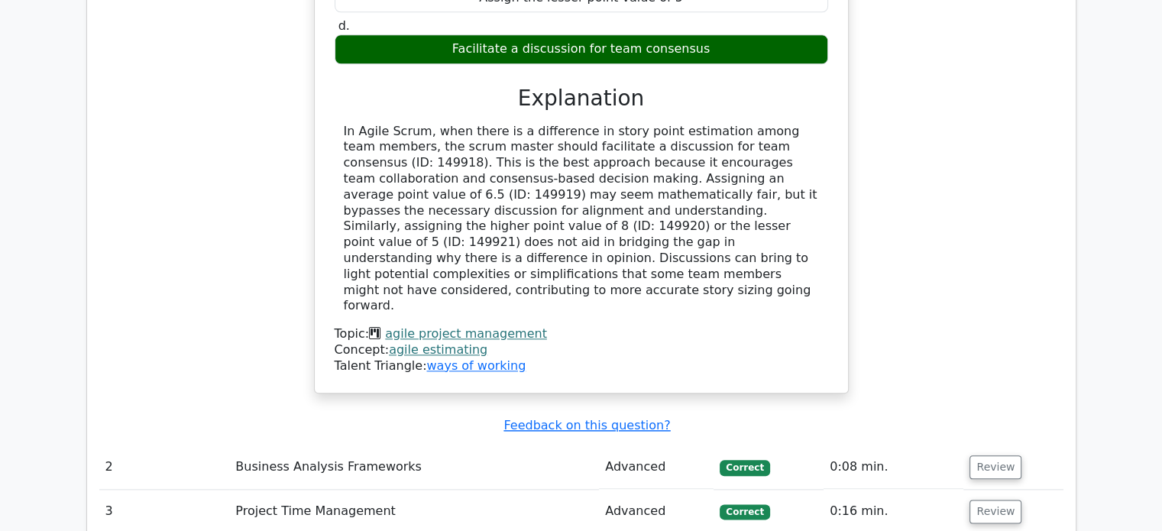
scroll to position [1910, 0]
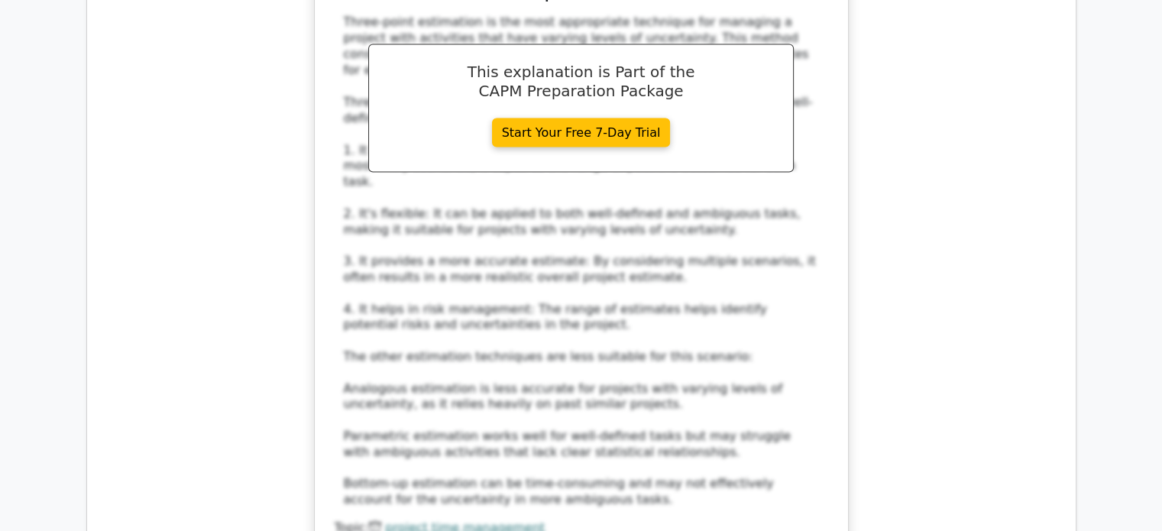
scroll to position [3133, 0]
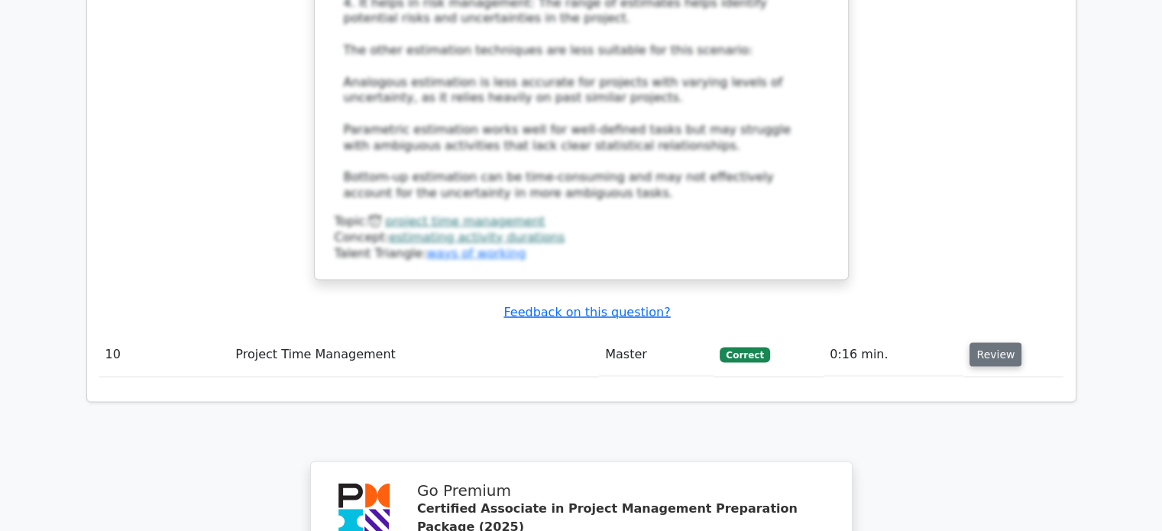
click at [987, 343] on button "Review" at bounding box center [996, 355] width 52 height 24
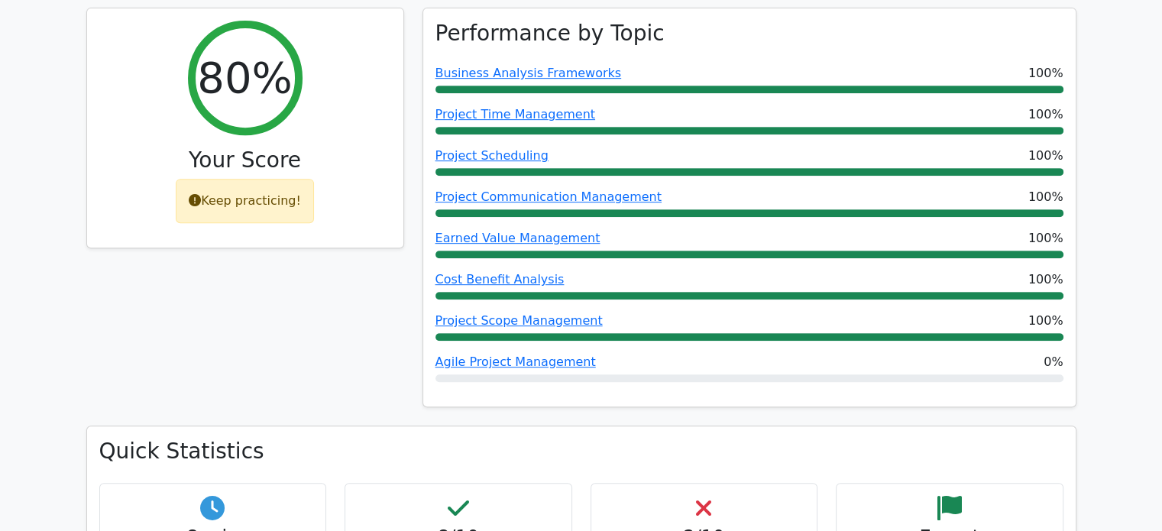
scroll to position [611, 0]
